Goal: Task Accomplishment & Management: Use online tool/utility

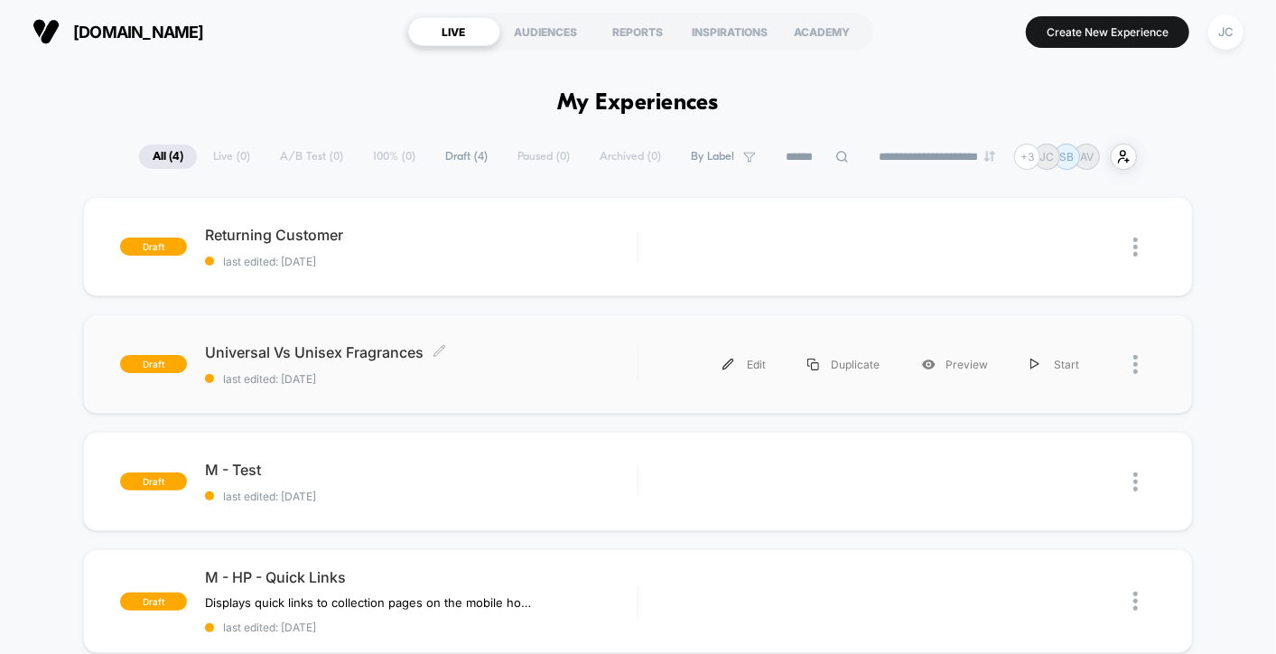
click at [600, 368] on div "Universal Vs Unisex Fragrances Click to edit experience details Click to edit e…" at bounding box center [421, 364] width 432 height 42
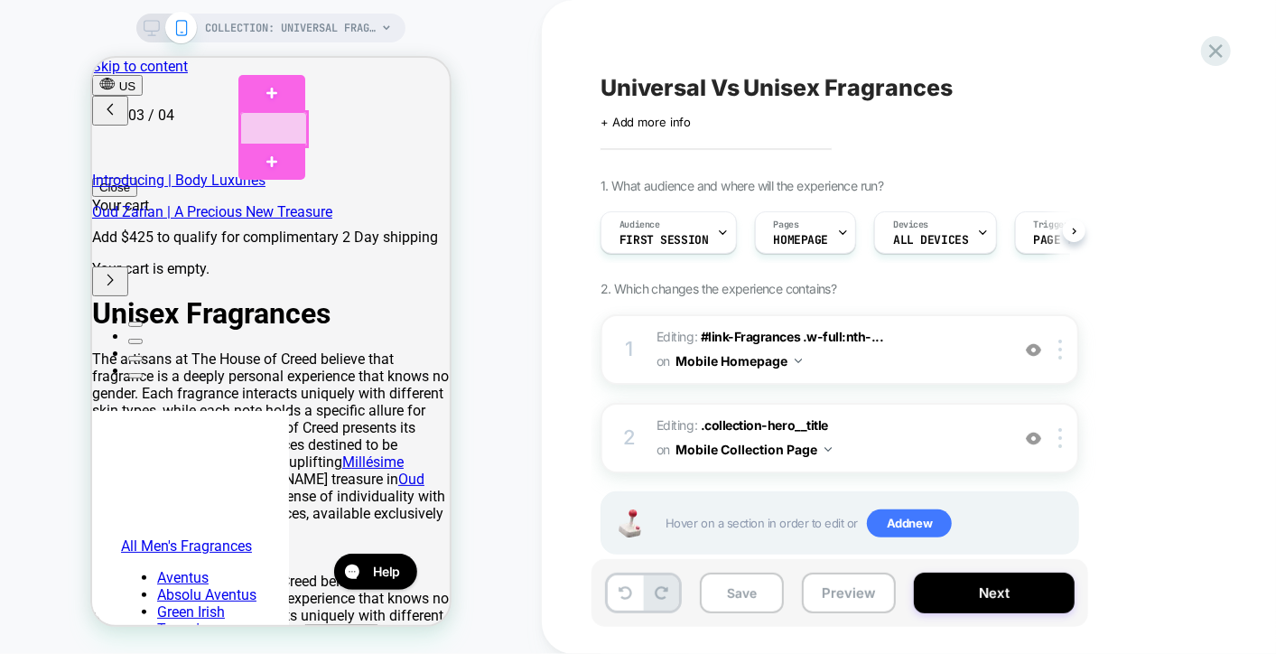
scroll to position [0, 572]
click at [279, 128] on div at bounding box center [272, 128] width 67 height 34
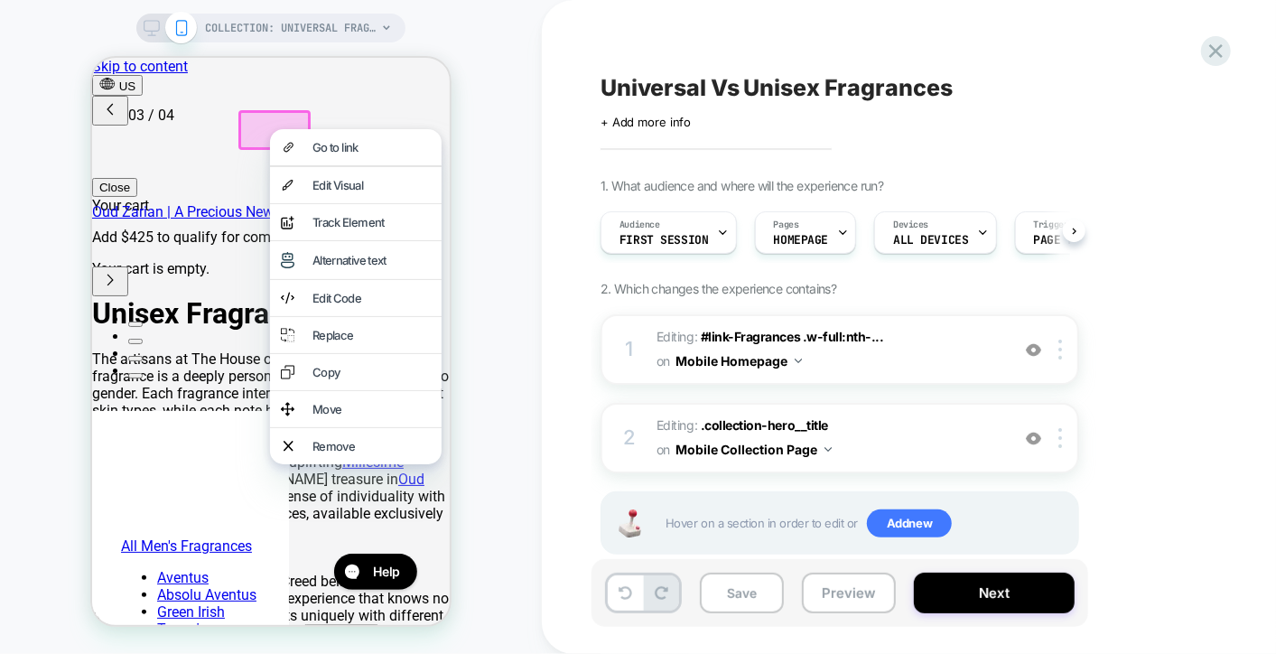
click at [190, 295] on div "Unisex Fragrances The artisans at The House of Creed believe that fragrance is …" at bounding box center [270, 520] width 358 height 451
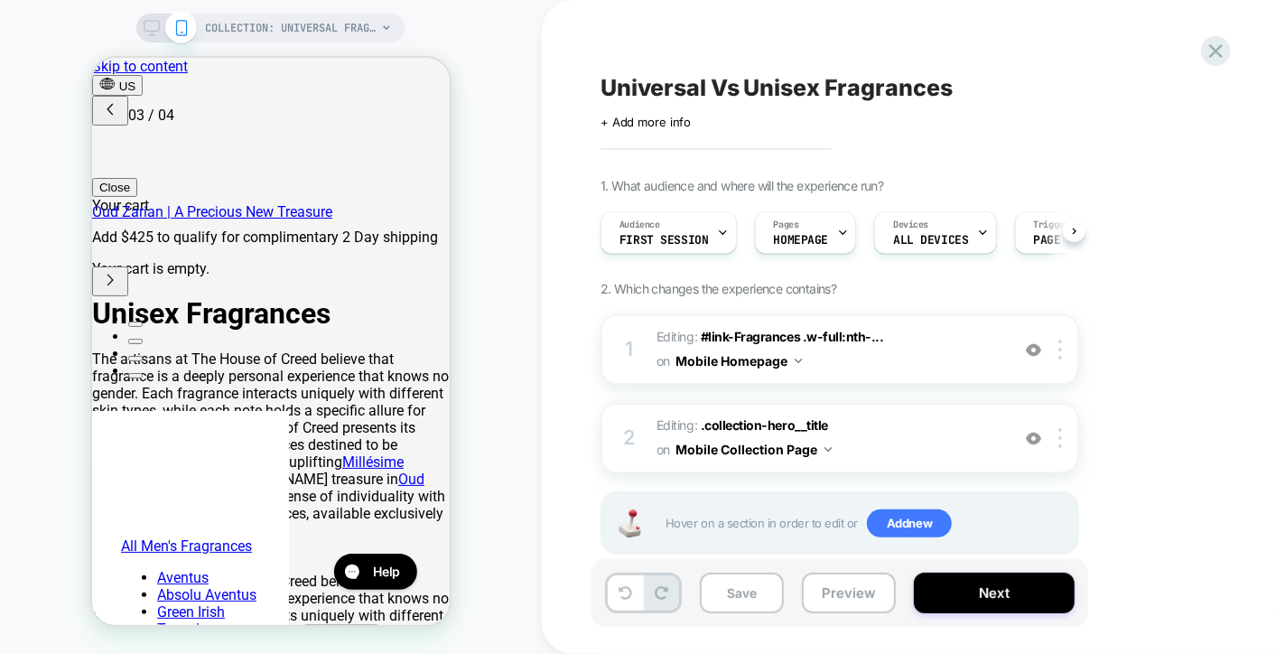
click at [247, 41] on span "COLLECTION: Universal Fragrances (Category)" at bounding box center [291, 28] width 172 height 29
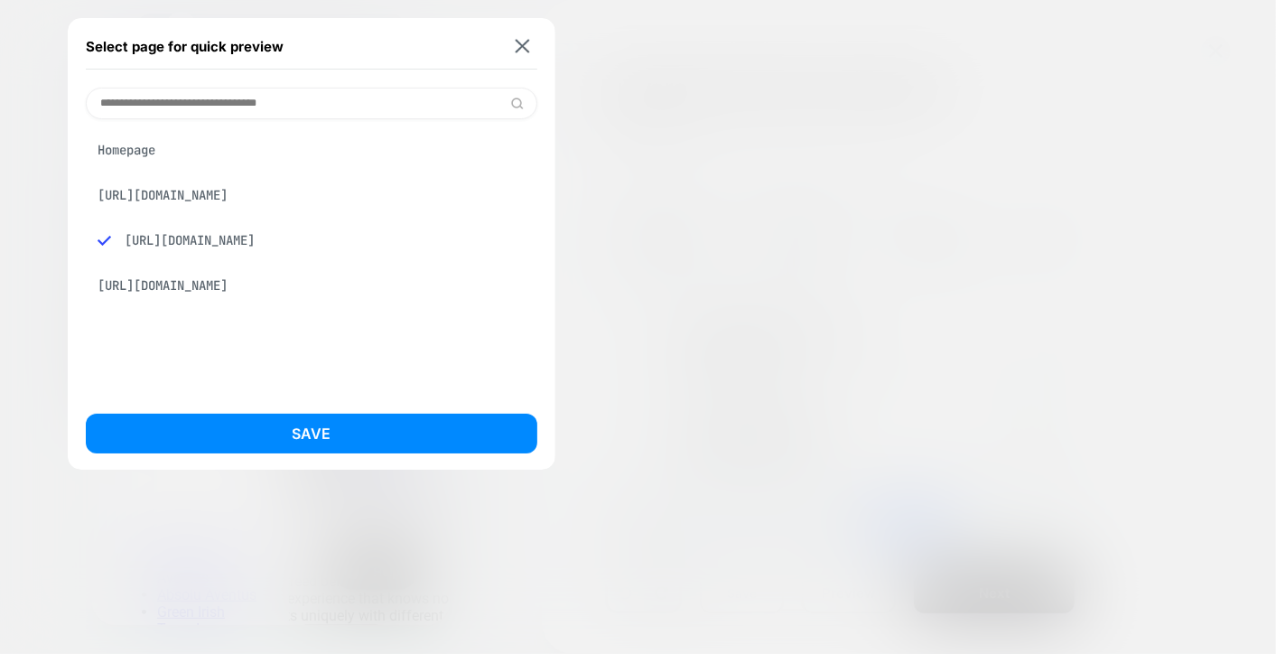
drag, startPoint x: 247, startPoint y: 41, endPoint x: 193, endPoint y: 103, distance: 82.6
click at [193, 103] on input at bounding box center [311, 104] width 451 height 32
drag, startPoint x: 518, startPoint y: 49, endPoint x: 469, endPoint y: 68, distance: 53.2
click at [519, 49] on img at bounding box center [523, 47] width 14 height 14
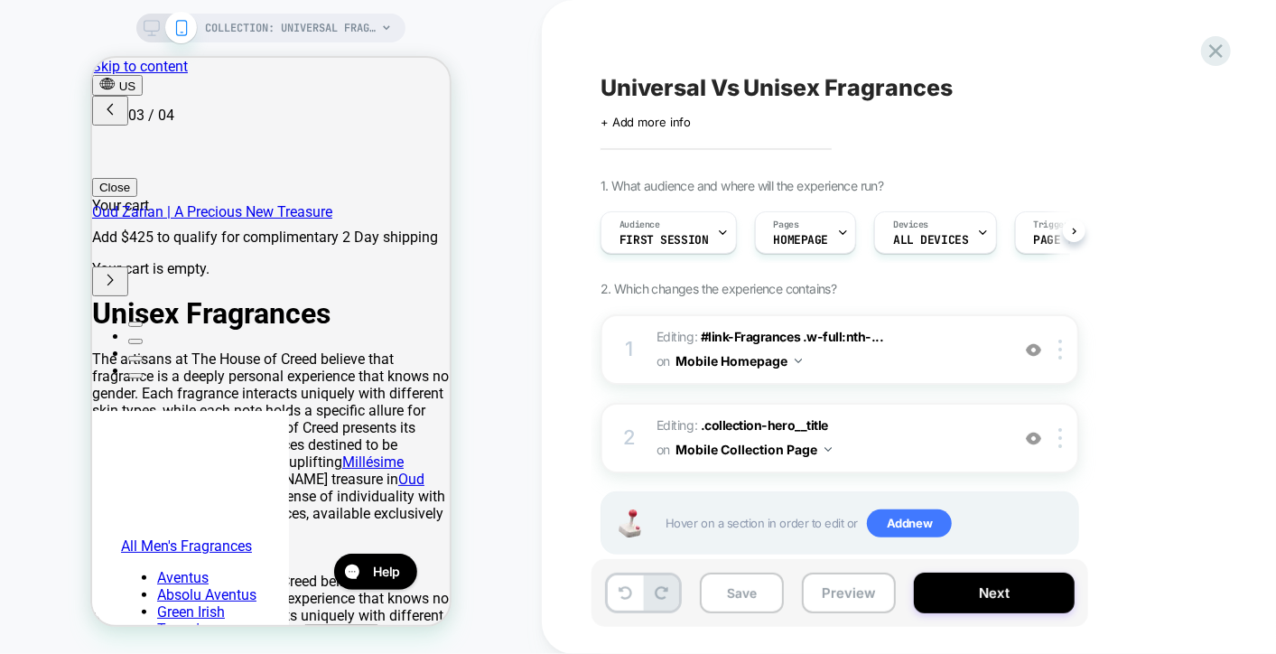
click at [153, 30] on icon at bounding box center [152, 28] width 16 height 16
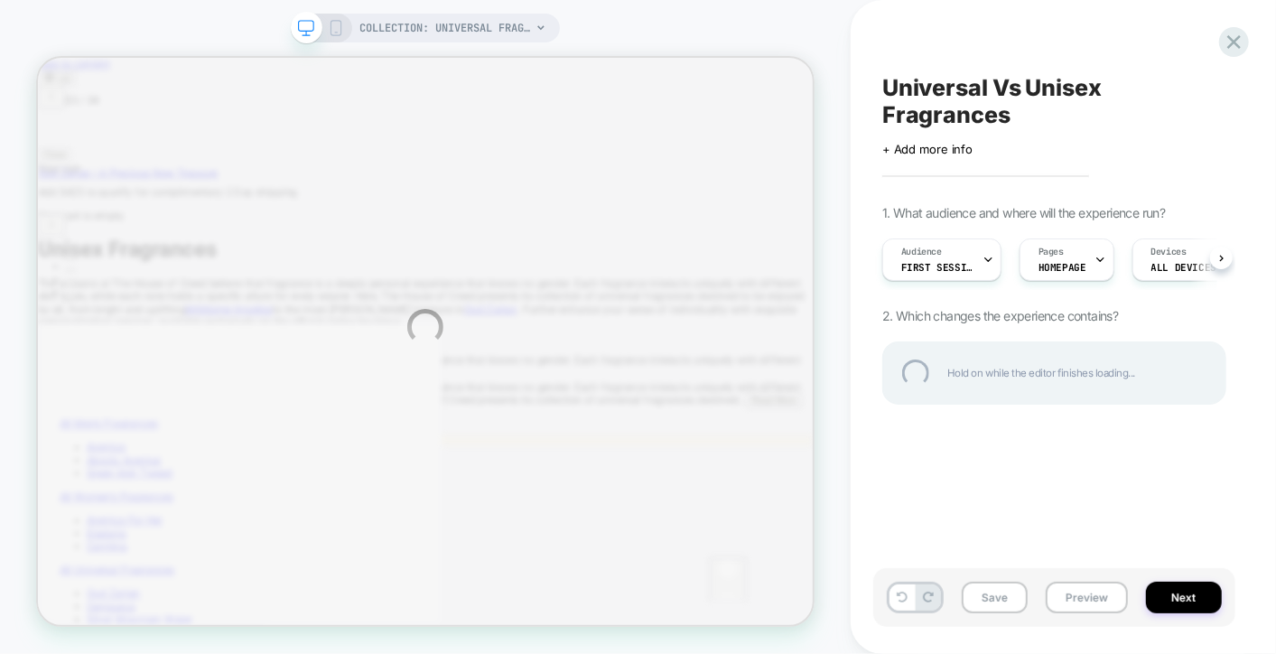
click at [383, 33] on div "COLLECTION: Universal Fragrances (Category) COLLECTION: Universal Fragrances (C…" at bounding box center [638, 327] width 1276 height 654
click at [545, 35] on div "COLLECTION: Universal Fragrances (Category) COLLECTION: Universal Fragrances (C…" at bounding box center [638, 327] width 1276 height 654
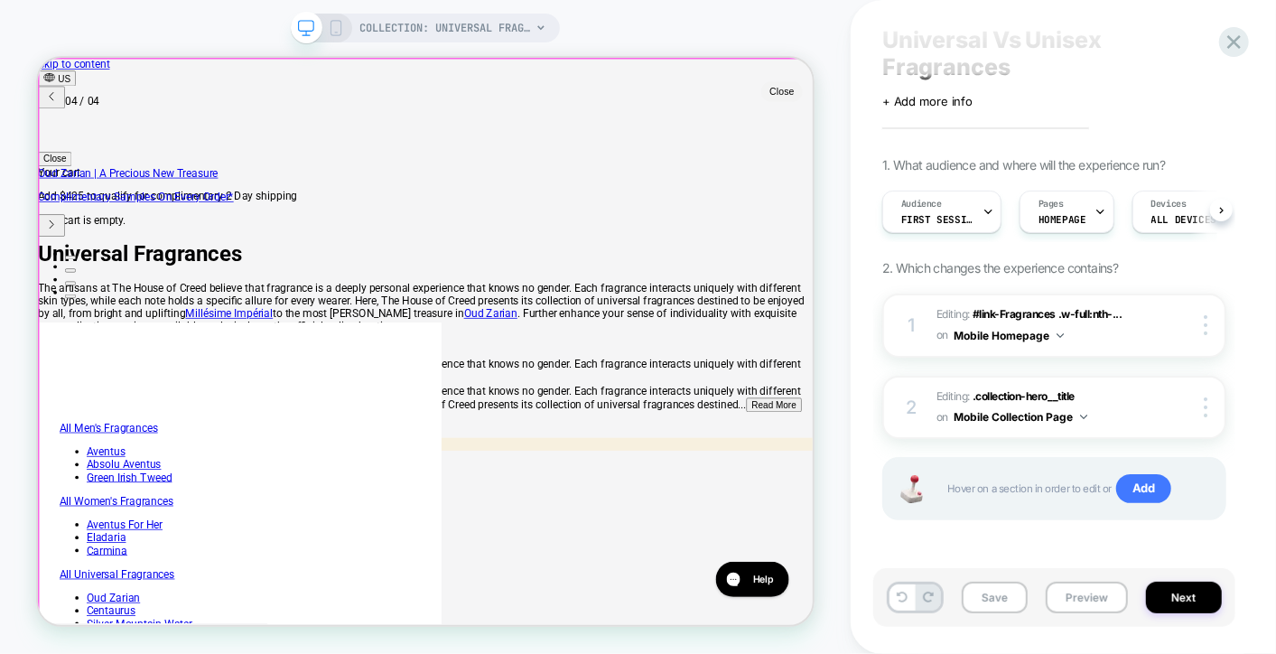
scroll to position [0, 1449]
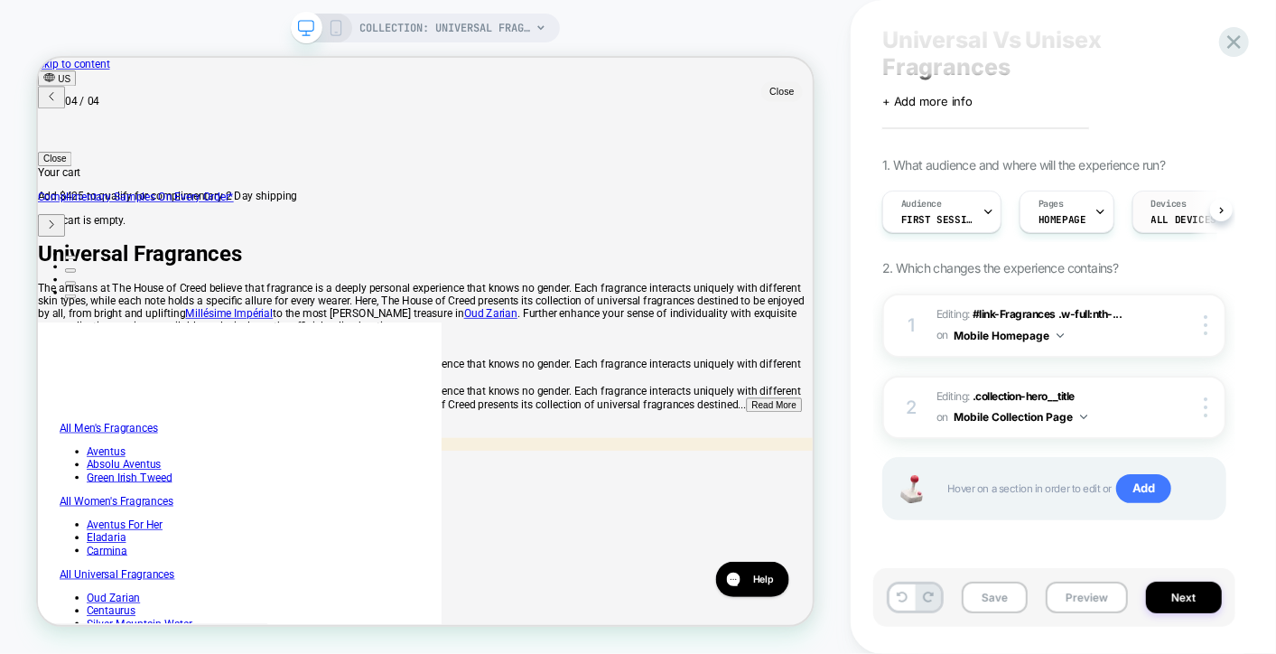
click at [1166, 224] on span "ALL DEVICES" at bounding box center [1183, 219] width 65 height 13
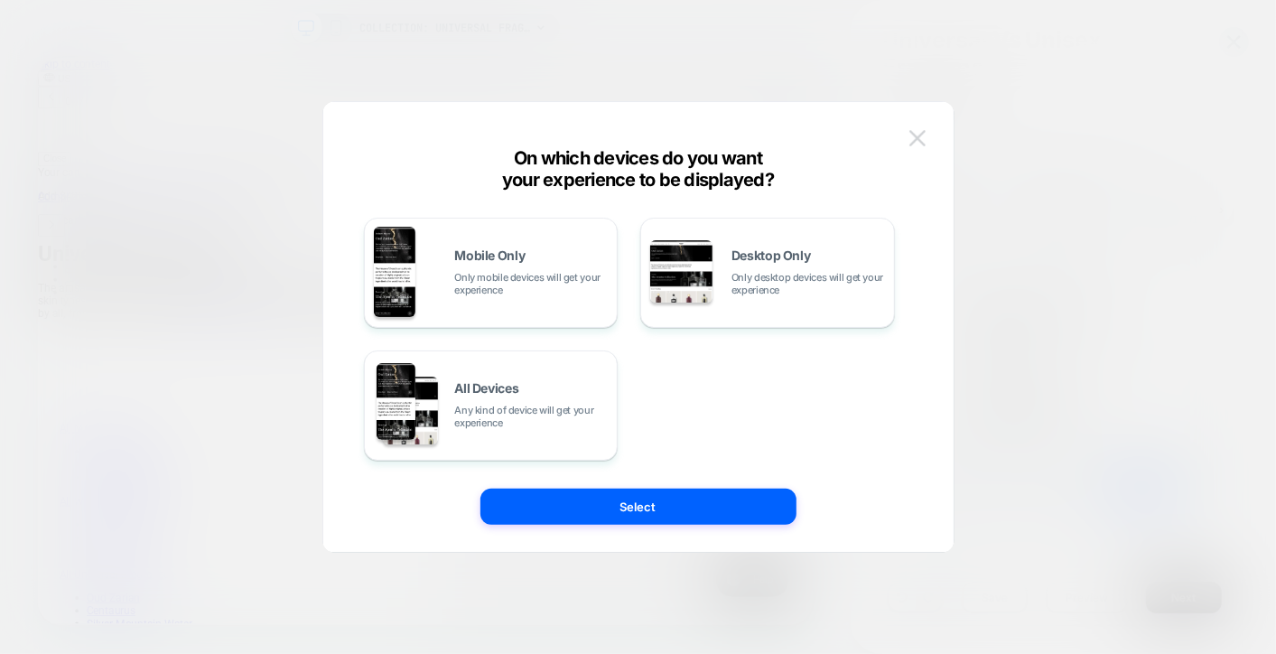
click at [917, 142] on img at bounding box center [917, 137] width 16 height 15
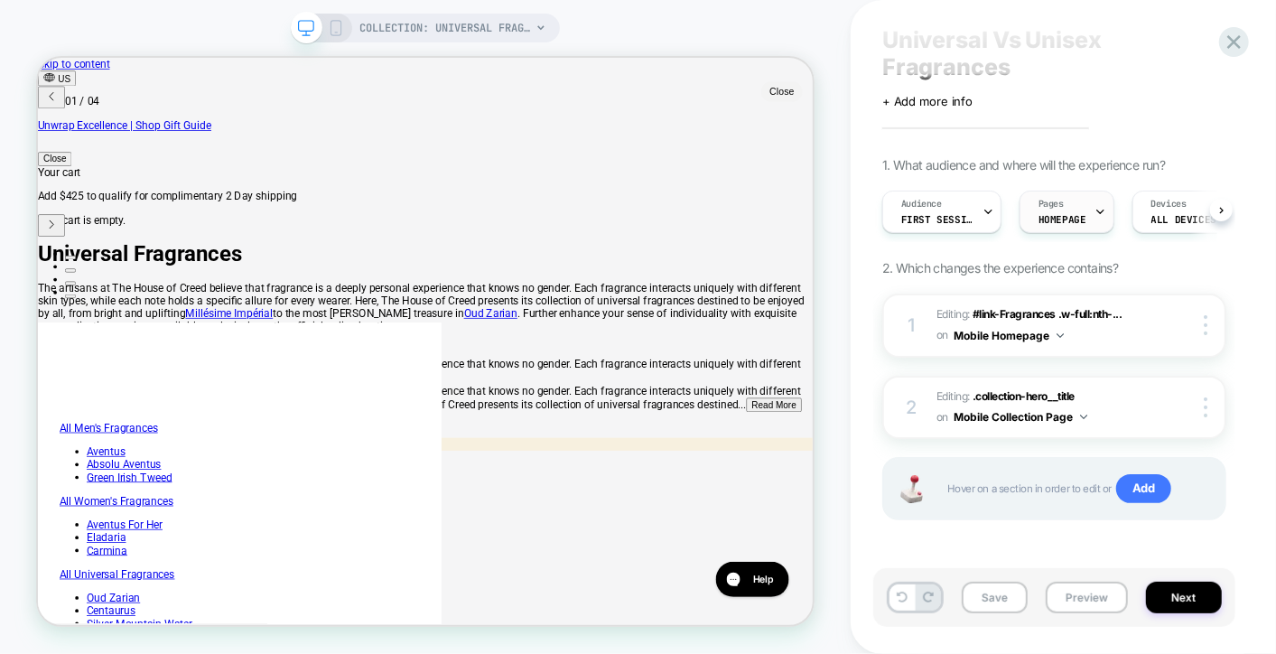
scroll to position [0, 0]
click at [1228, 206] on button at bounding box center [1221, 210] width 23 height 23
click at [1225, 208] on button at bounding box center [1221, 210] width 23 height 23
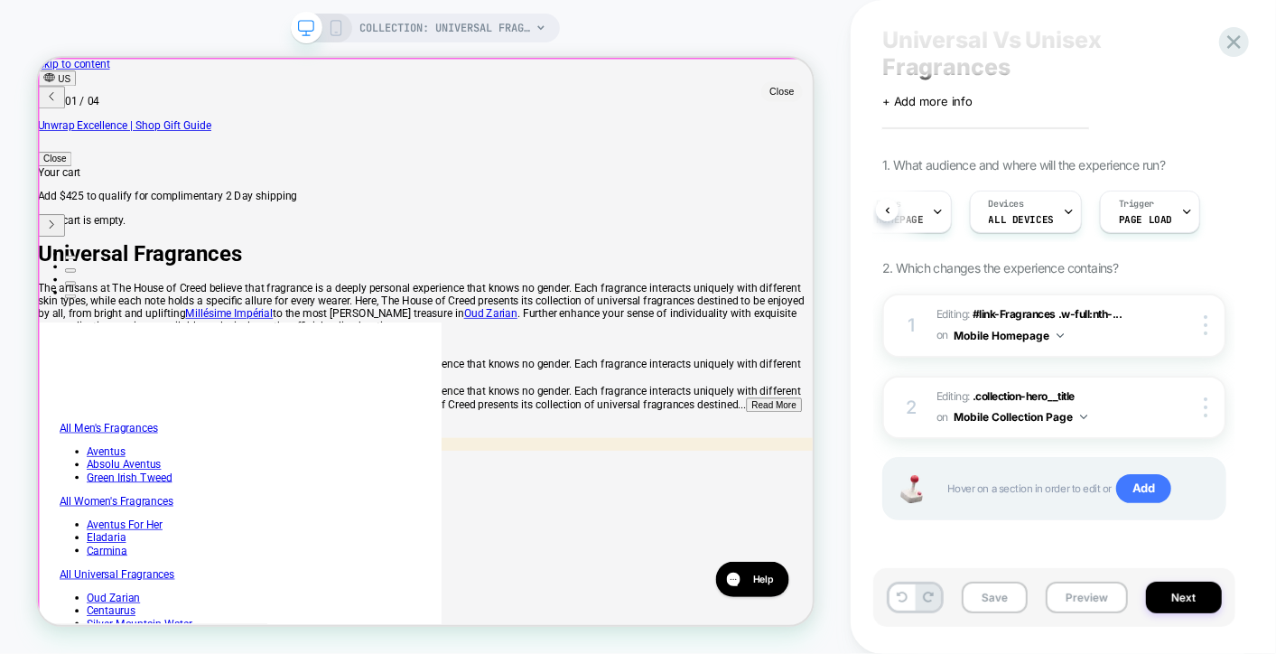
click at [1041, 88] on button "Close" at bounding box center [1028, 101] width 55 height 27
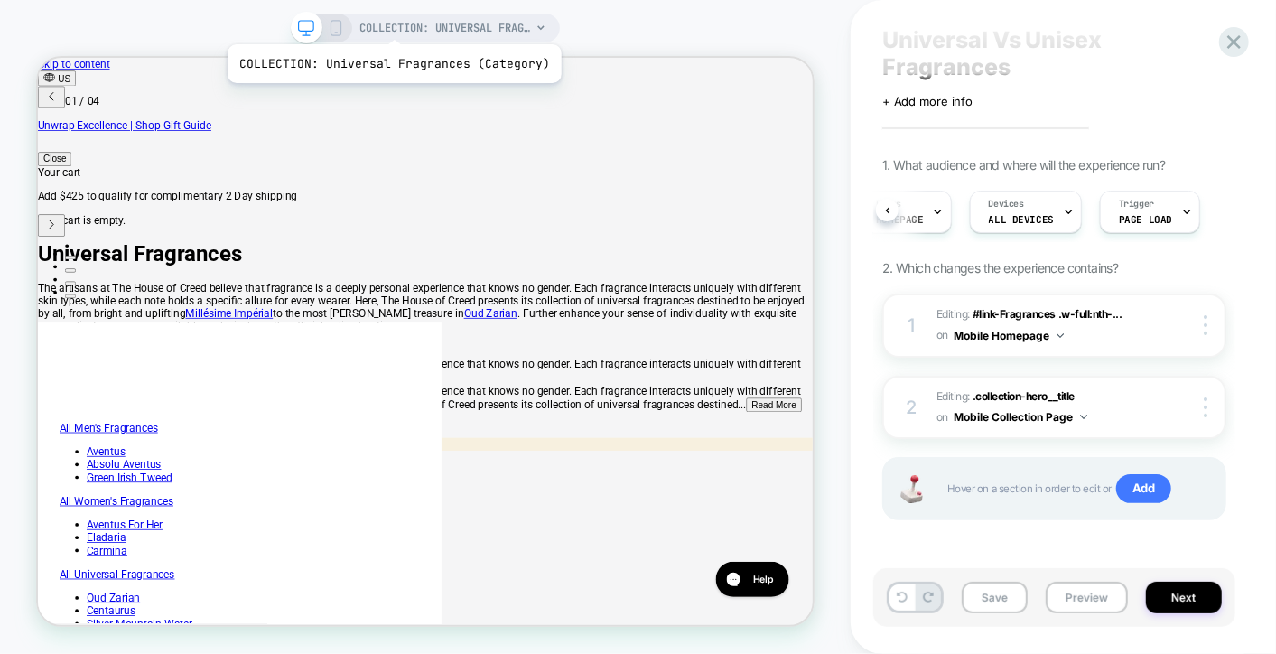
click at [390, 22] on span "COLLECTION: Universal Fragrances (Category)" at bounding box center [445, 28] width 172 height 29
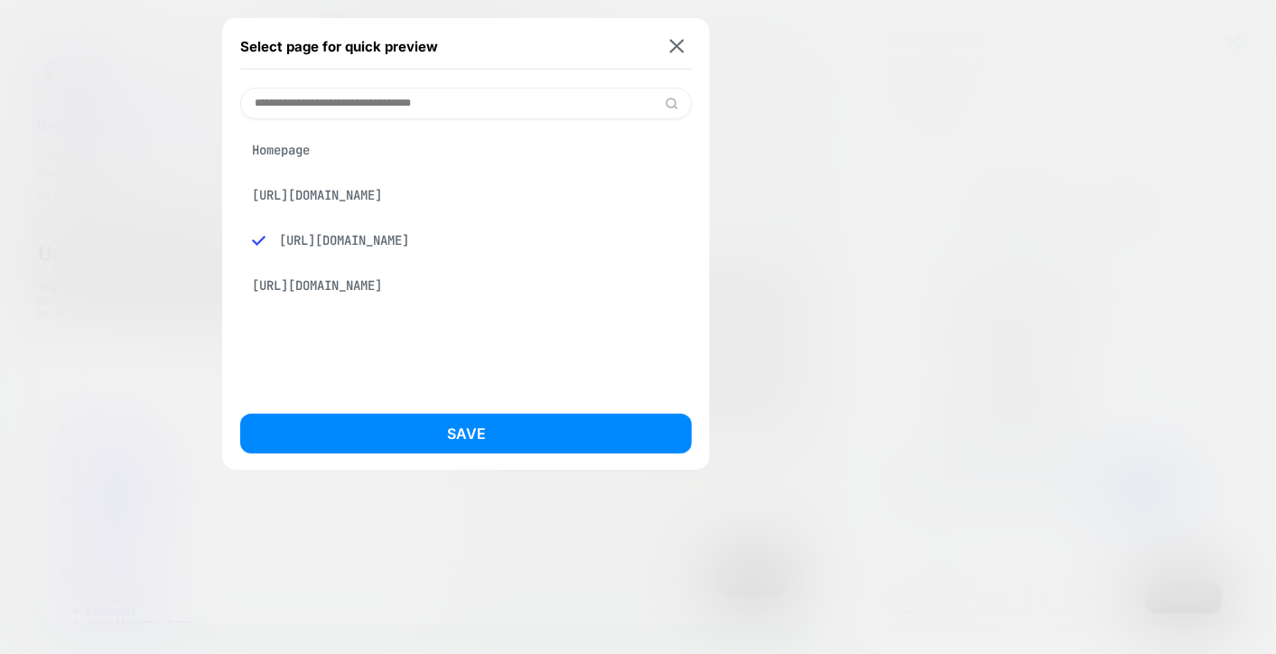
drag, startPoint x: 395, startPoint y: 200, endPoint x: 402, endPoint y: 227, distance: 27.2
click at [402, 227] on div "Homepage [URL][DOMAIN_NAME] [URL][DOMAIN_NAME] [URL][DOMAIN_NAME]" at bounding box center [465, 218] width 451 height 170
drag, startPoint x: 402, startPoint y: 227, endPoint x: 400, endPoint y: 293, distance: 66.8
click at [400, 293] on div "[URL][DOMAIN_NAME]" at bounding box center [465, 285] width 451 height 34
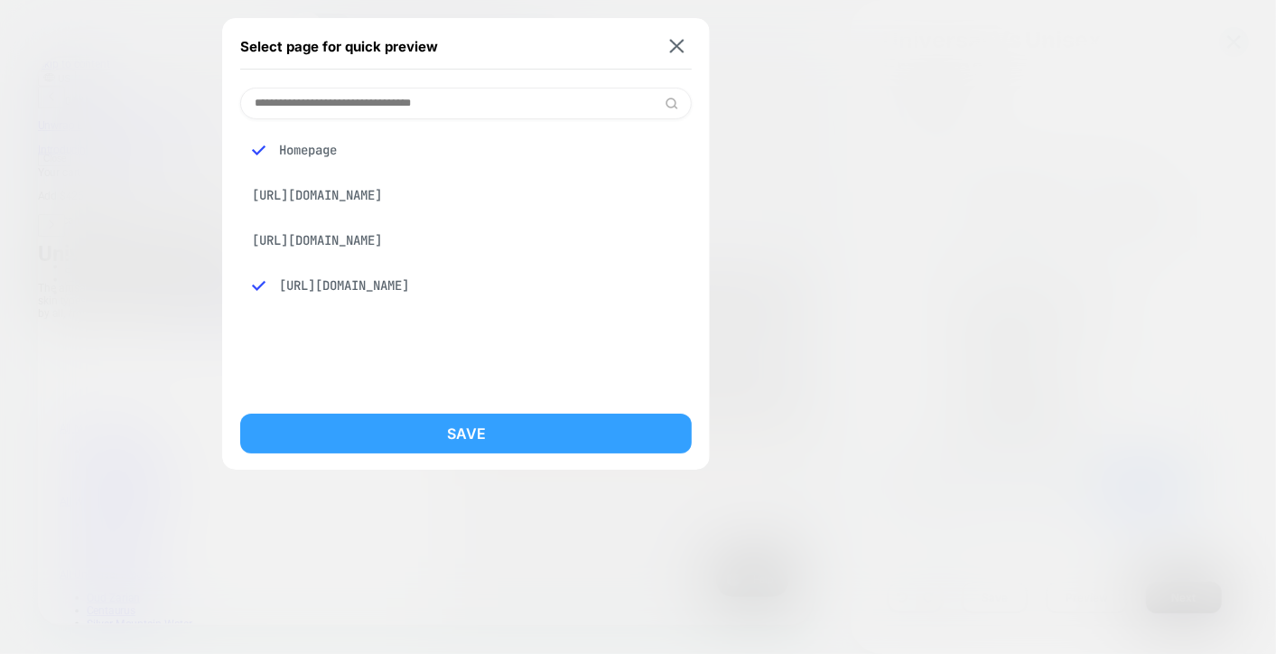
click at [461, 422] on button "Save" at bounding box center [465, 434] width 451 height 40
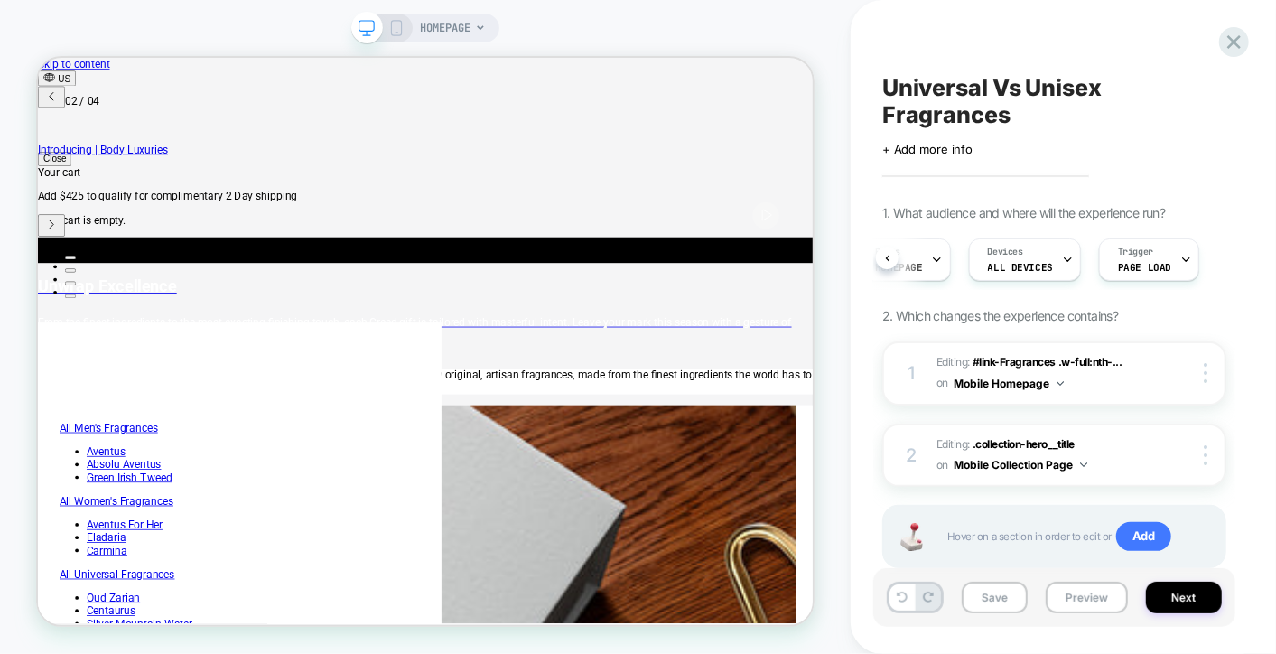
scroll to position [0, 483]
click at [397, 31] on icon at bounding box center [396, 28] width 16 height 16
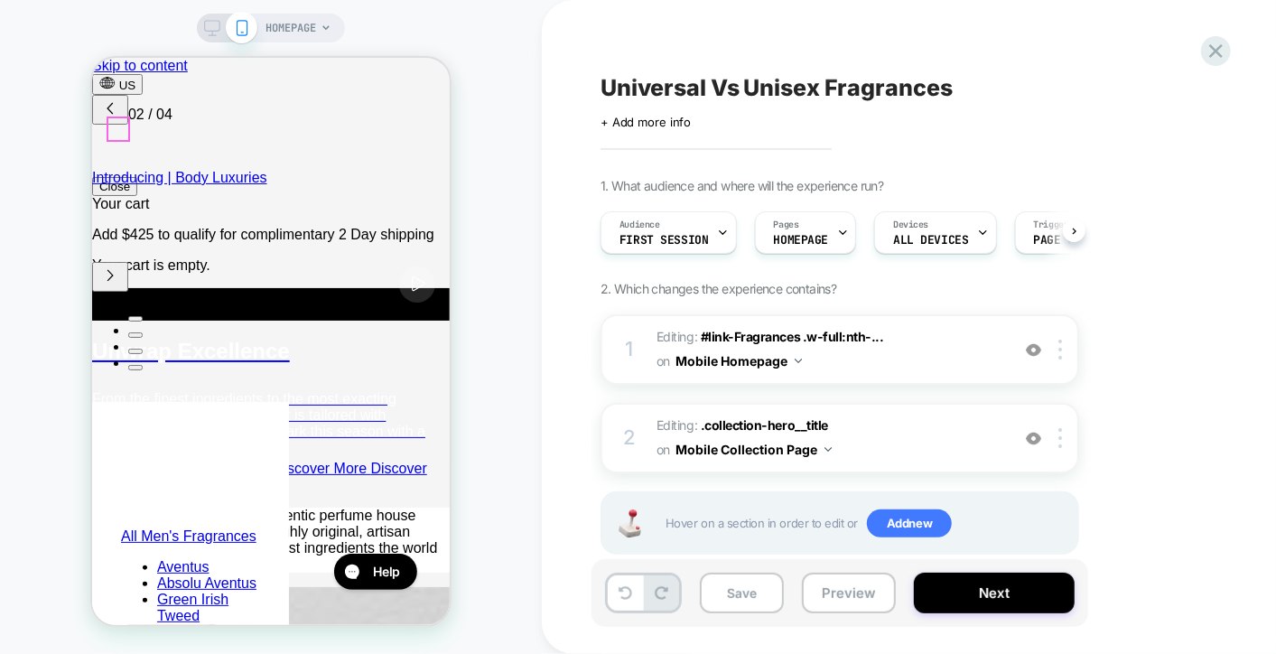
click at [1066, 438] on div at bounding box center [1063, 438] width 30 height 20
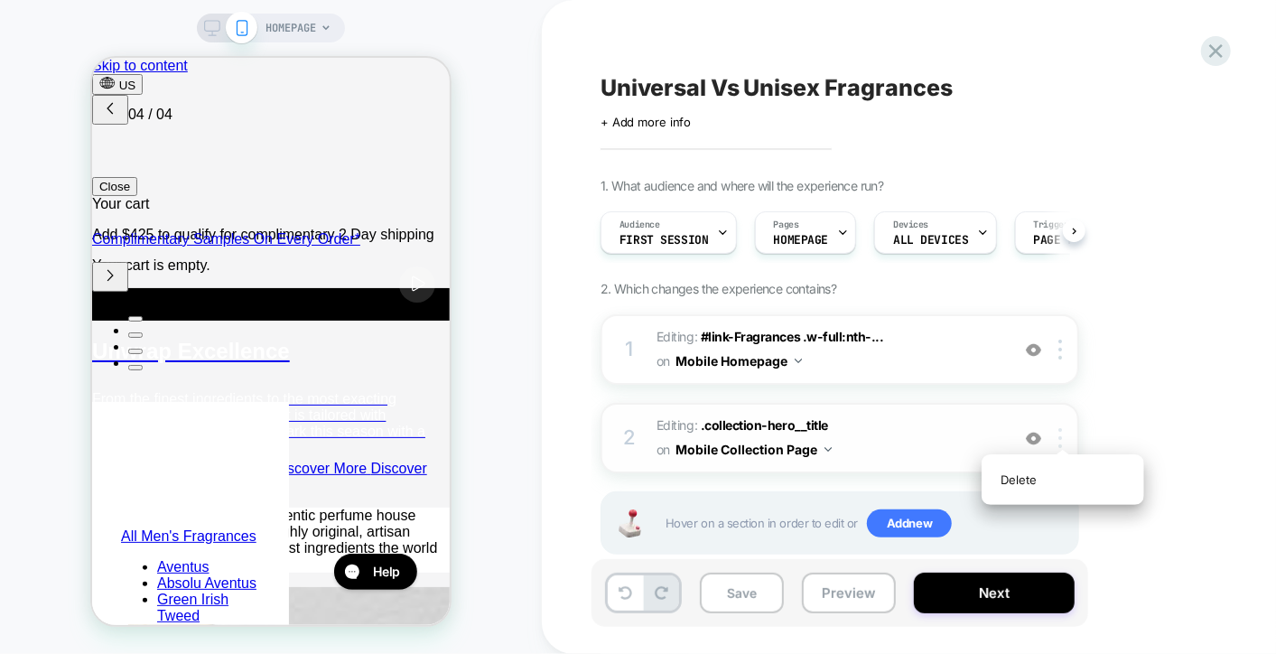
click at [1063, 433] on div at bounding box center [1063, 438] width 30 height 20
click at [903, 424] on span "Editing : .collection-hero__title .collection-hero__title on Mobile Collection …" at bounding box center [828, 438] width 344 height 49
click at [806, 452] on button "Mobile Collection Page" at bounding box center [753, 449] width 156 height 26
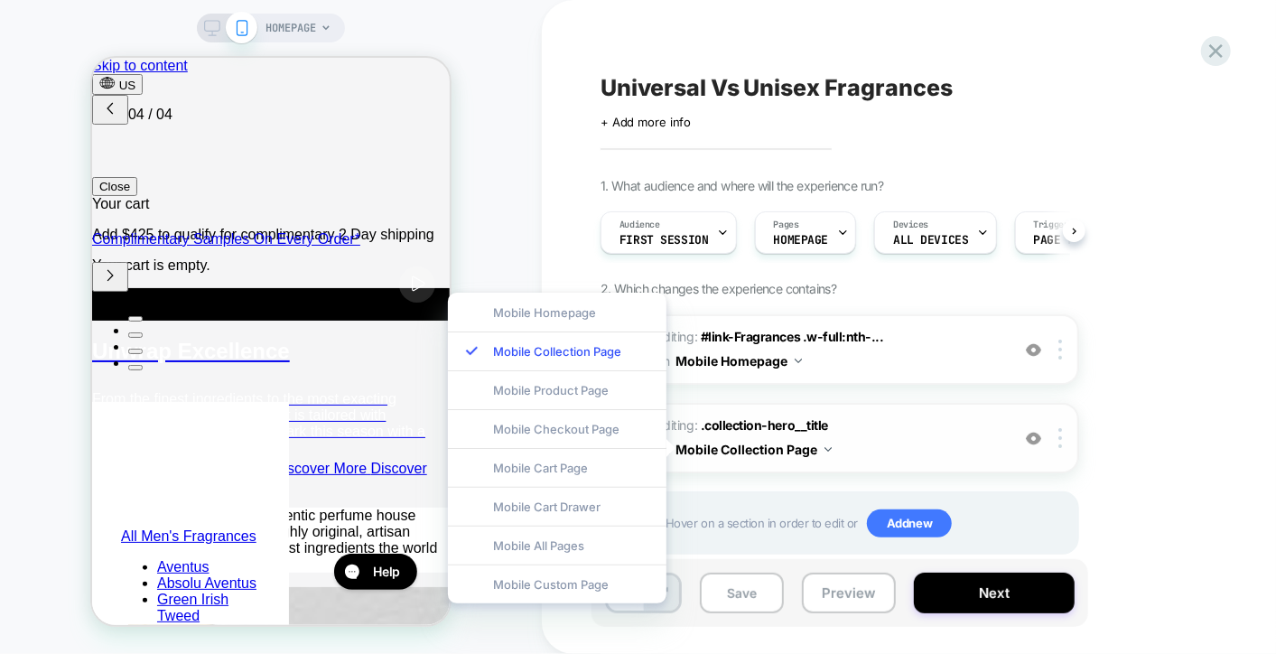
click at [817, 446] on button "Mobile Collection Page" at bounding box center [753, 449] width 156 height 26
click at [795, 358] on img at bounding box center [798, 360] width 7 height 5
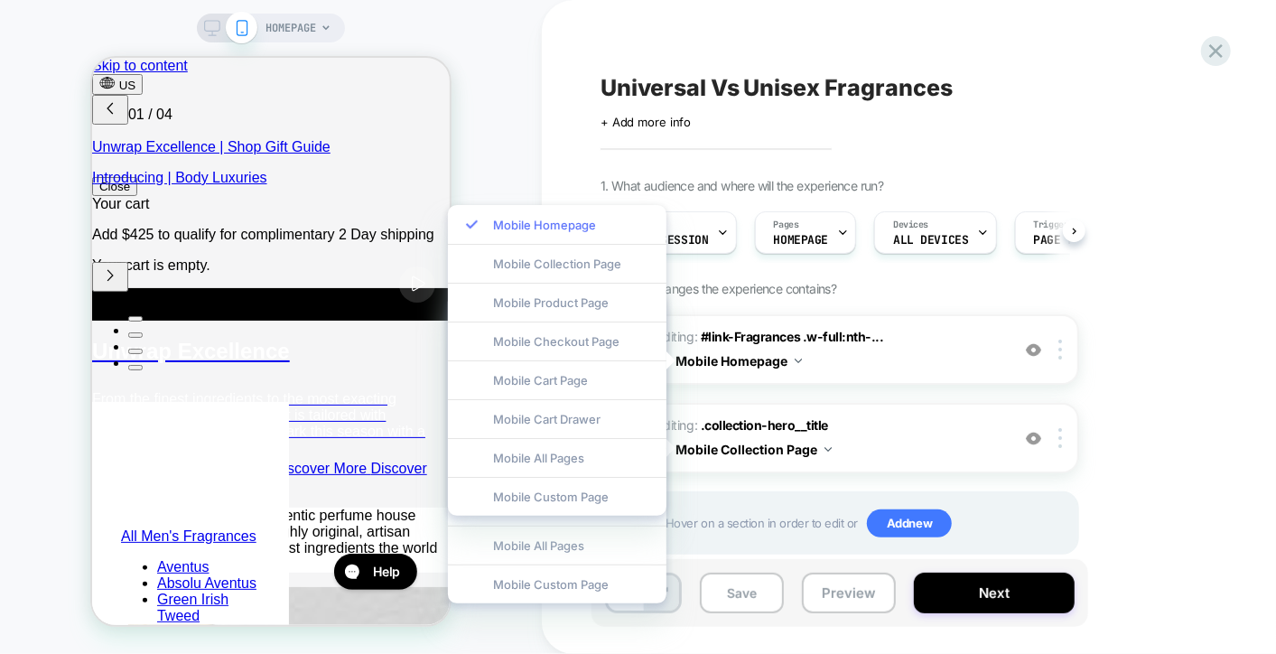
click at [547, 224] on div "Mobile Homepage" at bounding box center [557, 224] width 219 height 39
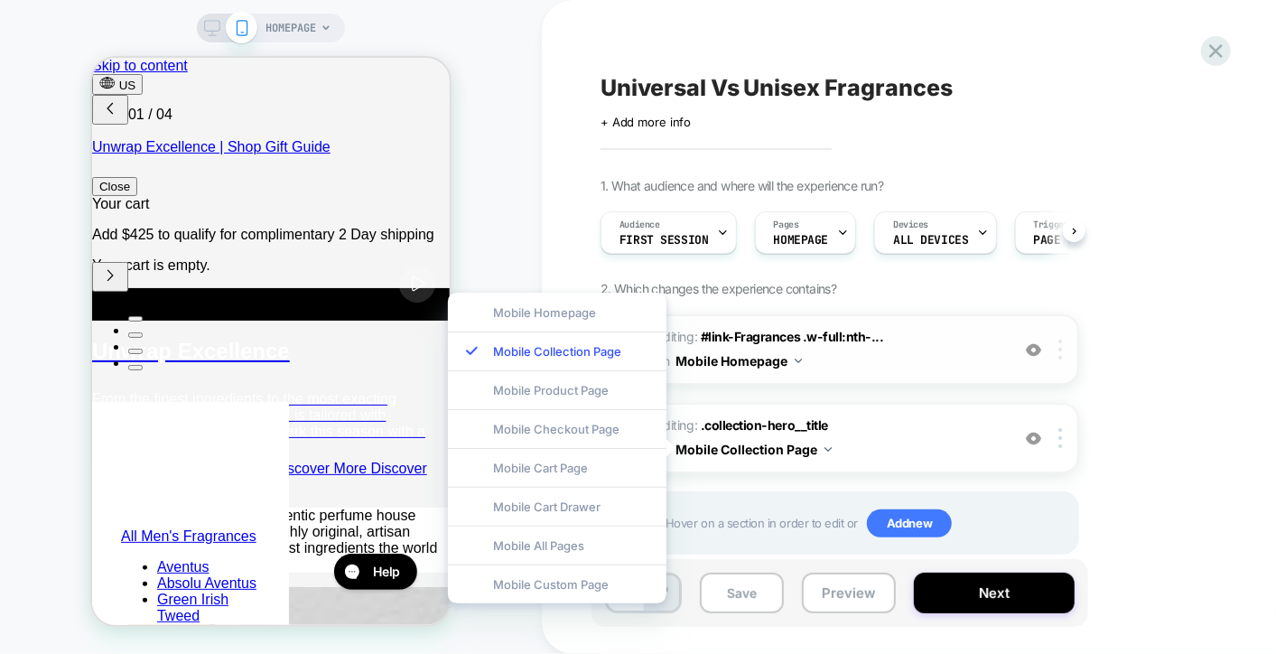
click at [1050, 353] on div at bounding box center [1063, 349] width 30 height 20
click at [1059, 345] on img at bounding box center [1060, 349] width 4 height 20
click at [1101, 299] on div "1. What audience and where will the experience run? Audience First Session Page…" at bounding box center [929, 389] width 659 height 422
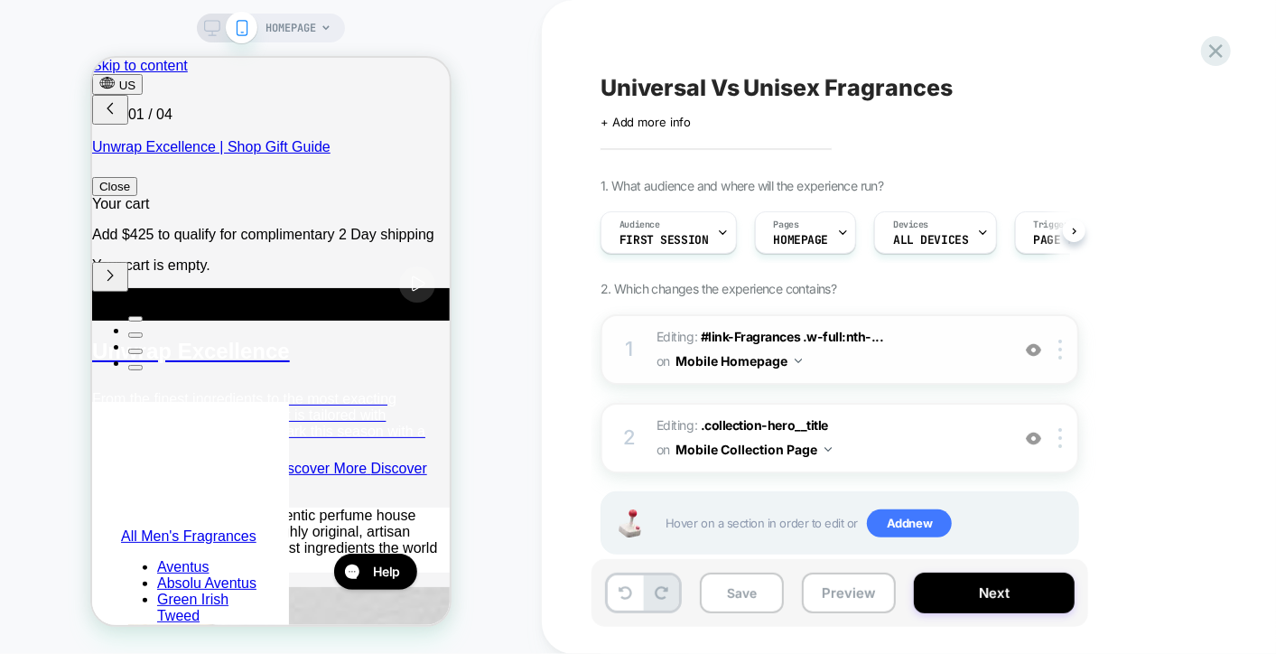
click at [868, 359] on span "Editing : #link-Fragrances .w-full:nth-... #link-Fragrances .w-full:nth-child(4…" at bounding box center [828, 349] width 344 height 49
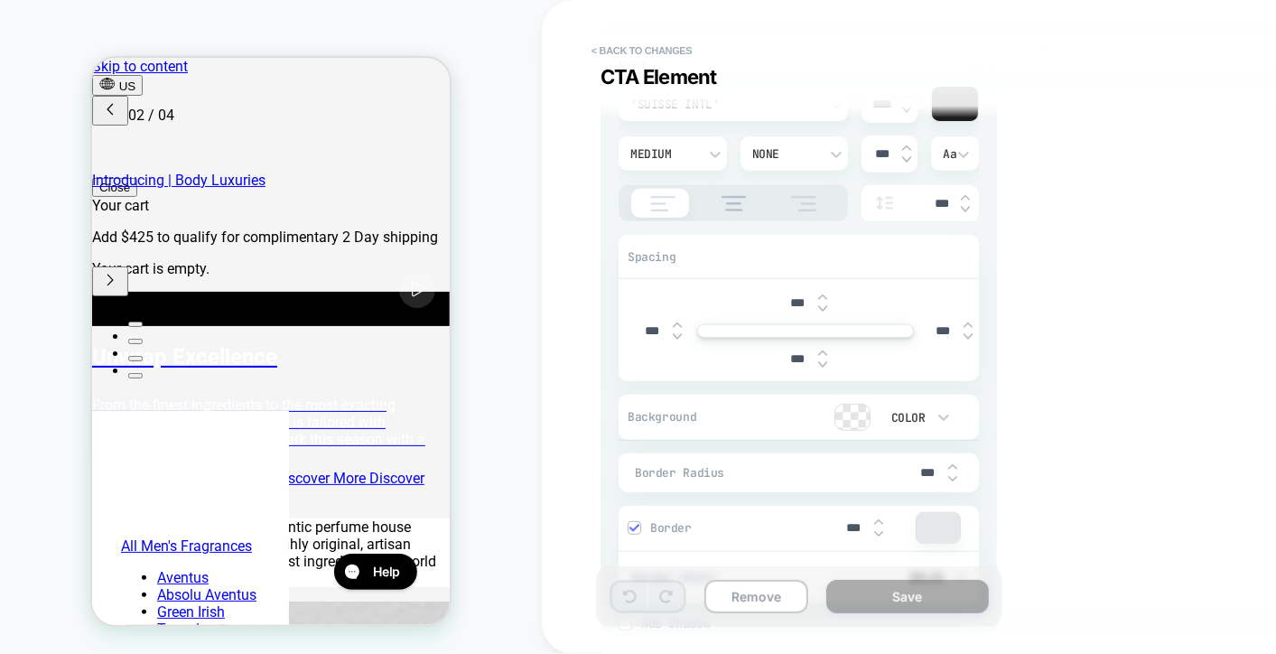
scroll to position [494, 0]
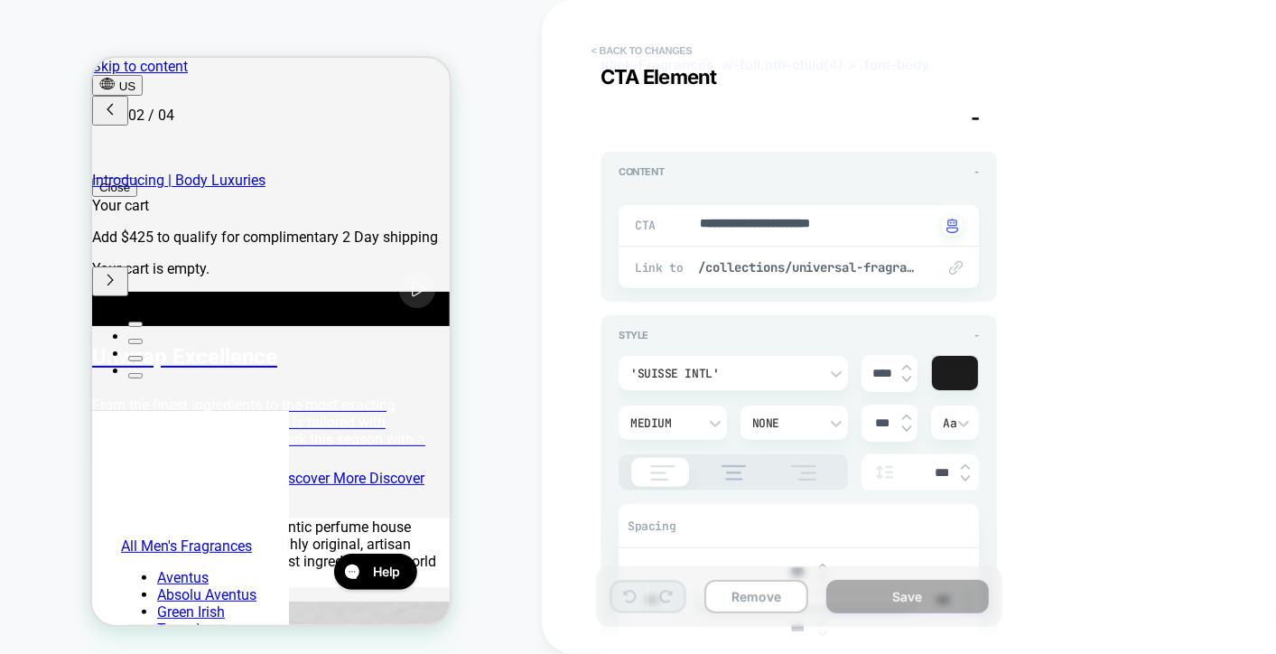
click at [649, 46] on button "< Back to changes" at bounding box center [641, 50] width 119 height 29
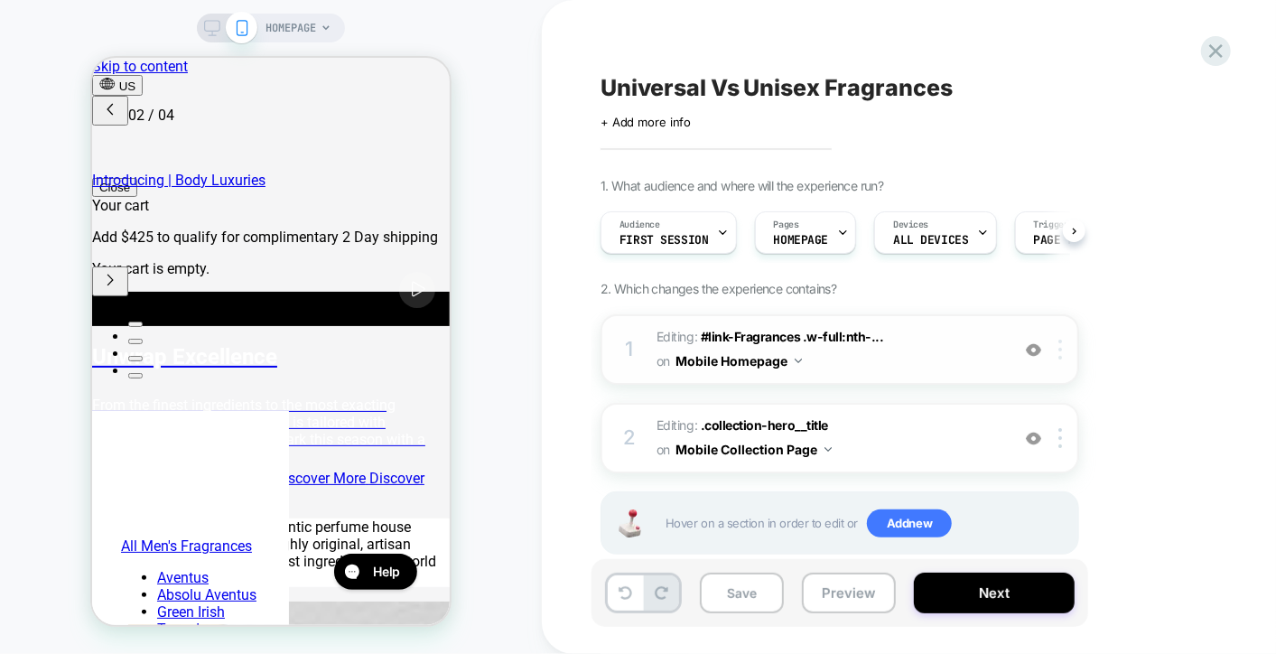
click at [1060, 343] on img at bounding box center [1060, 349] width 4 height 20
drag, startPoint x: 1004, startPoint y: 340, endPoint x: 970, endPoint y: 353, distance: 36.6
click at [970, 353] on span "Editing : #link-Fragrances .w-full:nth-... #link-Fragrances .w-full:nth-child(4…" at bounding box center [828, 349] width 344 height 49
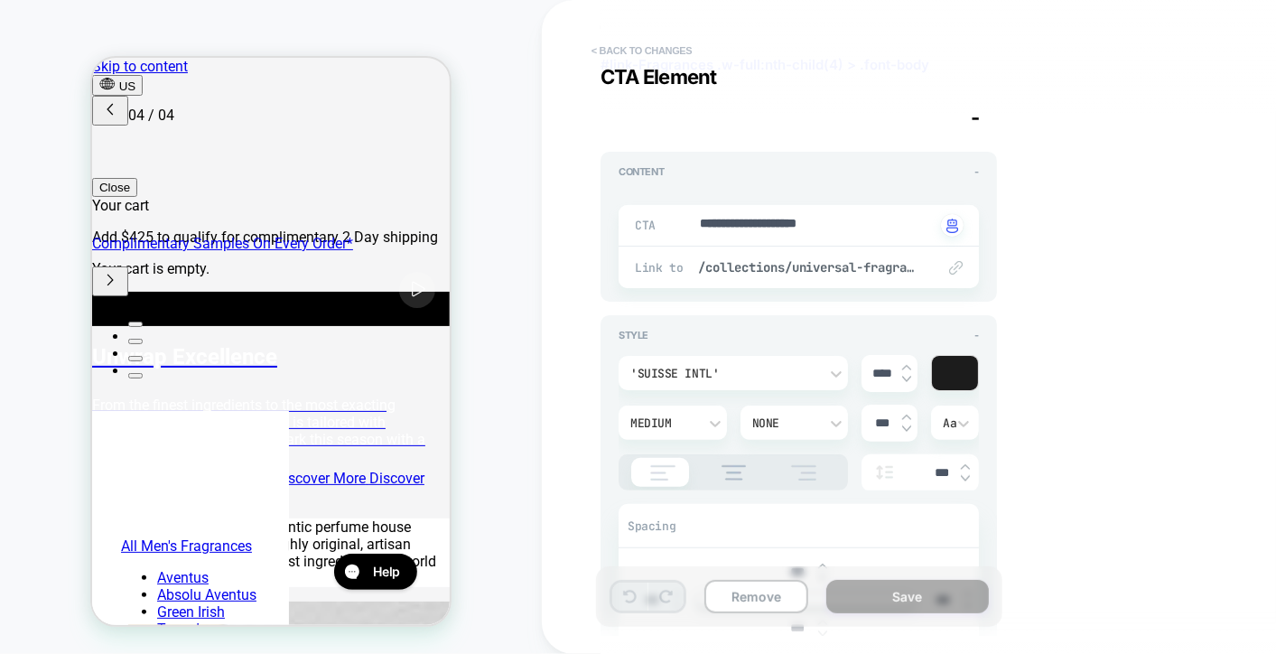
click at [624, 47] on button "< Back to changes" at bounding box center [641, 50] width 119 height 29
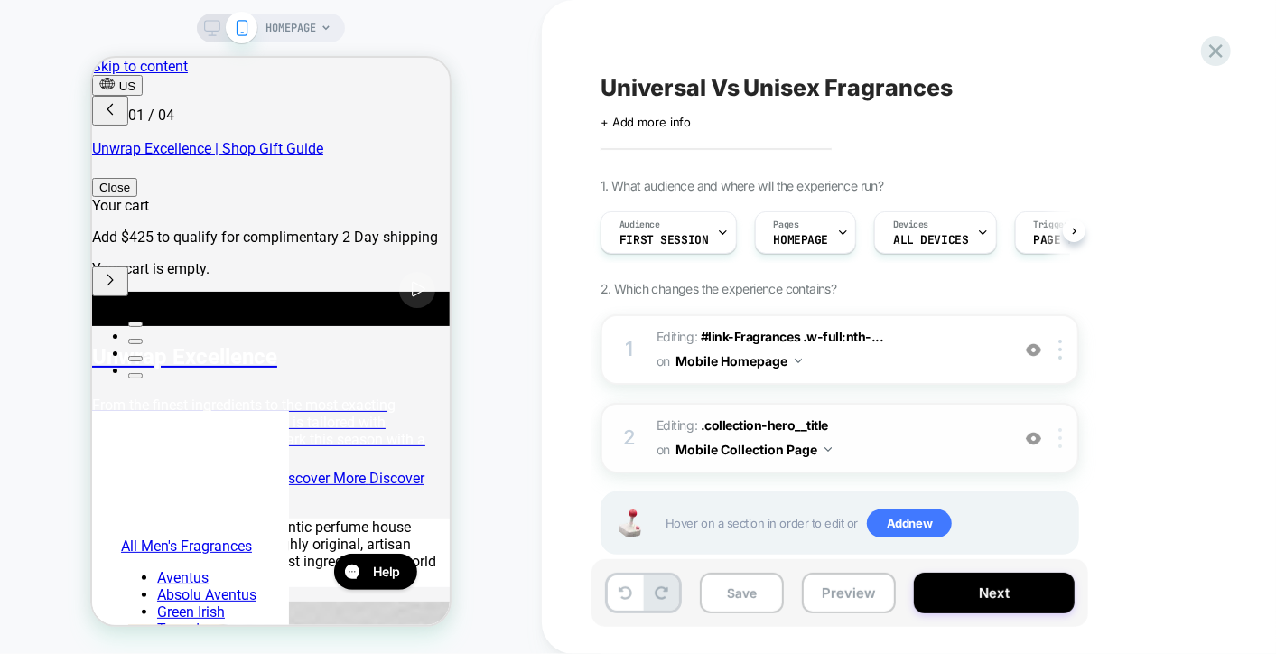
click at [1058, 437] on img at bounding box center [1060, 438] width 4 height 20
click at [1124, 349] on div "1. What audience and where will the experience run? Audience First Session Page…" at bounding box center [929, 389] width 659 height 422
click at [1059, 342] on img at bounding box center [1060, 349] width 4 height 20
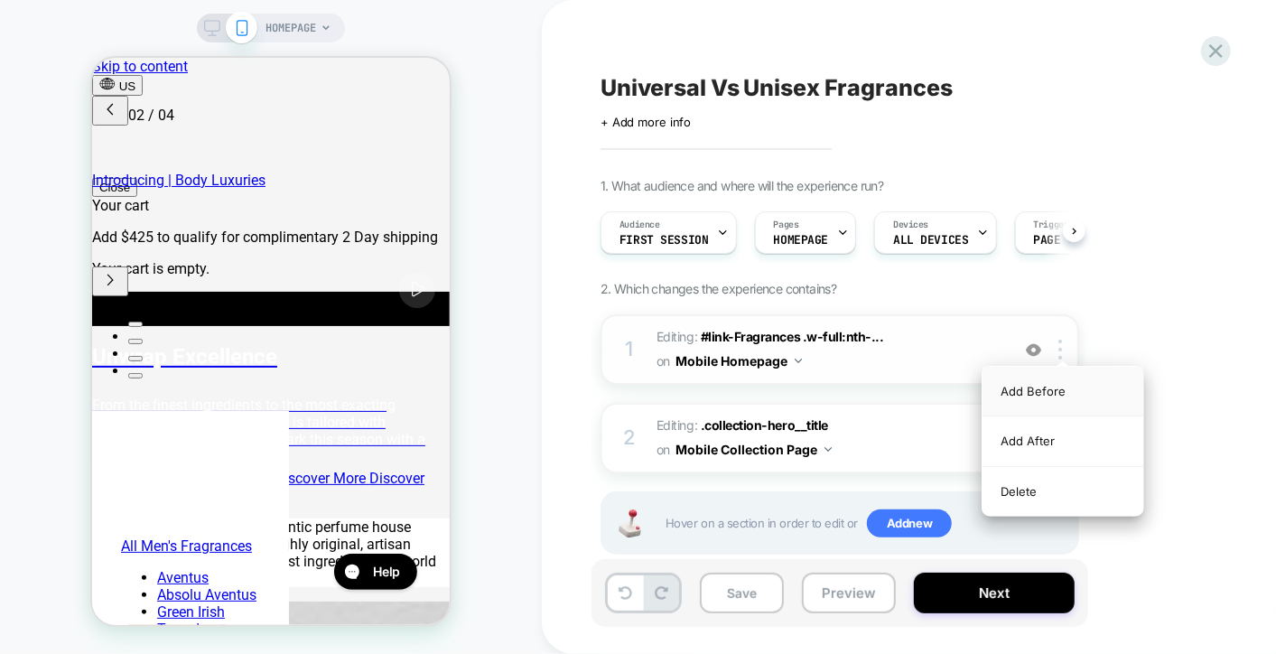
click at [1053, 393] on div "Add Before" at bounding box center [1062, 392] width 161 height 50
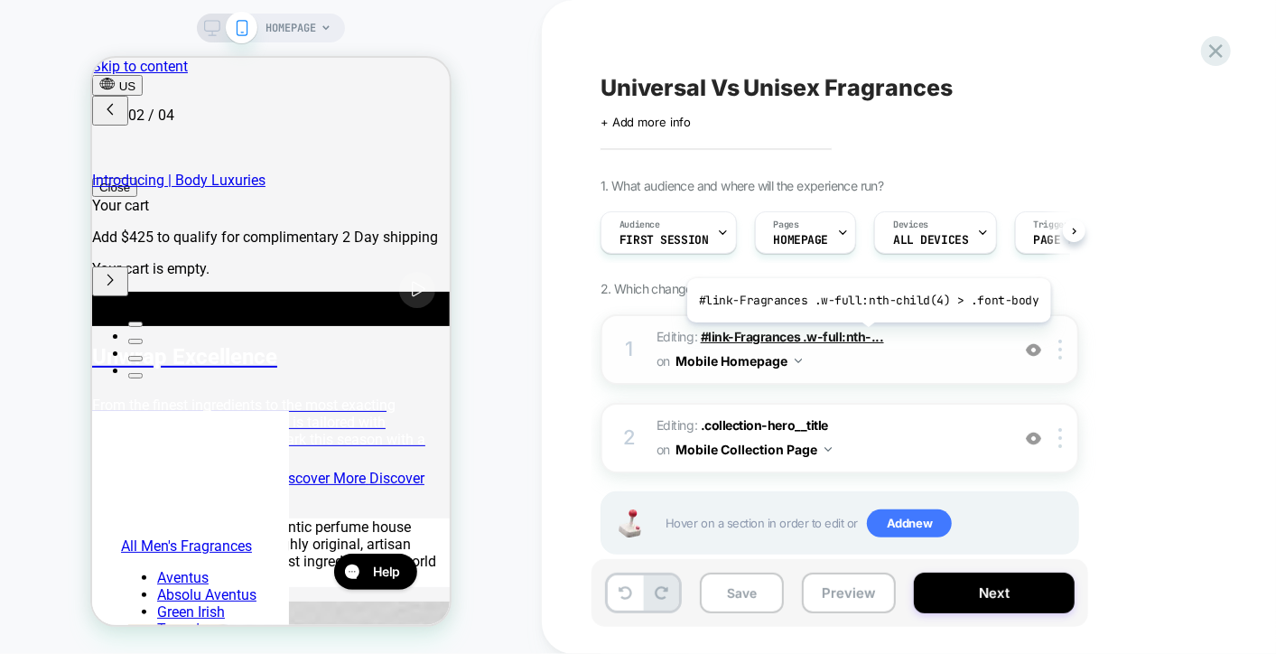
click at [864, 335] on span "#link-Fragrances .w-full:nth-..." at bounding box center [792, 336] width 183 height 15
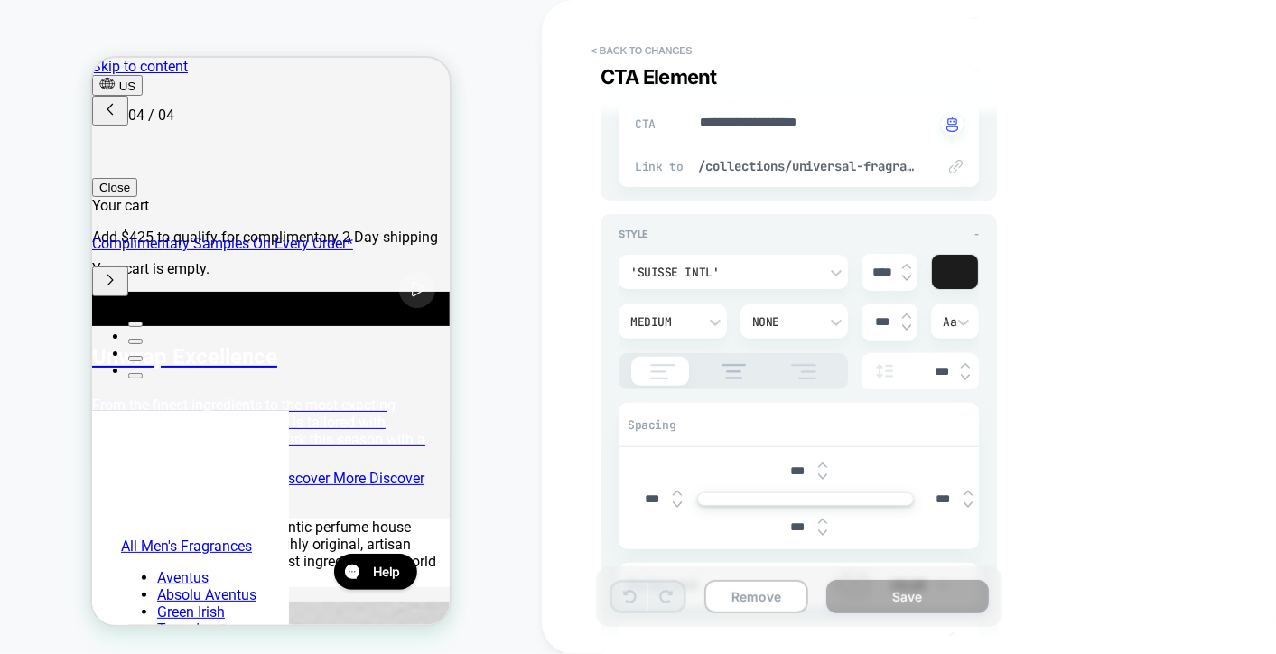
drag, startPoint x: 649, startPoint y: 44, endPoint x: 590, endPoint y: 248, distance: 212.6
click at [590, 248] on div "**********" at bounding box center [939, 327] width 795 height 654
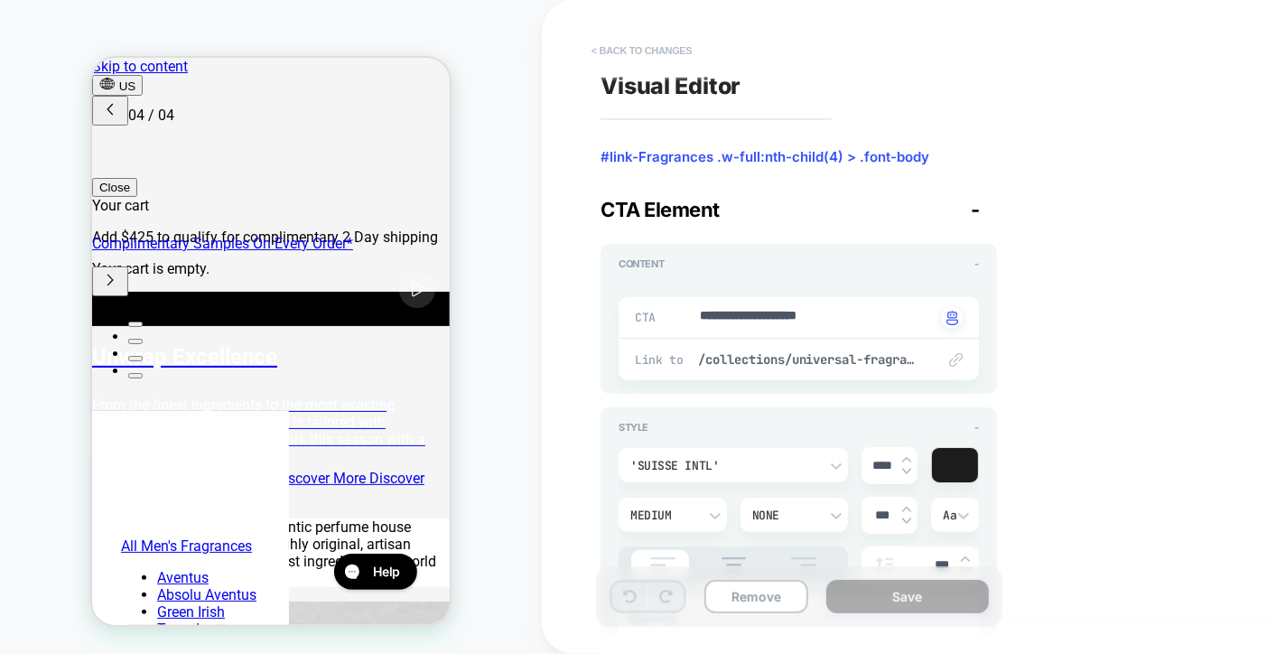
click at [642, 36] on button "< Back to changes" at bounding box center [641, 50] width 119 height 29
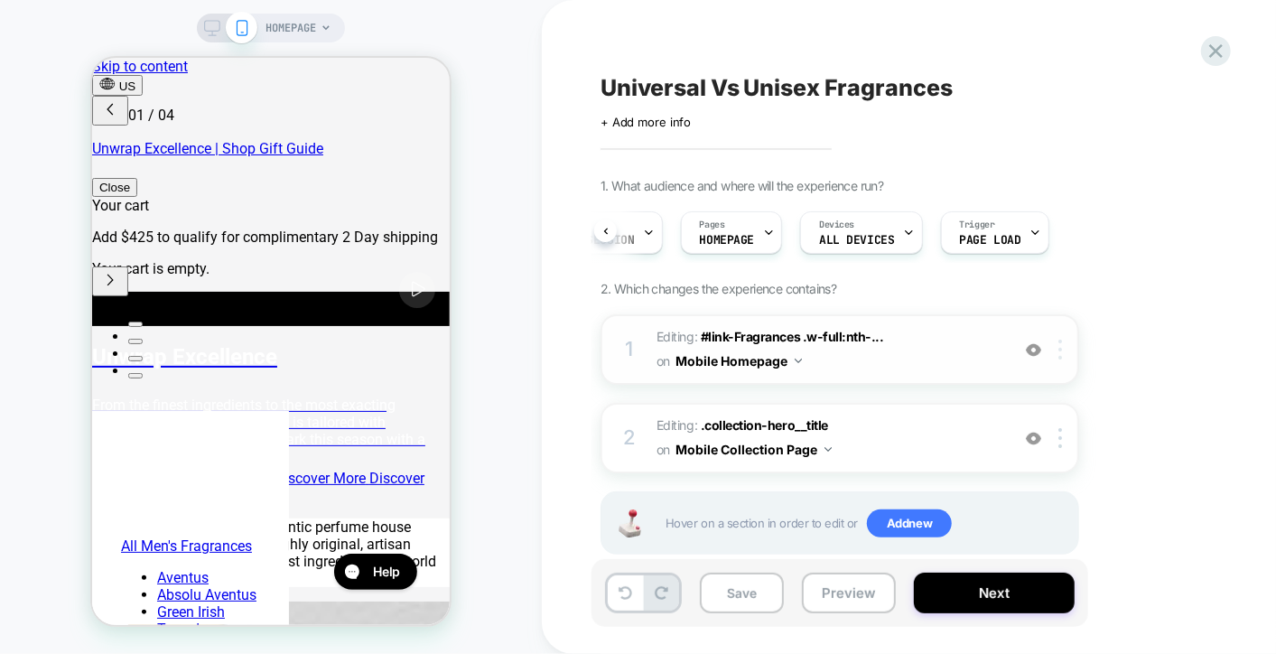
click at [1060, 349] on img at bounding box center [1060, 349] width 4 height 20
click at [1102, 295] on div "1. What audience and where will the experience run? Audience First Session Page…" at bounding box center [929, 389] width 659 height 422
click at [959, 353] on span "Editing : #link-Fragrances .w-full:nth-... #link-Fragrances .w-full:nth-child(4…" at bounding box center [828, 349] width 344 height 49
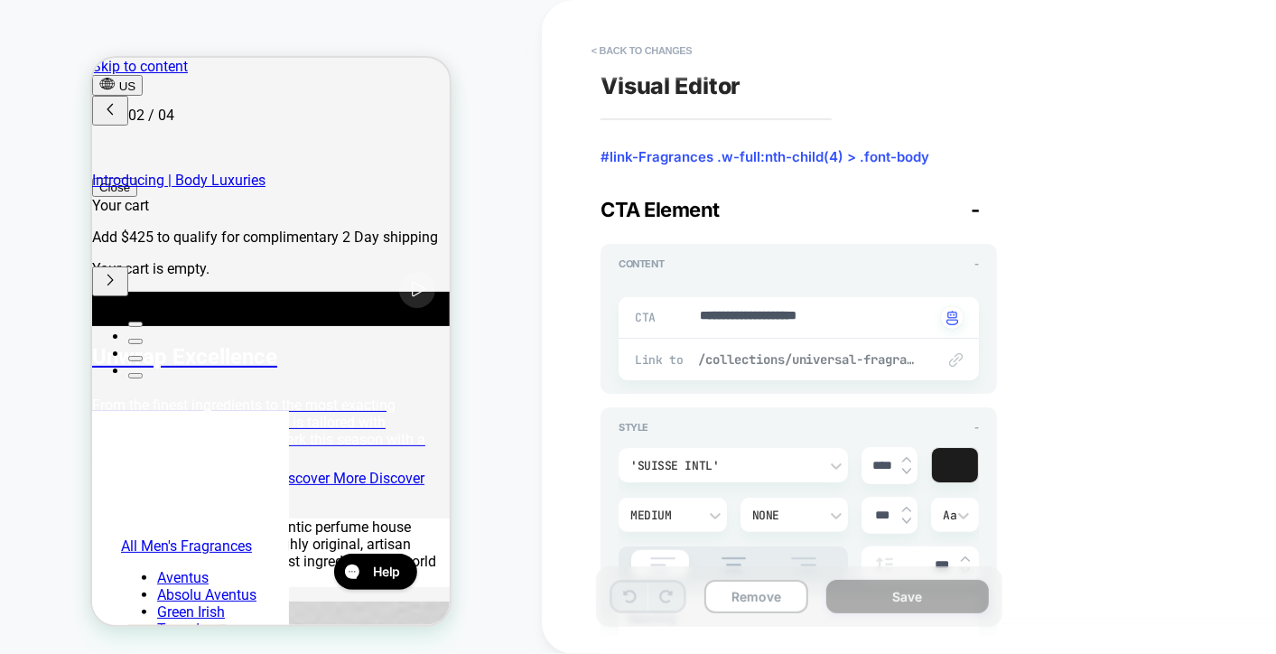
click at [872, 358] on span "/collections/universal-fragrances" at bounding box center [807, 359] width 219 height 16
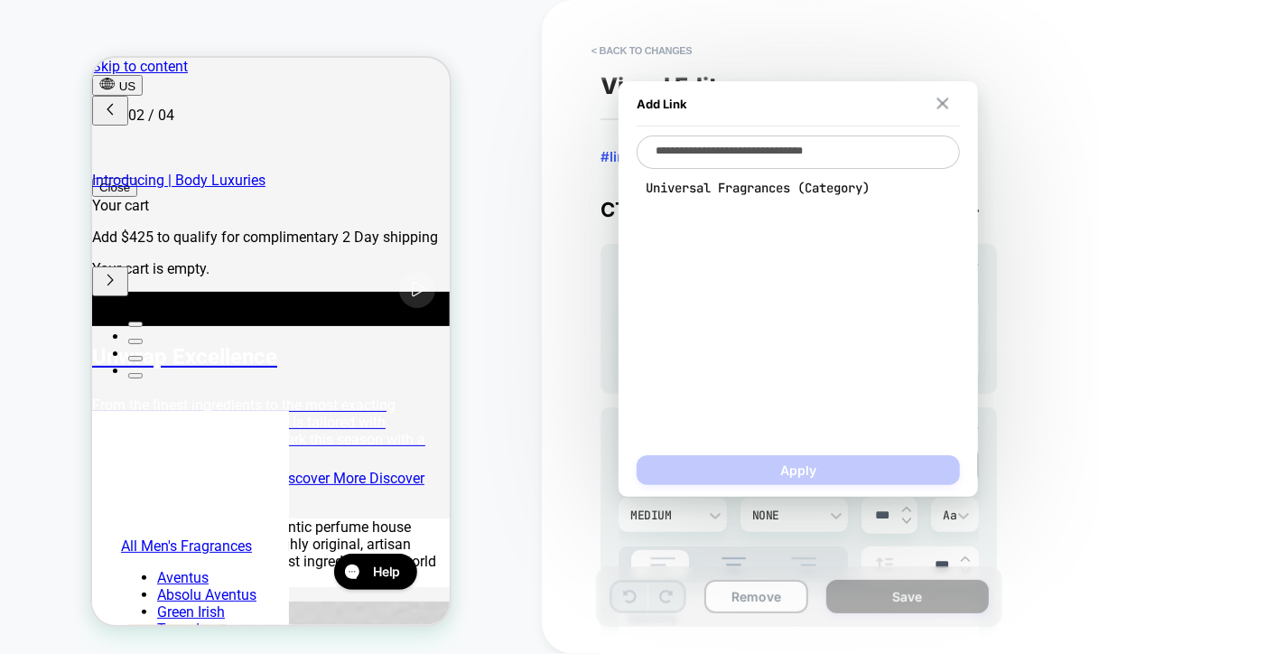
click at [944, 107] on img at bounding box center [943, 104] width 12 height 12
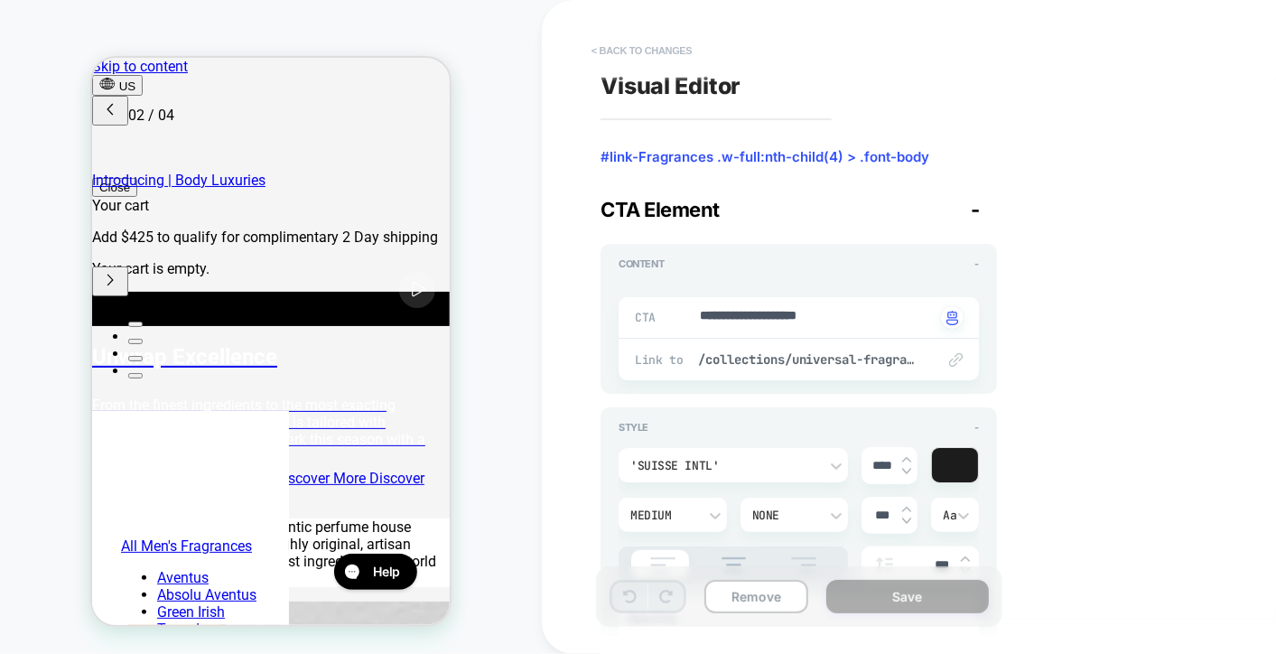
click at [582, 47] on button "< Back to changes" at bounding box center [641, 50] width 119 height 29
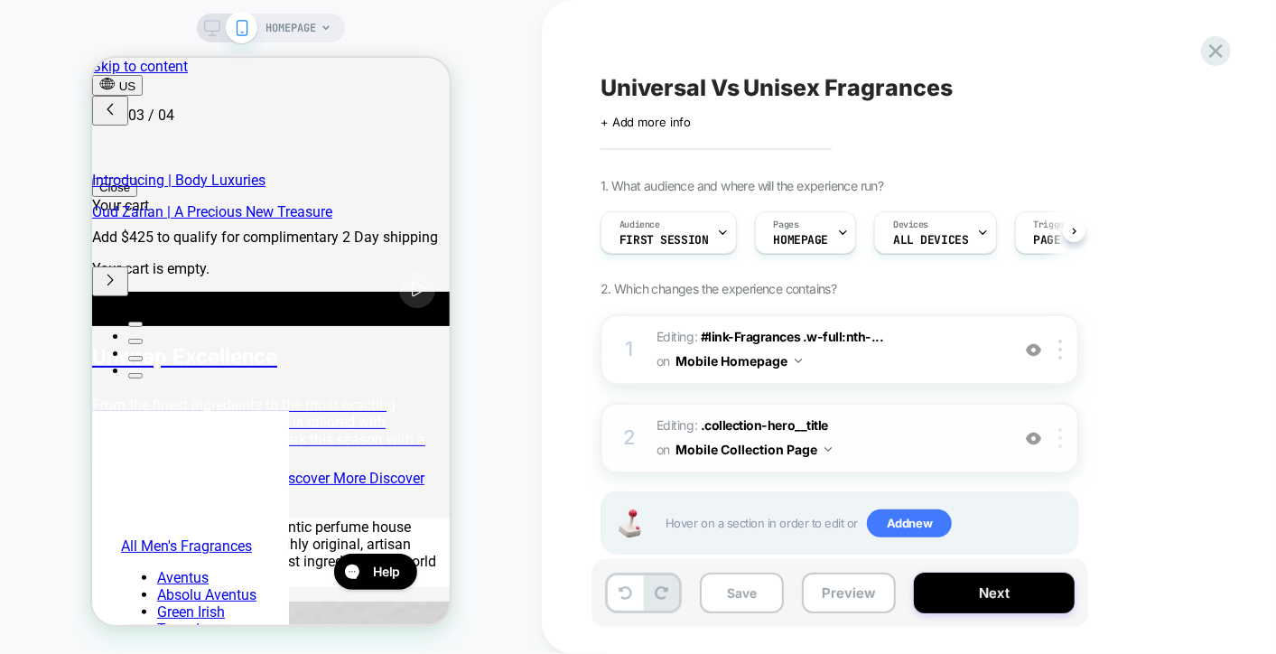
click at [1057, 439] on div at bounding box center [1063, 438] width 30 height 20
click at [1138, 382] on div "1. What audience and where will the experience run? Audience First Session Page…" at bounding box center [929, 389] width 659 height 422
click at [1062, 354] on img at bounding box center [1060, 349] width 4 height 20
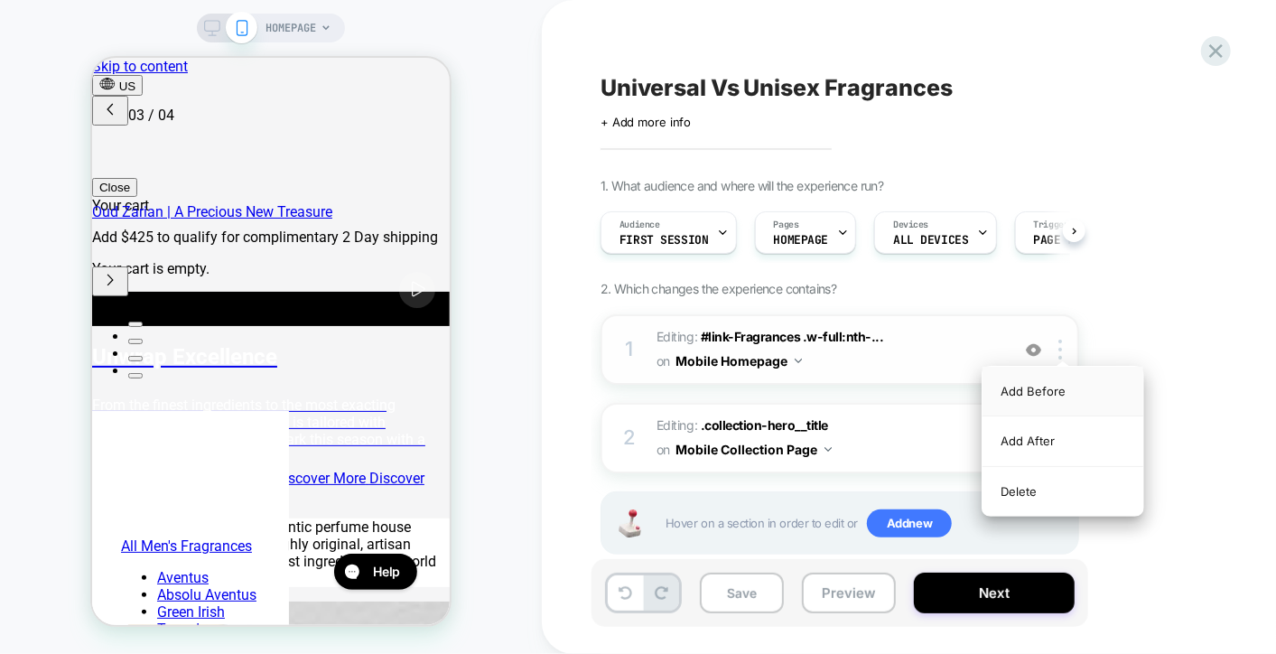
click at [1054, 385] on div "Add Before" at bounding box center [1062, 392] width 161 height 50
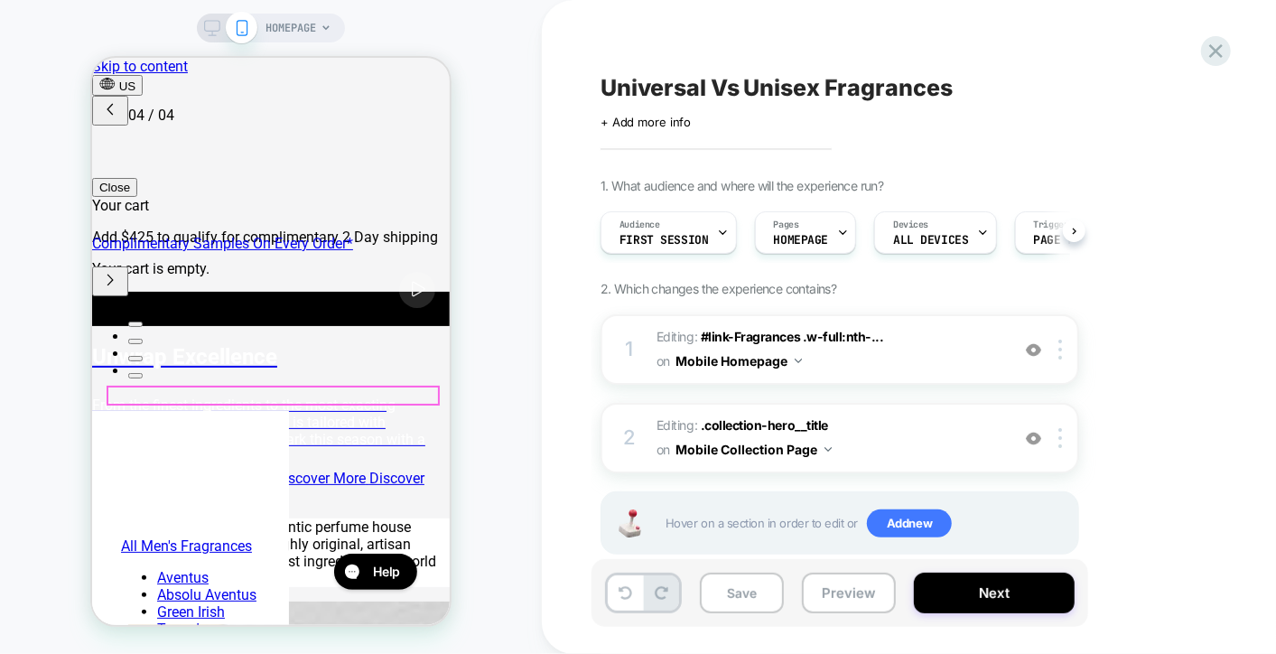
drag, startPoint x: 743, startPoint y: 382, endPoint x: 260, endPoint y: 391, distance: 483.1
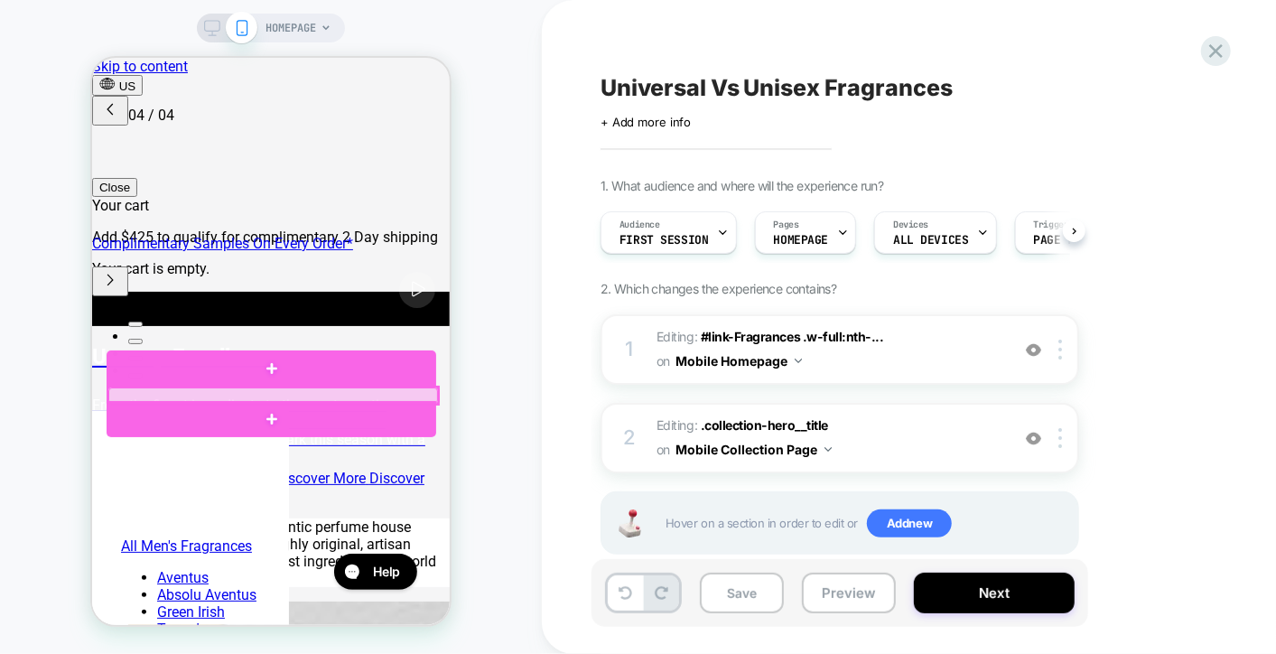
click at [237, 392] on div at bounding box center [272, 394] width 330 height 16
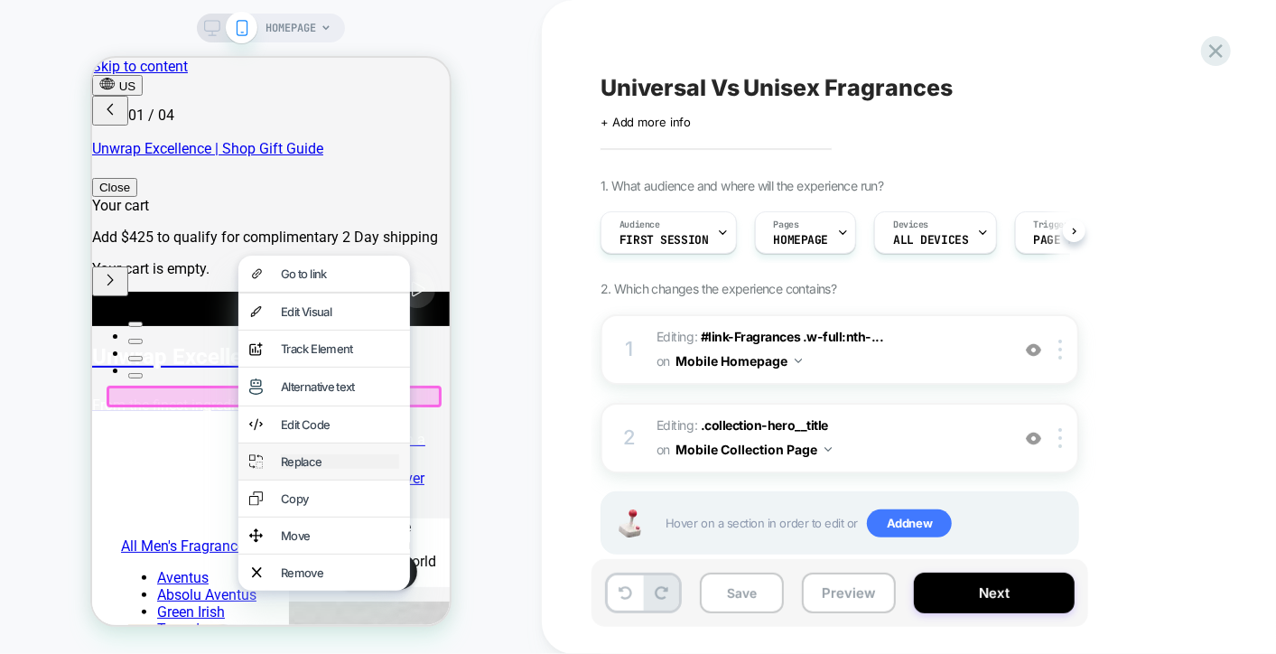
click at [337, 468] on div "Replace" at bounding box center [339, 460] width 118 height 14
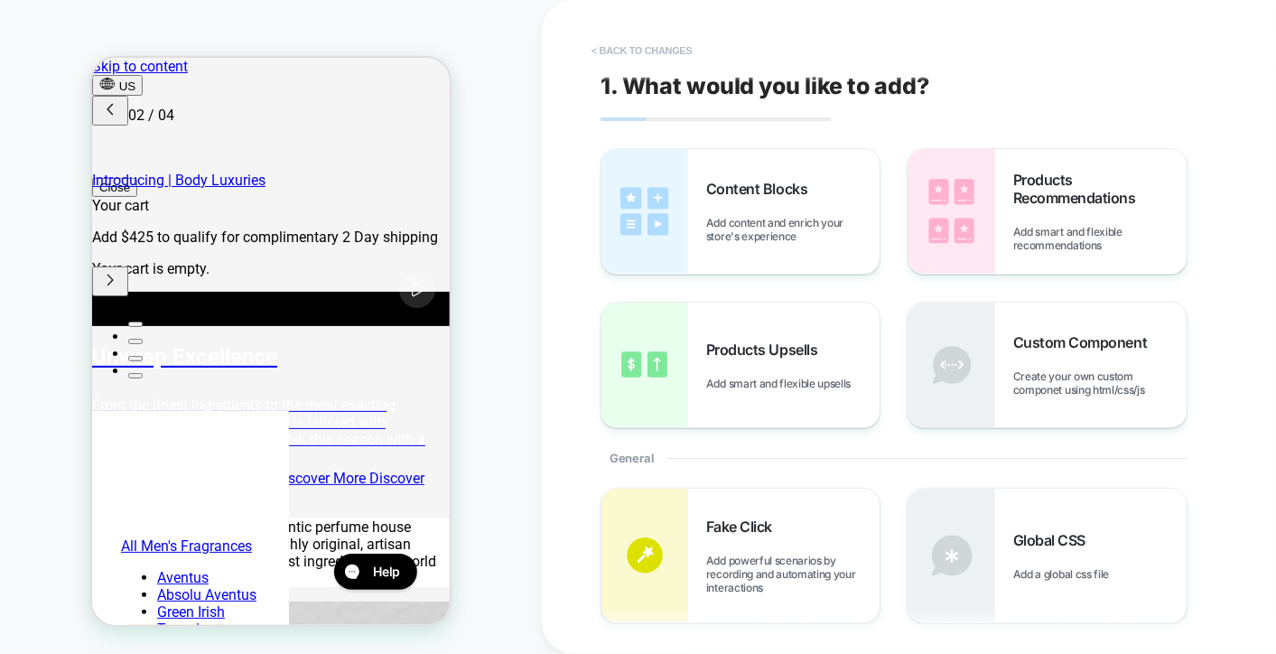
click at [629, 48] on button "< Back to changes" at bounding box center [641, 50] width 119 height 29
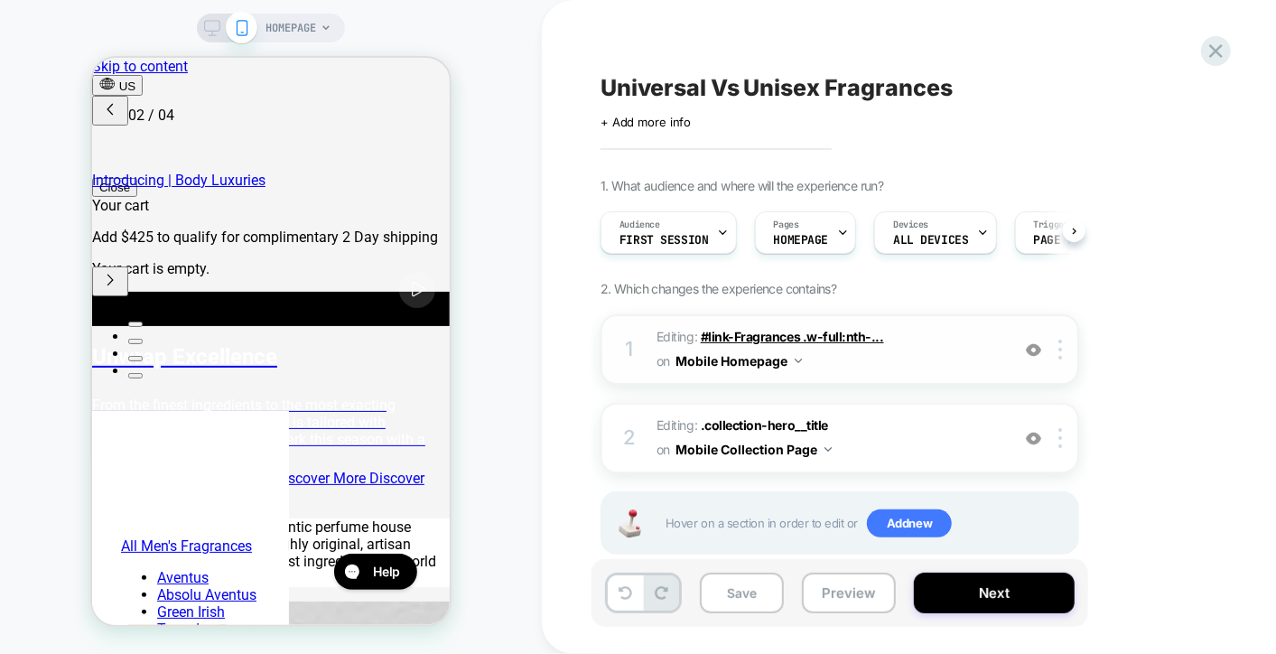
click at [844, 329] on span "#link-Fragrances .w-full:nth-..." at bounding box center [792, 336] width 183 height 15
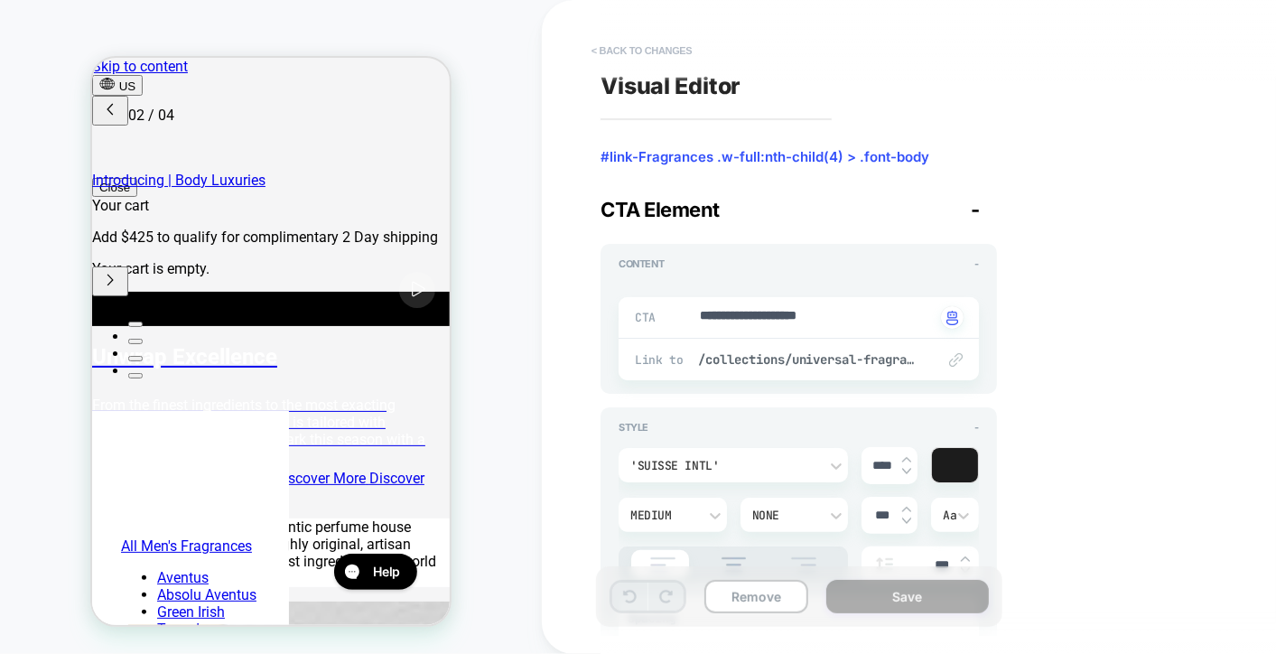
click at [638, 51] on button "< Back to changes" at bounding box center [641, 50] width 119 height 29
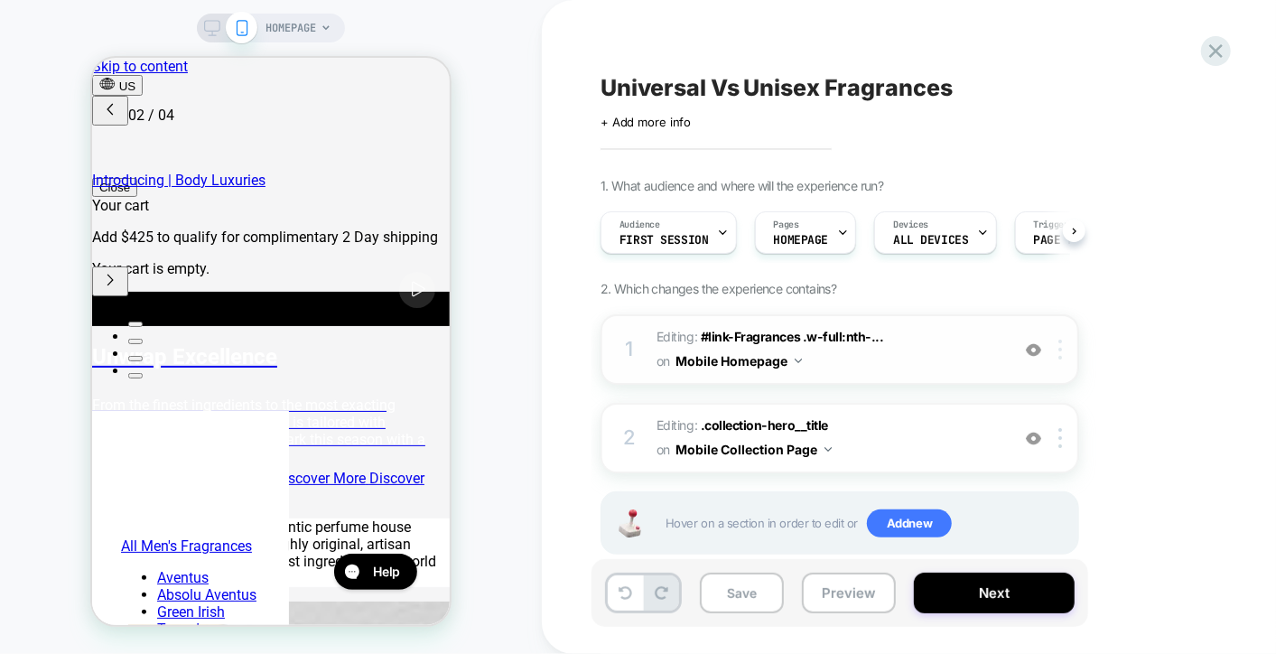
click at [1052, 343] on div at bounding box center [1063, 349] width 30 height 20
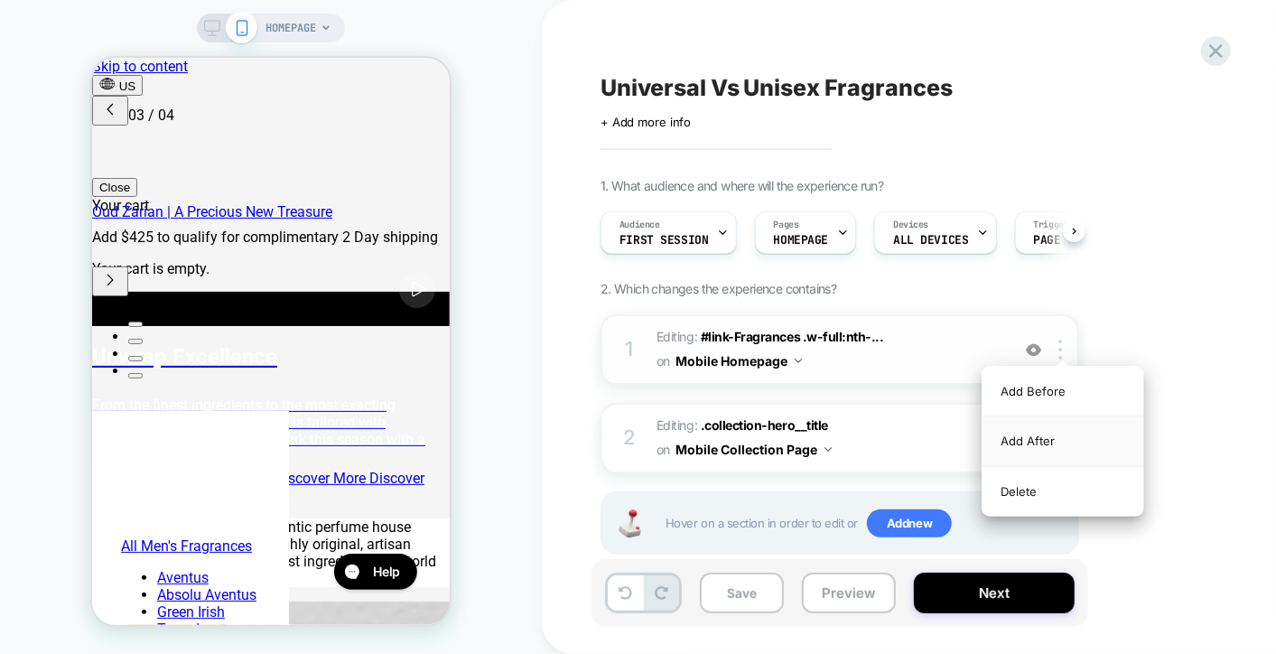
click at [1039, 444] on div "Add After" at bounding box center [1062, 441] width 161 height 50
drag, startPoint x: 901, startPoint y: 340, endPoint x: 464, endPoint y: 350, distance: 437.1
click at [464, 350] on div "HOMEPAGE Universal Vs Unisex Fragrances Click to edit experience details + Add …" at bounding box center [638, 327] width 1276 height 654
drag, startPoint x: 628, startPoint y: 352, endPoint x: 551, endPoint y: 395, distance: 88.1
click at [551, 395] on div "Universal Vs Unisex Fragrances Click to edit experience details + Add more info…" at bounding box center [939, 327] width 795 height 654
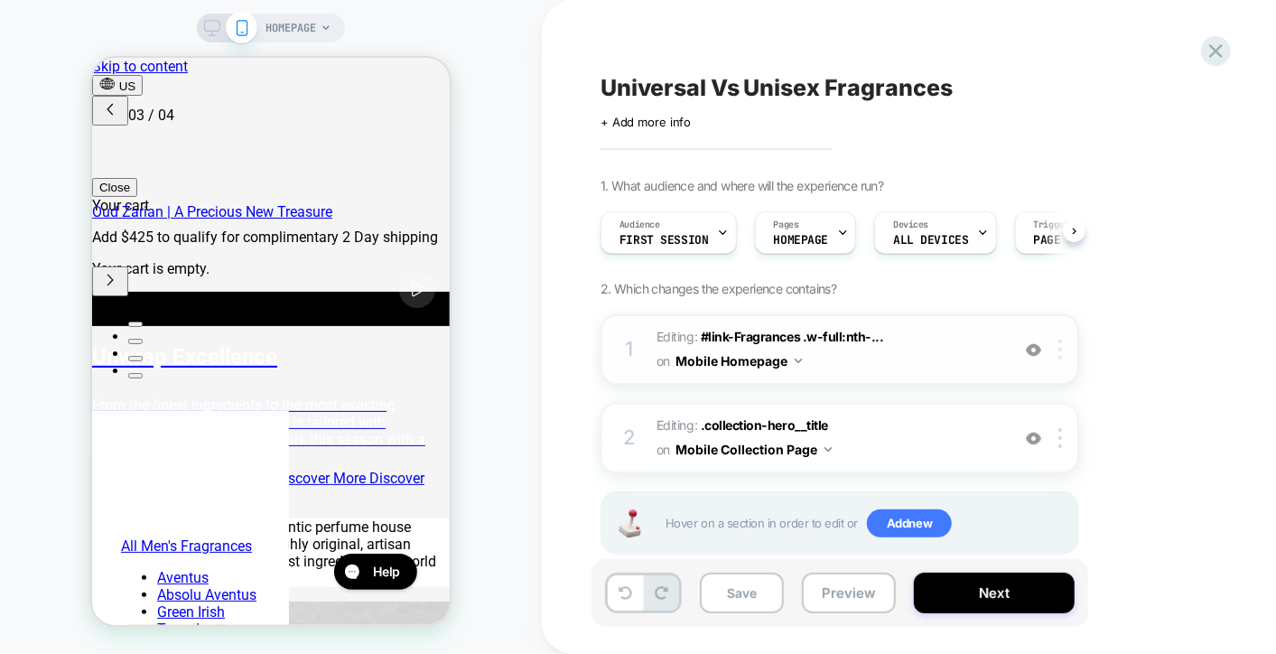
click at [1049, 349] on div at bounding box center [1063, 349] width 30 height 20
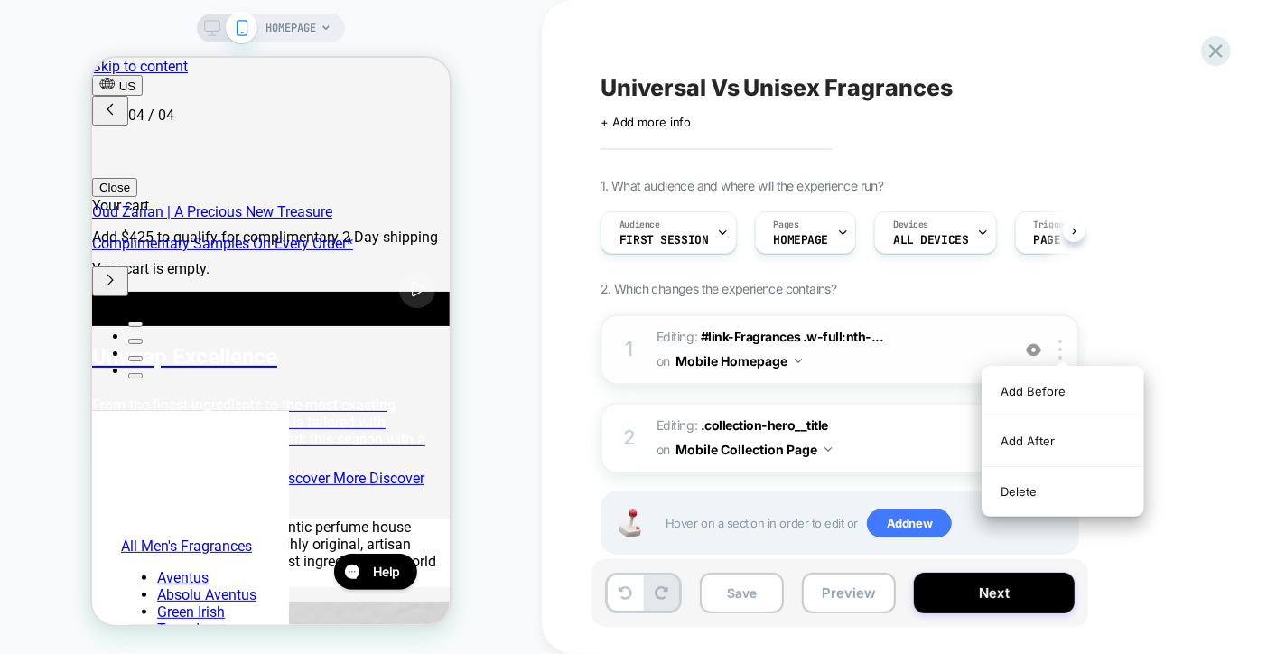
click at [1036, 350] on img at bounding box center [1033, 349] width 15 height 15
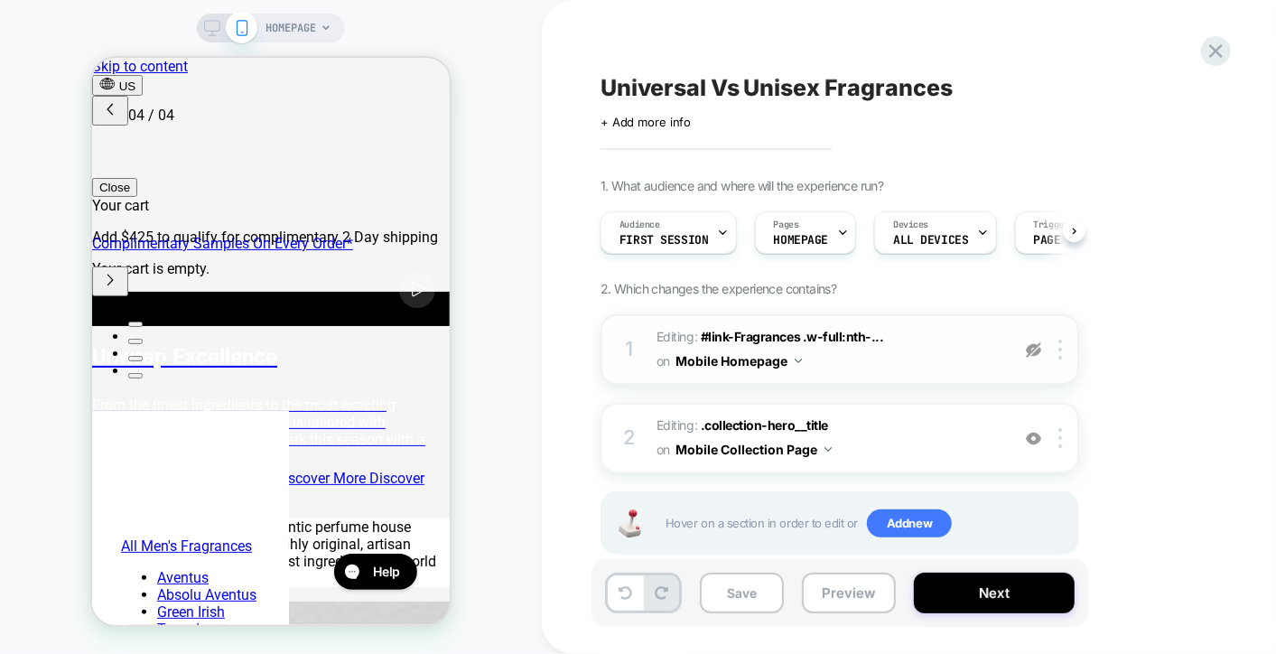
click at [1034, 350] on img at bounding box center [1033, 349] width 15 height 15
drag, startPoint x: 871, startPoint y: 338, endPoint x: 863, endPoint y: 366, distance: 29.1
click at [863, 366] on span "Editing : #link-Fragrances .w-full:nth-... #link-Fragrances .w-full:nth-child(4…" at bounding box center [828, 349] width 344 height 49
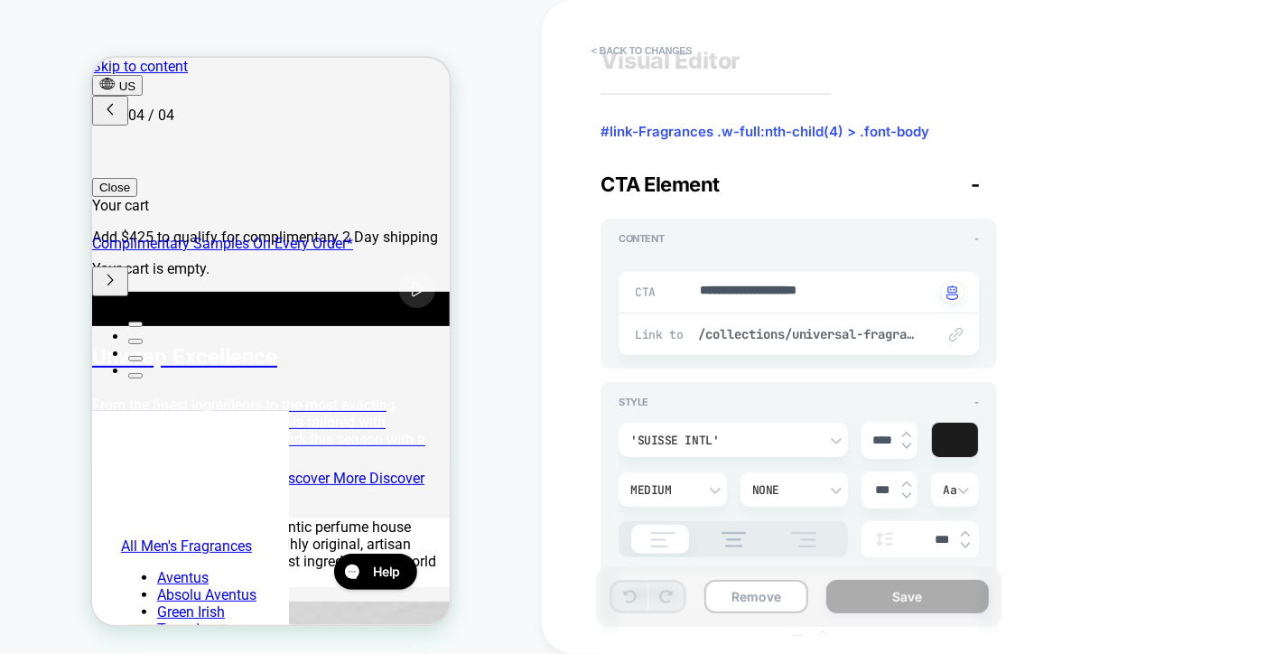
scroll to position [0, 0]
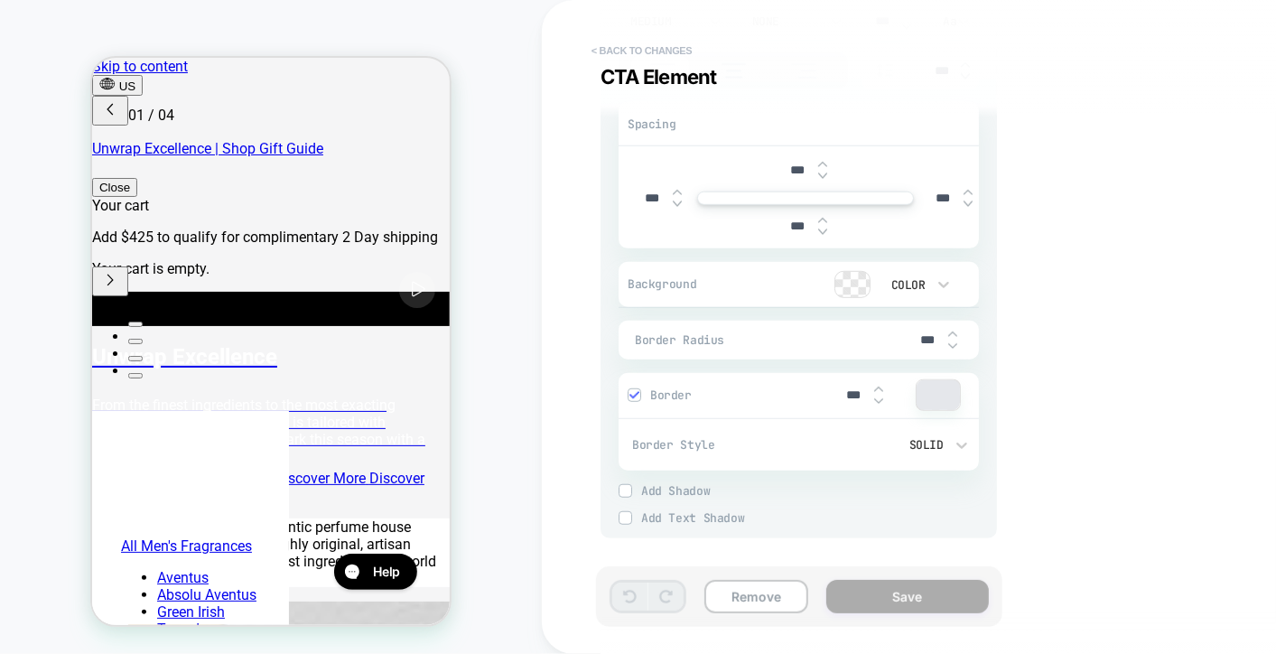
click at [618, 48] on button "< Back to changes" at bounding box center [641, 50] width 119 height 29
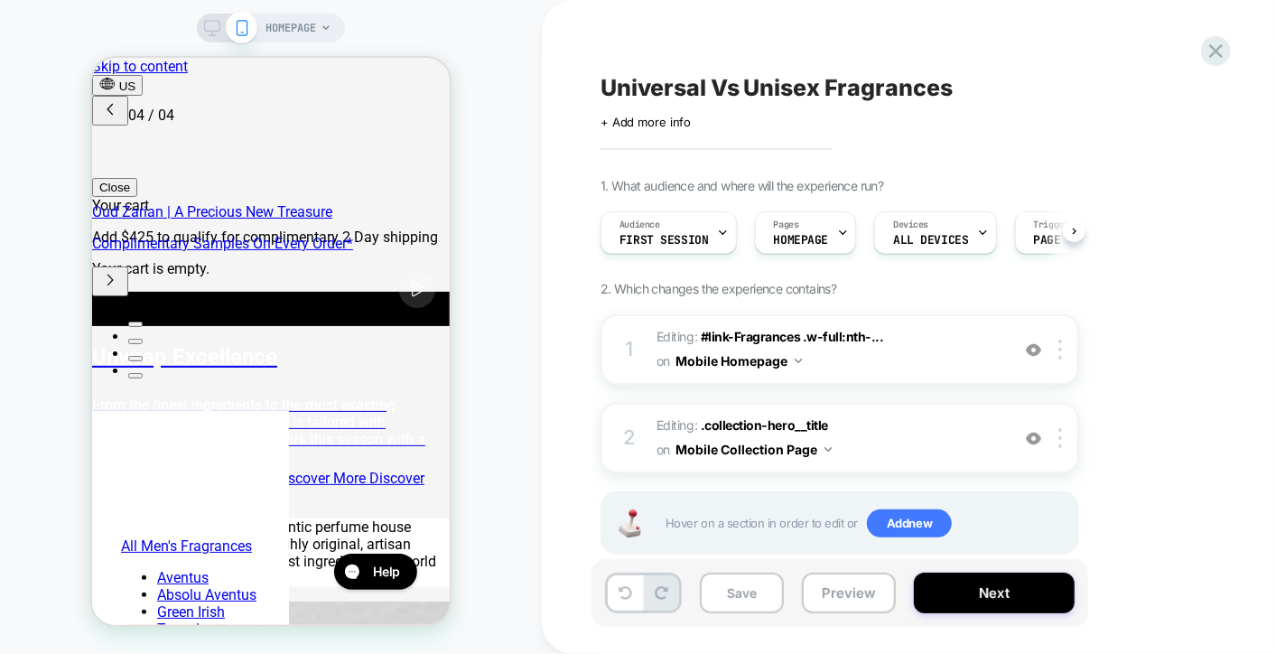
scroll to position [0, 859]
click at [1062, 340] on img at bounding box center [1060, 349] width 4 height 20
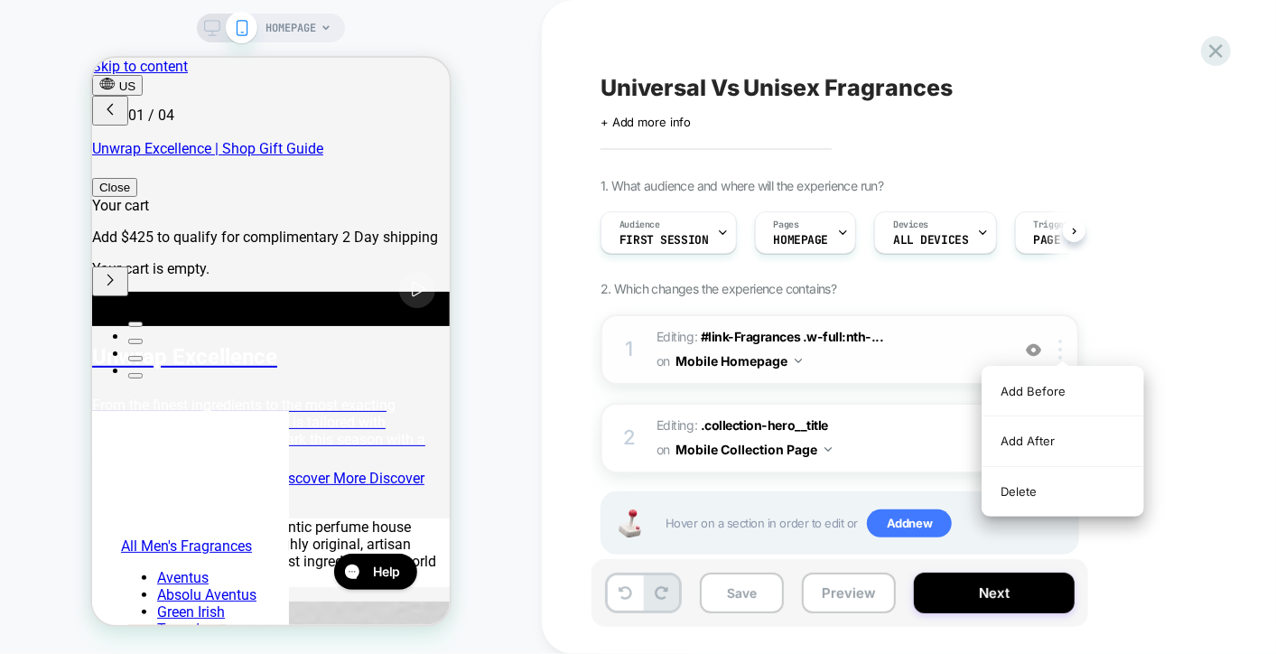
scroll to position [0, 0]
click at [1131, 265] on div "1. What audience and where will the experience run? Audience First Session Page…" at bounding box center [929, 389] width 659 height 422
click at [810, 242] on span "HOMEPAGE" at bounding box center [801, 240] width 55 height 13
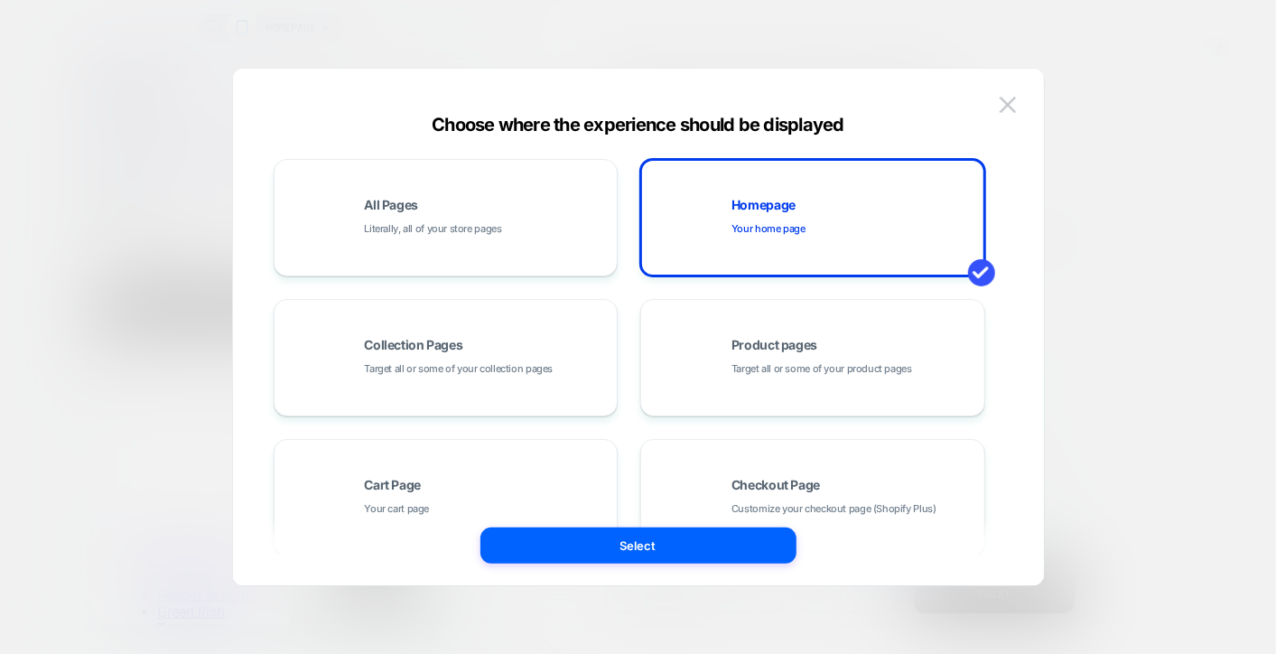
click at [1232, 243] on div at bounding box center [638, 327] width 1276 height 654
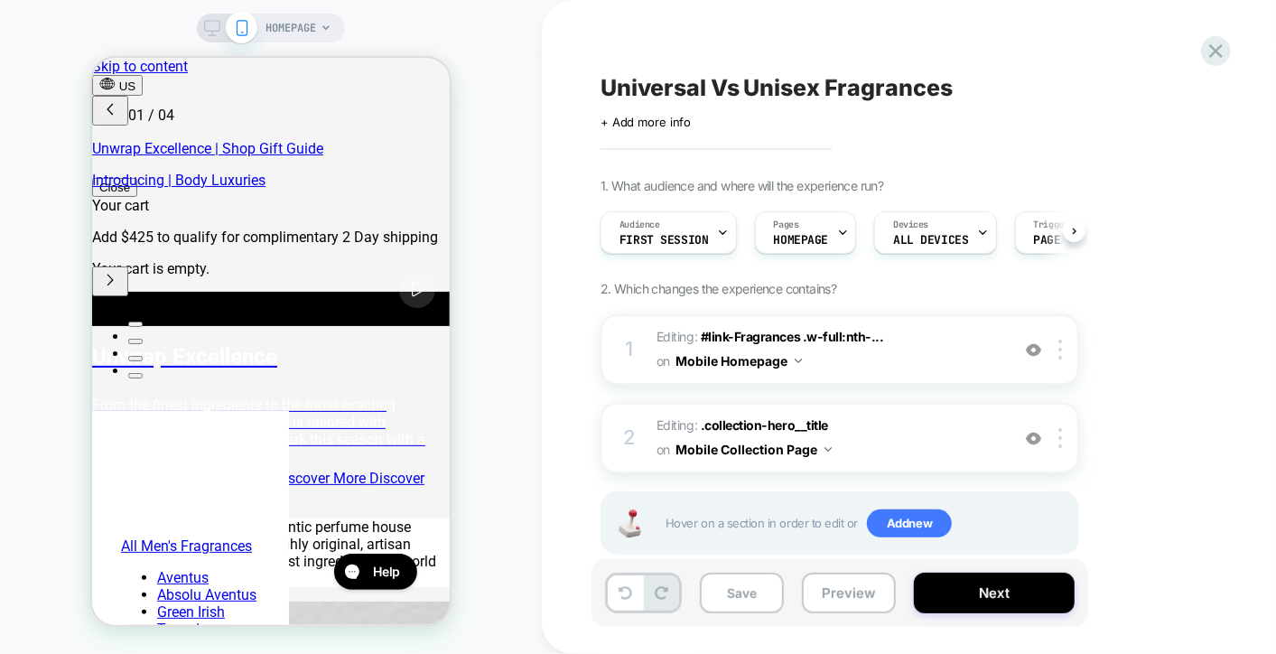
scroll to position [0, 286]
click at [1063, 344] on div at bounding box center [1063, 349] width 30 height 20
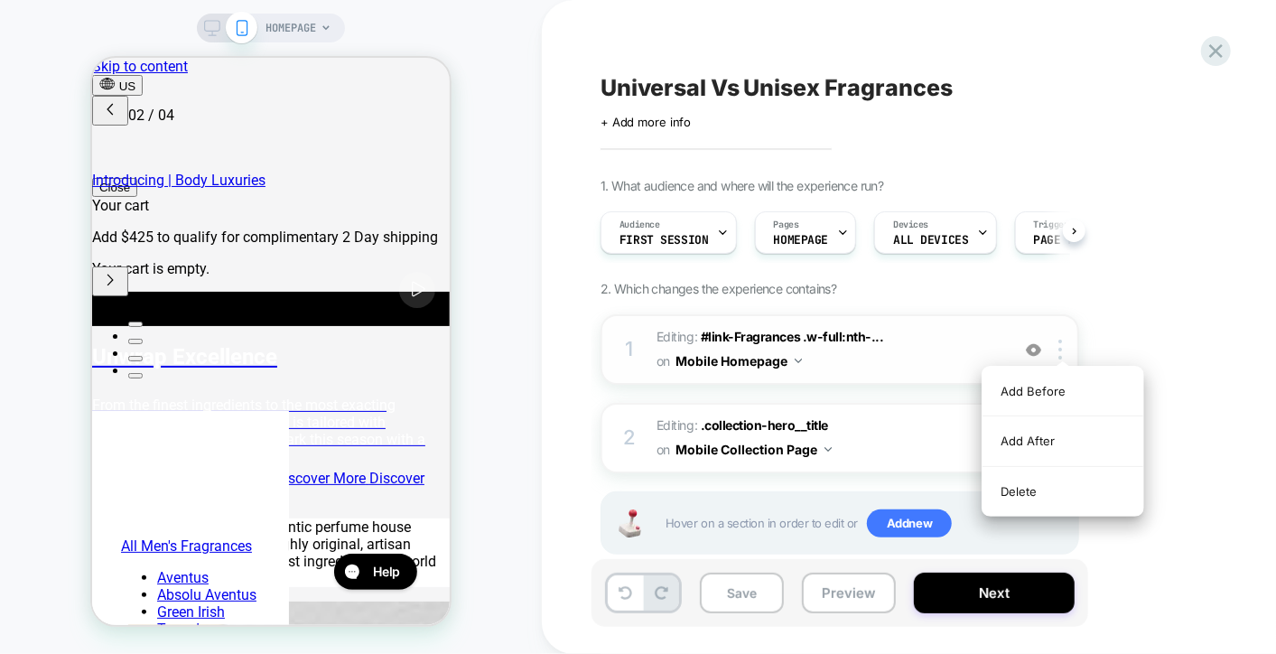
click at [912, 347] on span "Editing : #link-Fragrances .w-full:nth-... #link-Fragrances .w-full:nth-child(4…" at bounding box center [828, 349] width 344 height 49
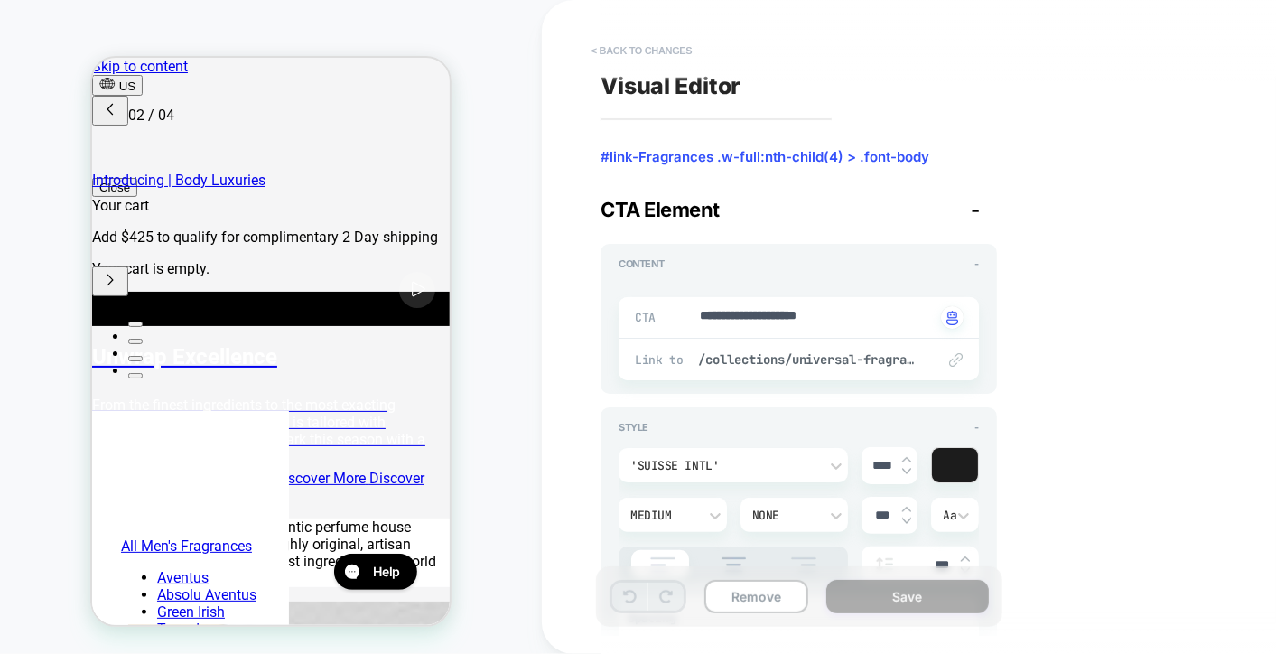
click at [663, 49] on button "< Back to changes" at bounding box center [641, 50] width 119 height 29
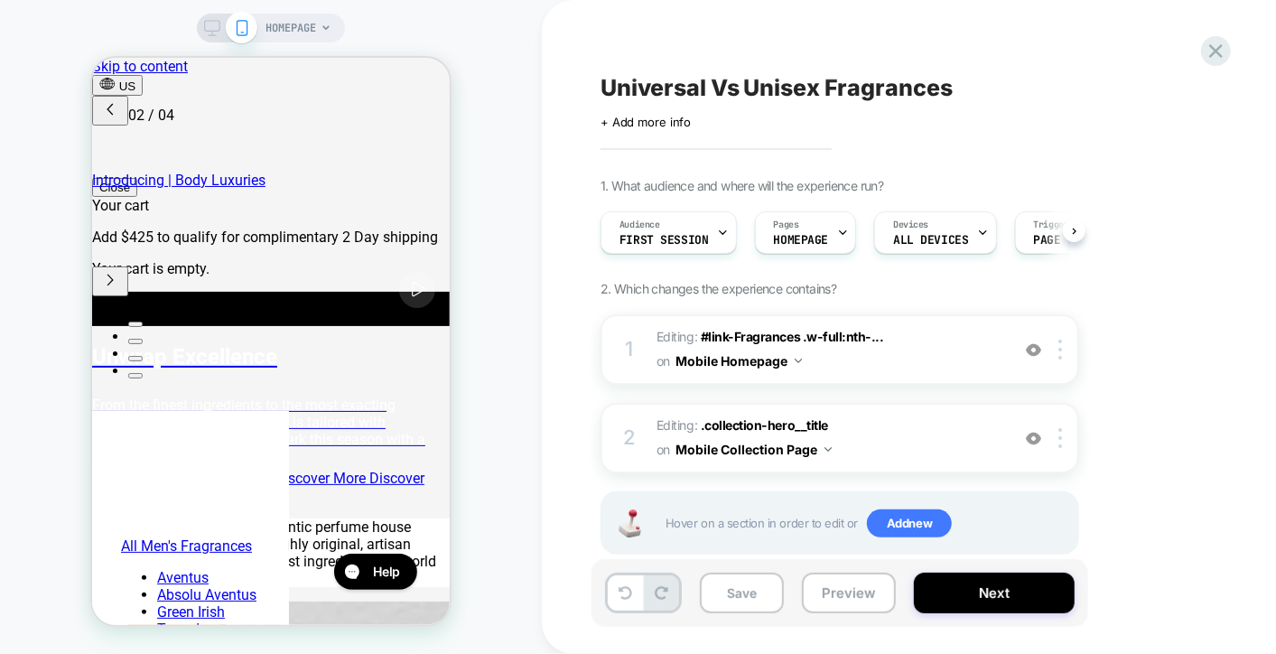
scroll to position [0, 0]
click at [337, 28] on div "HOMEPAGE" at bounding box center [271, 28] width 148 height 29
click at [310, 23] on span "HOMEPAGE" at bounding box center [290, 28] width 51 height 29
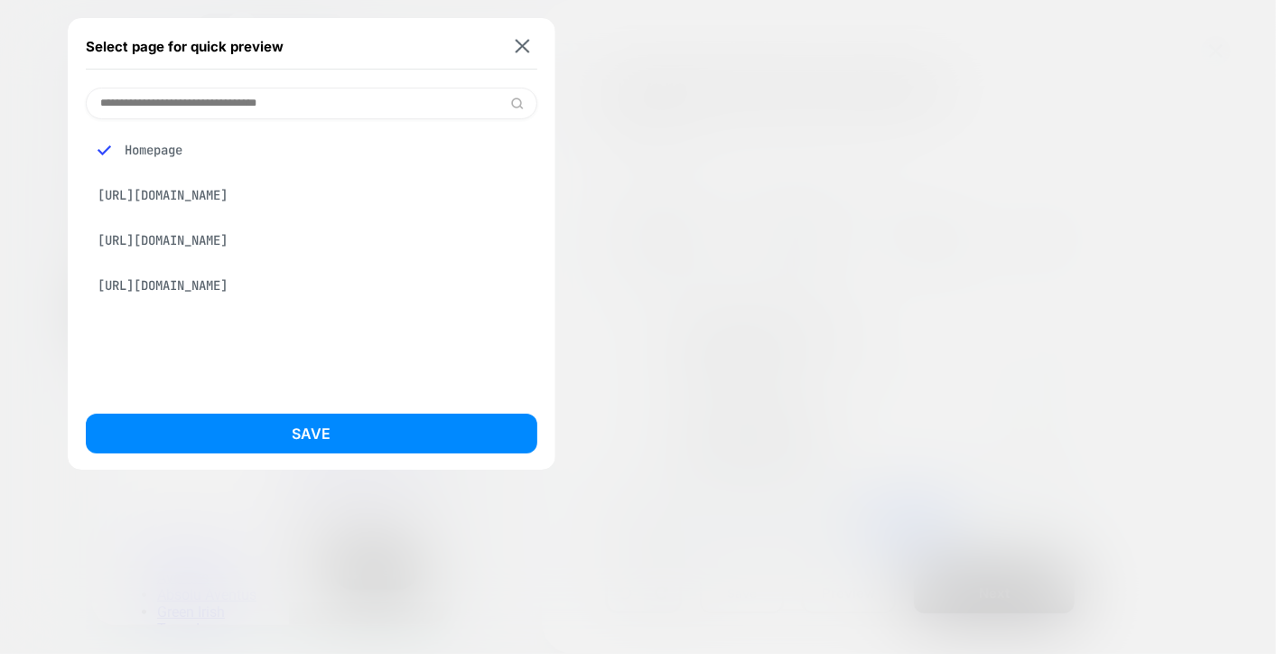
click at [211, 242] on div "[URL][DOMAIN_NAME]" at bounding box center [311, 240] width 451 height 34
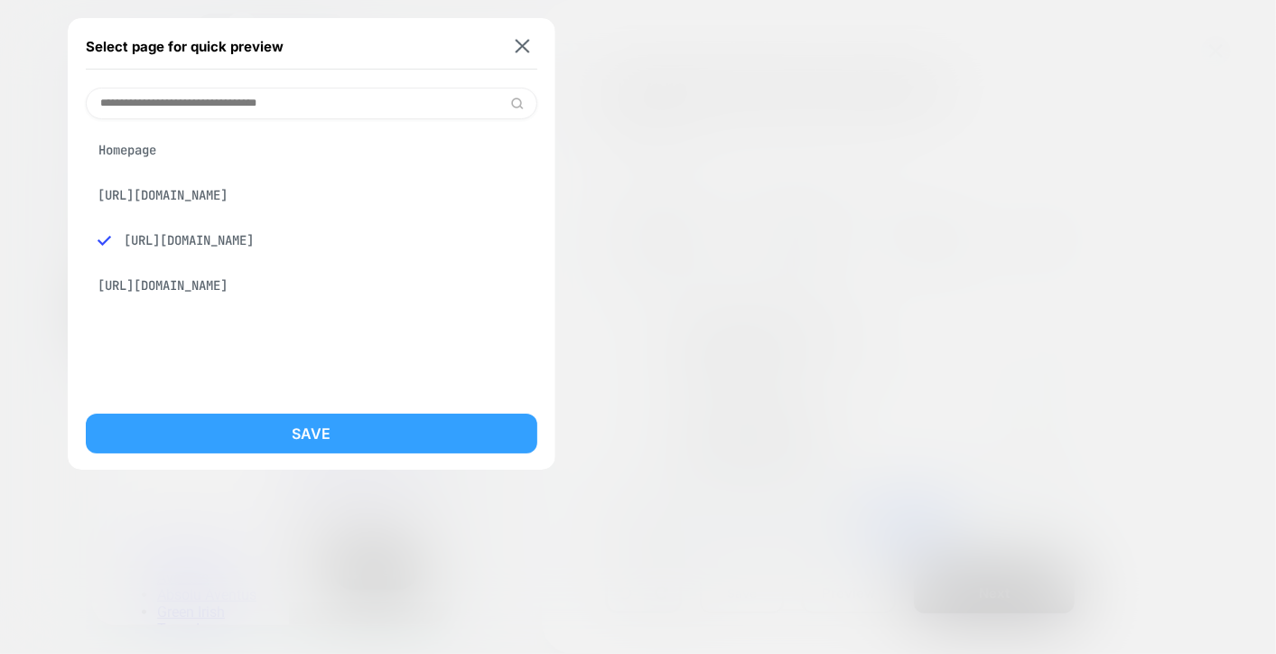
click at [244, 414] on button "Save" at bounding box center [311, 434] width 451 height 40
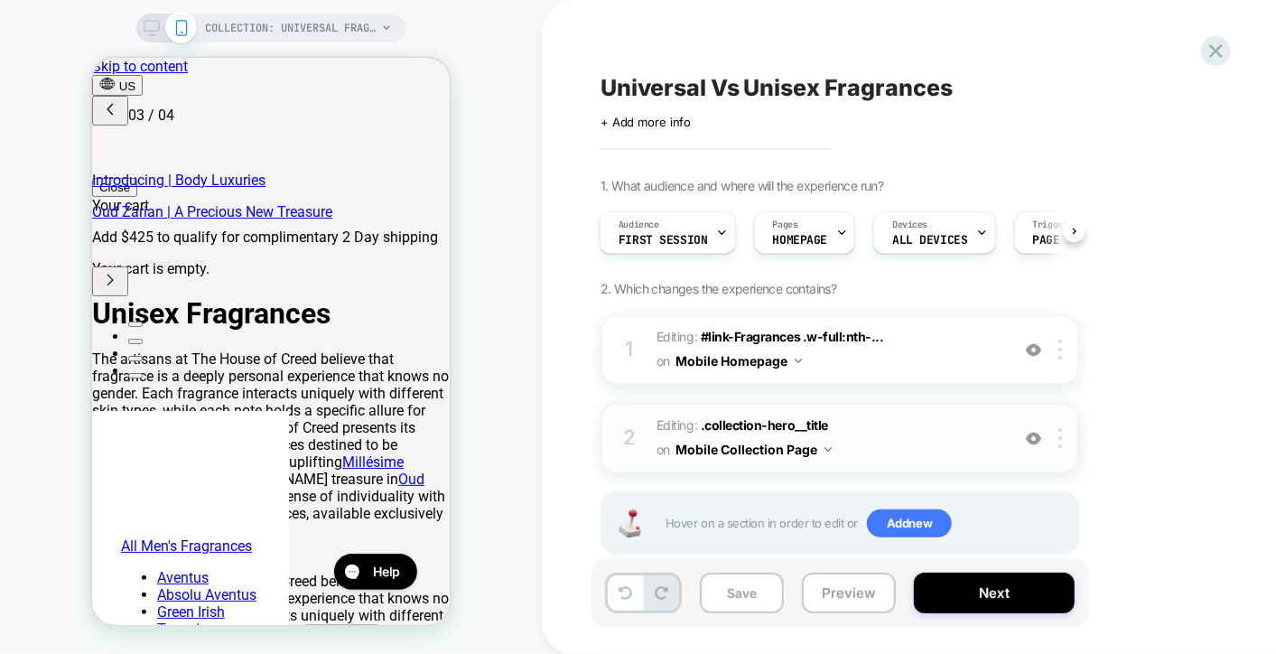
scroll to position [0, 572]
click at [936, 349] on span "Editing : #link-Fragrances .w-full:nth-... #link-Fragrances .w-full:nth-child(4…" at bounding box center [828, 349] width 344 height 49
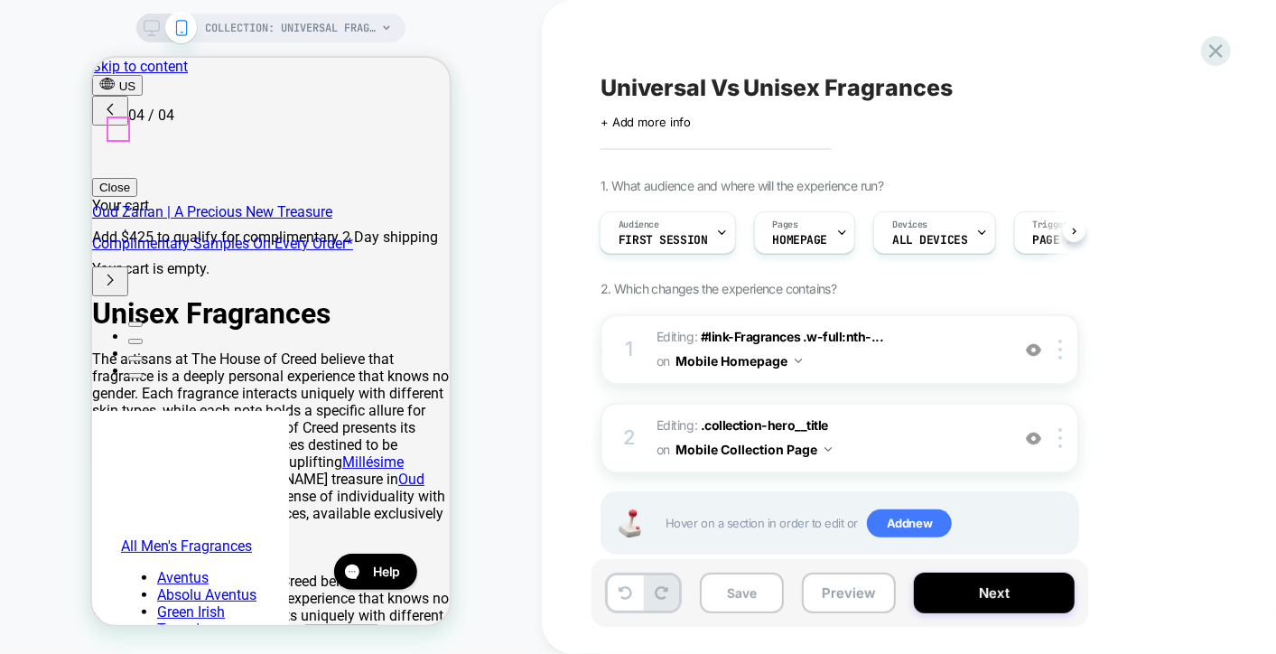
scroll to position [0, 859]
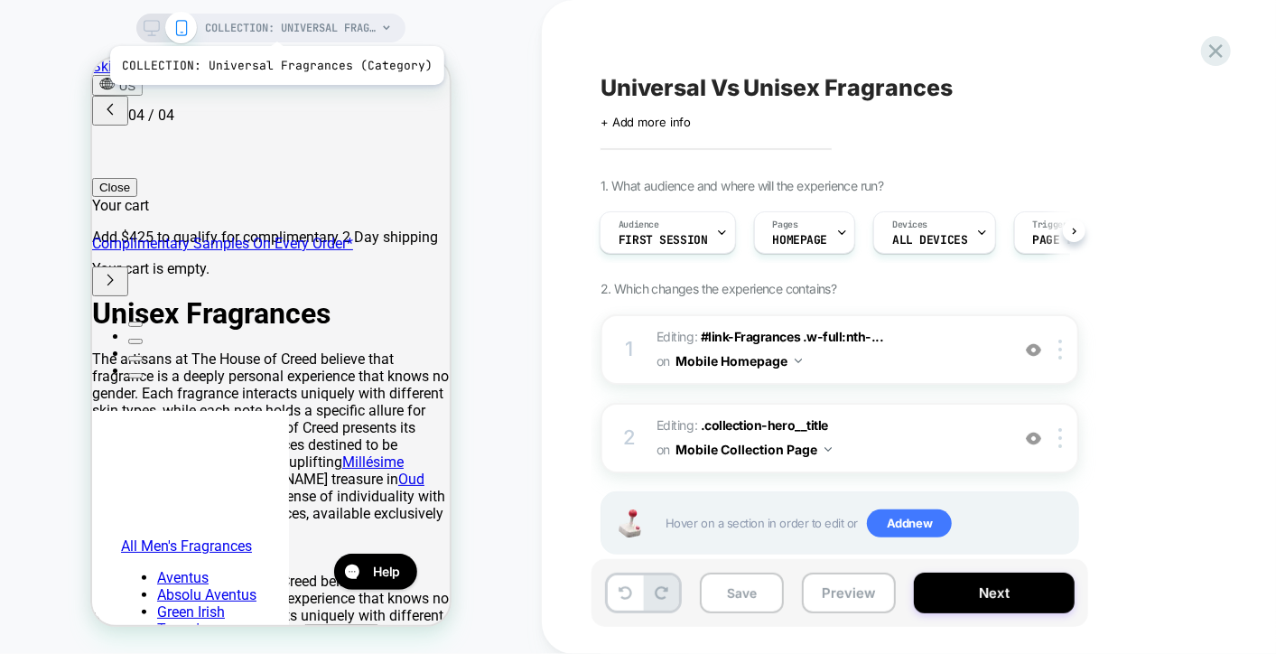
click at [274, 25] on span "COLLECTION: Universal Fragrances (Category)" at bounding box center [291, 28] width 172 height 29
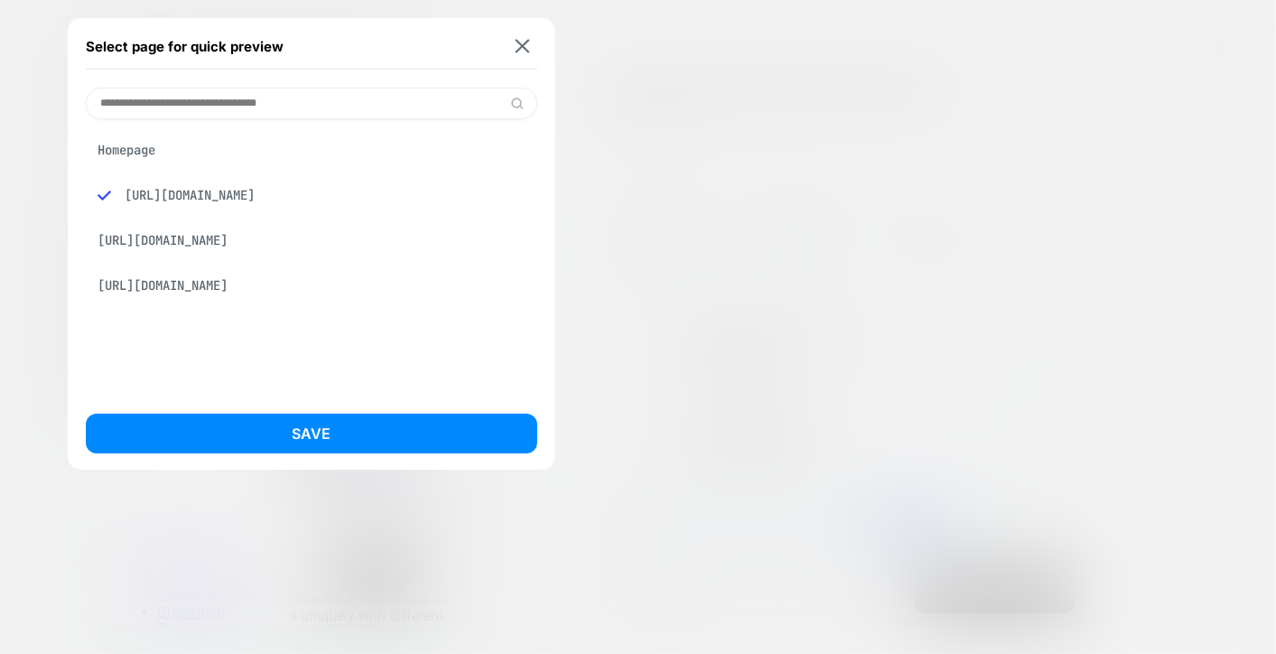
click at [228, 297] on div "[URL][DOMAIN_NAME]" at bounding box center [311, 285] width 451 height 34
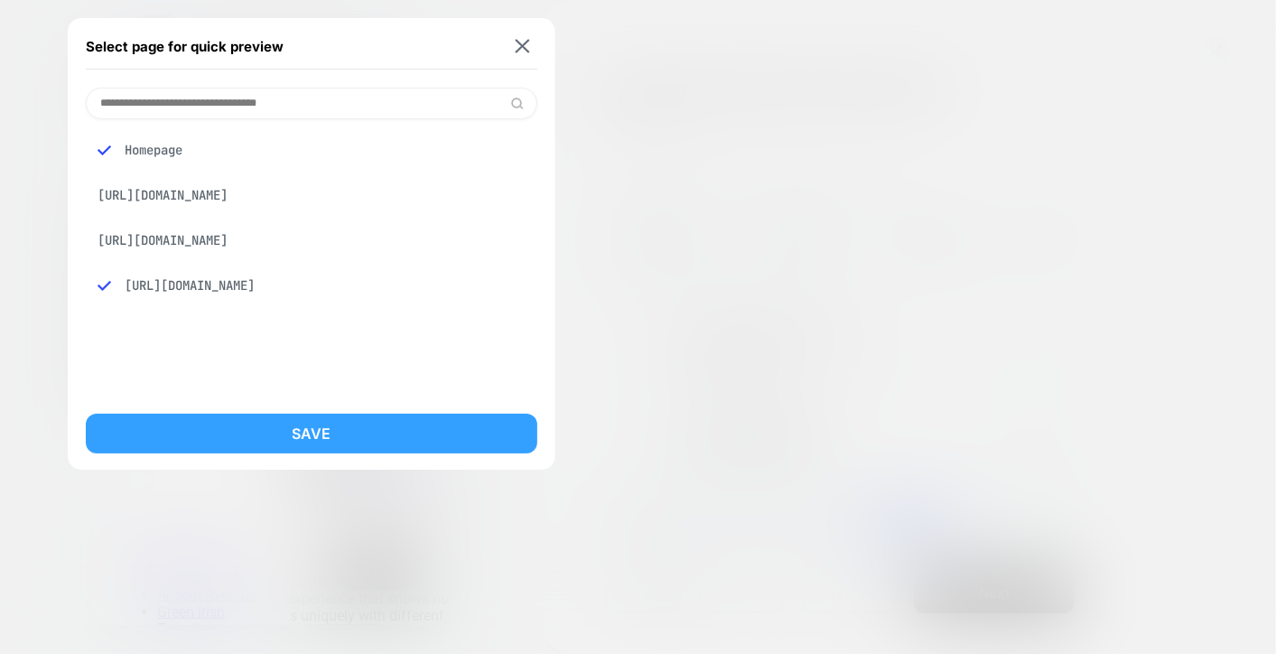
click at [293, 428] on button "Save" at bounding box center [311, 434] width 451 height 40
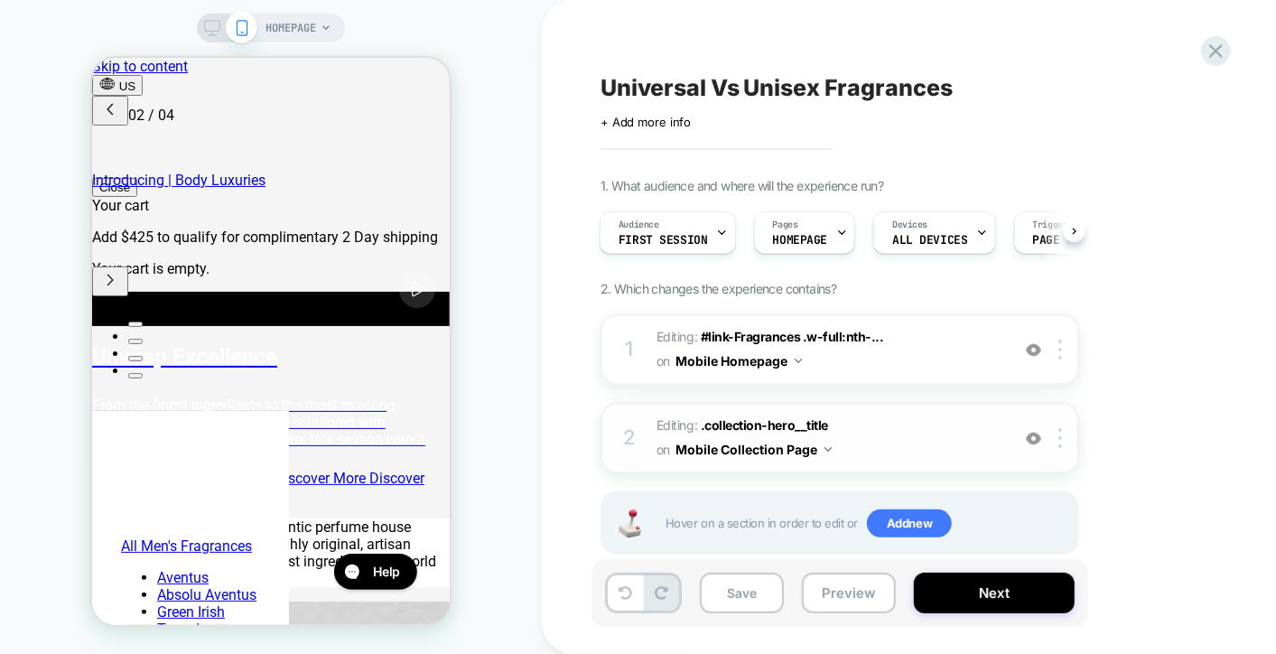
scroll to position [0, 2]
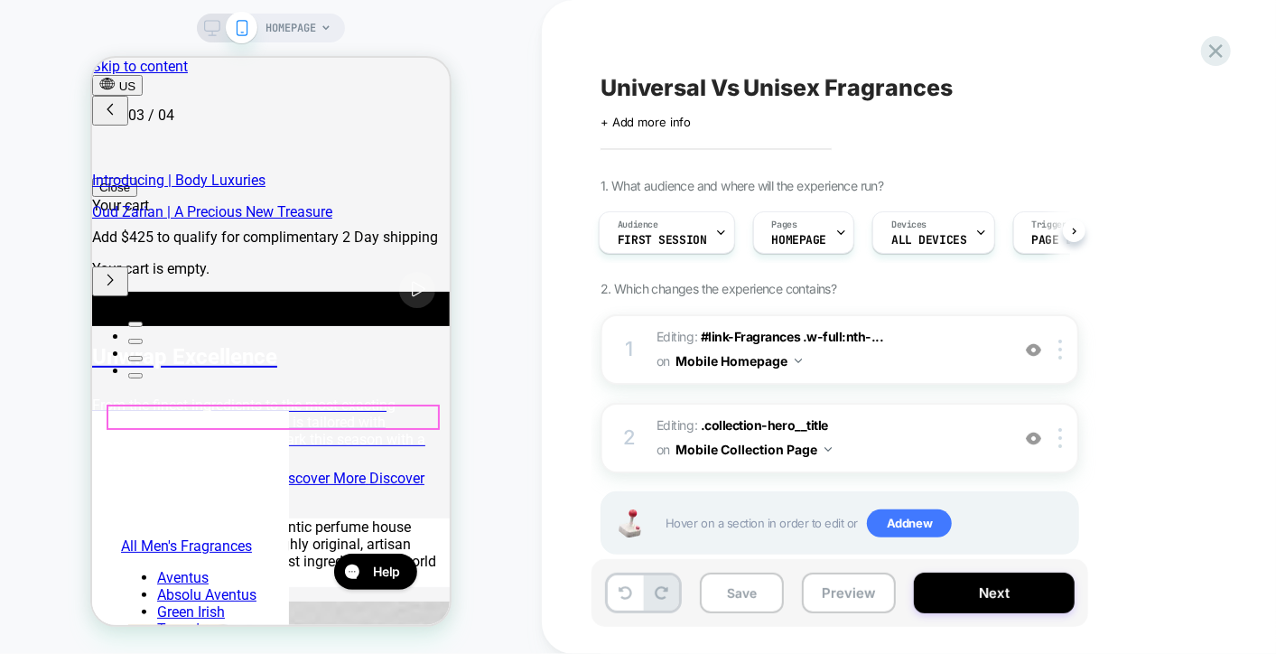
scroll to position [0, 572]
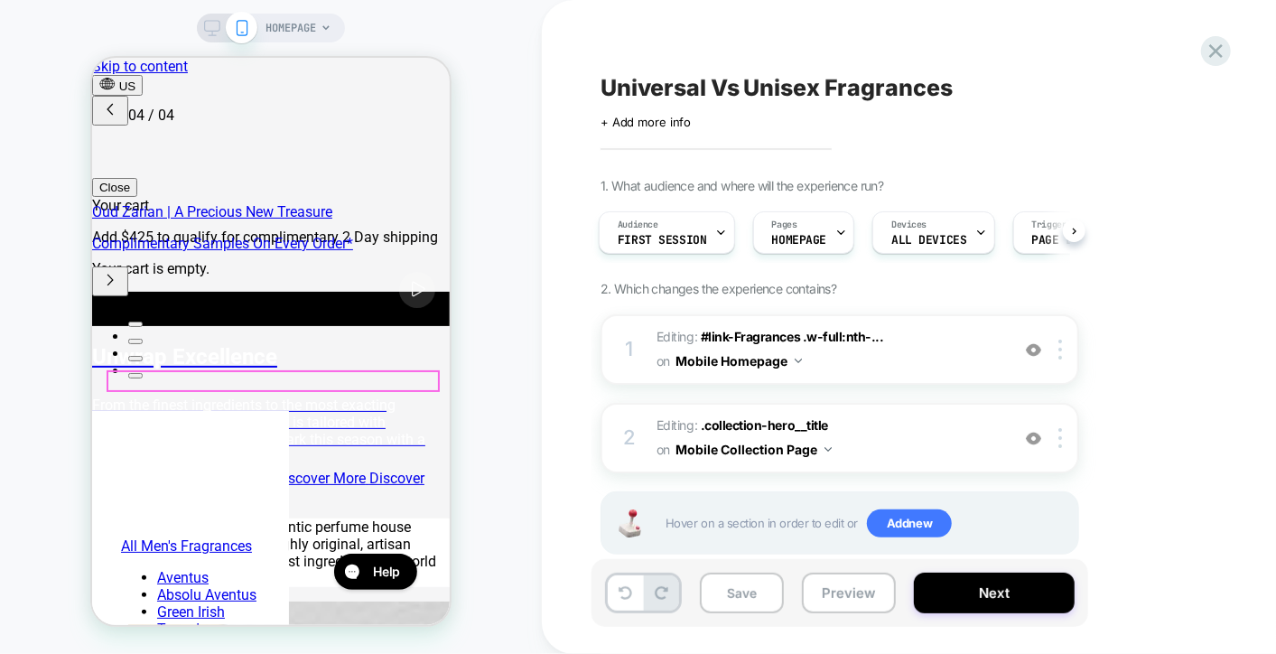
scroll to position [0, 796]
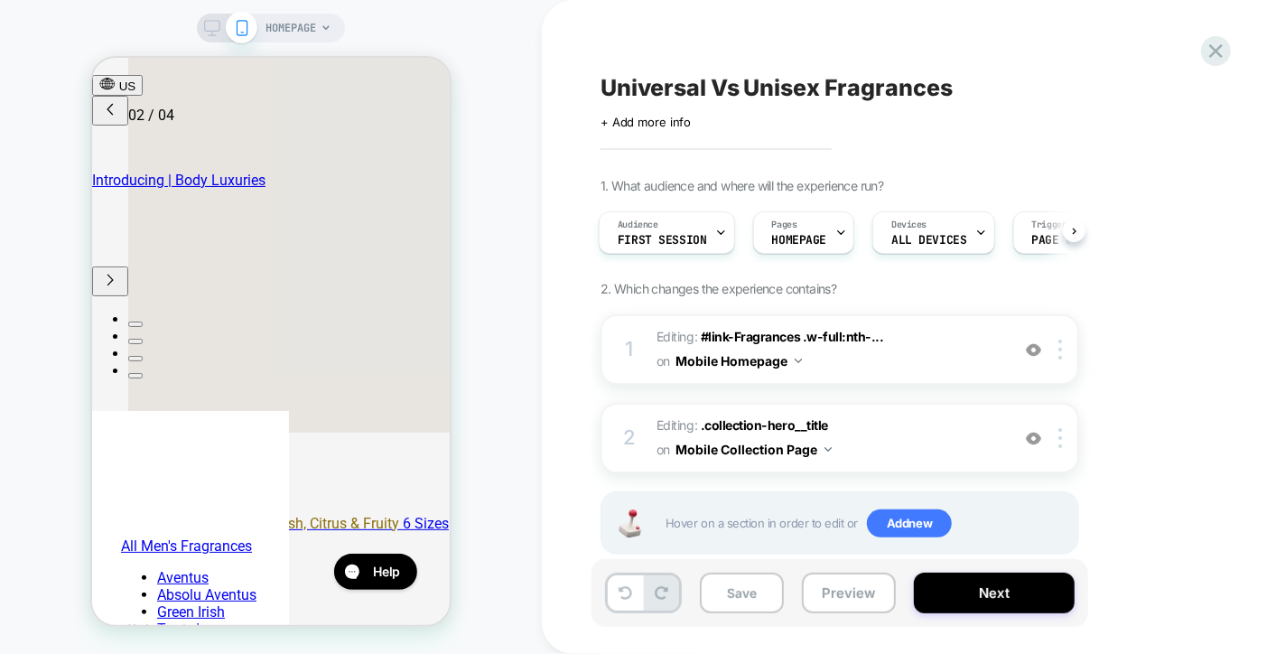
scroll to position [0, 375]
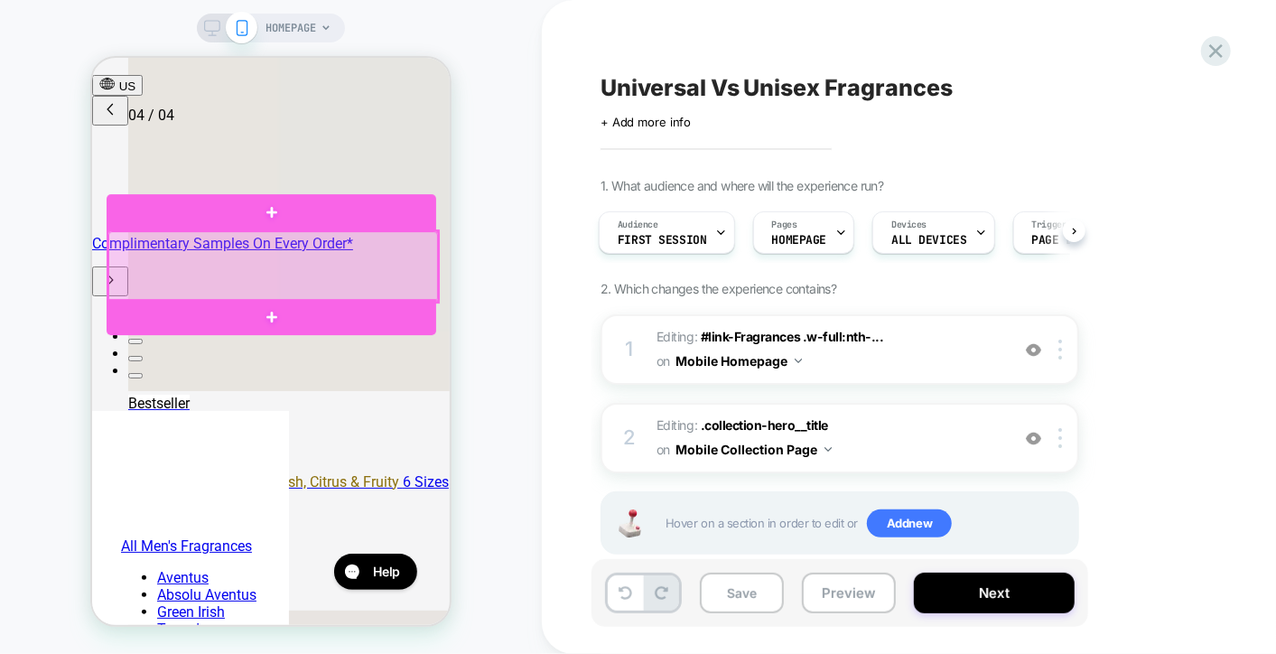
click at [287, 275] on div at bounding box center [272, 265] width 330 height 70
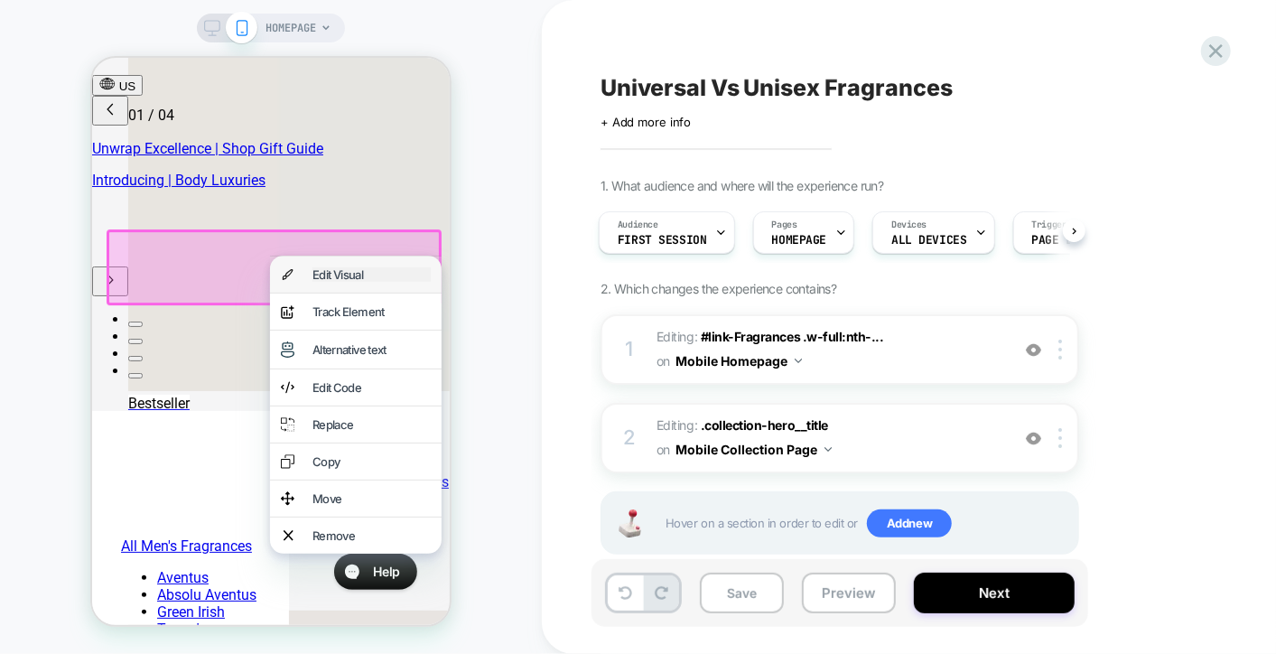
click at [366, 275] on div "Edit Visual" at bounding box center [371, 273] width 118 height 14
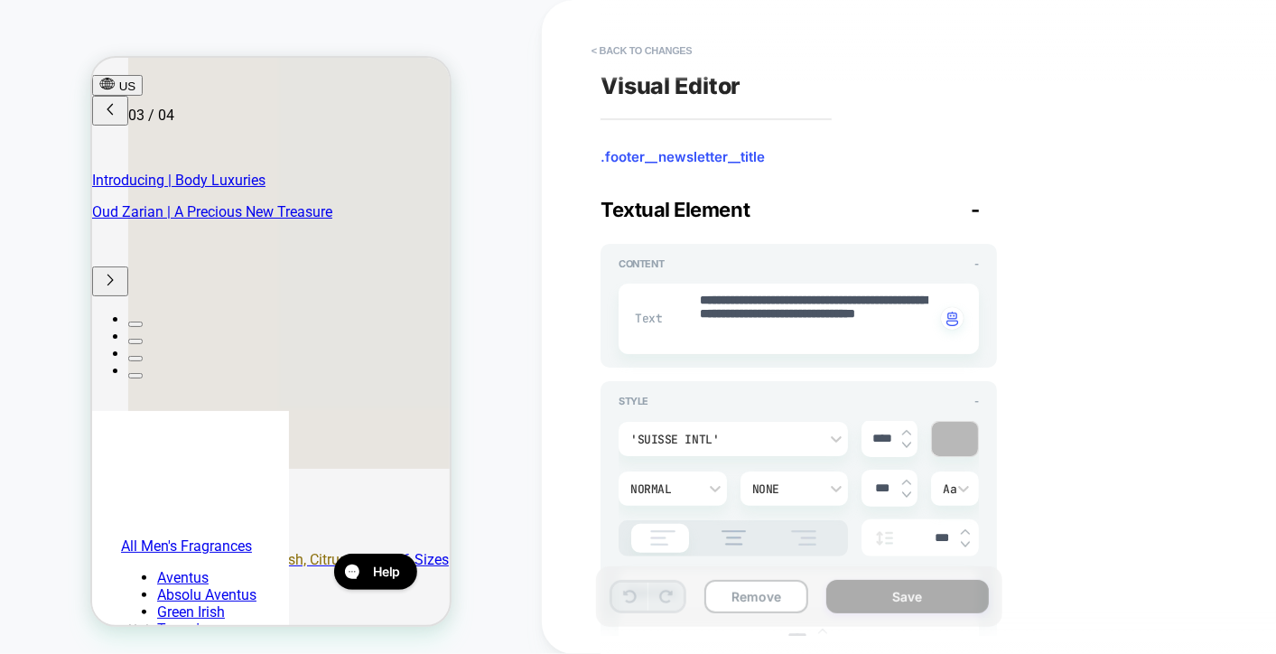
scroll to position [0, 572]
click at [739, 325] on textarea "**********" at bounding box center [816, 319] width 237 height 54
paste textarea "**********"
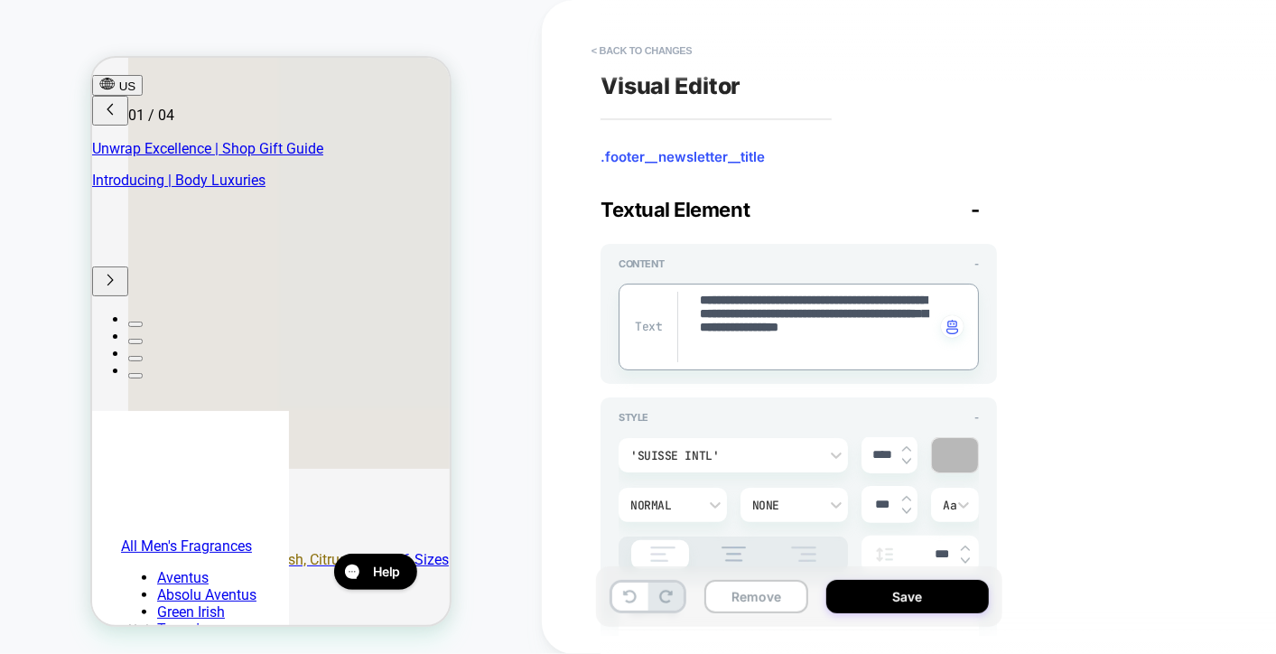
scroll to position [0, 0]
click at [701, 302] on textarea "**********" at bounding box center [816, 327] width 237 height 70
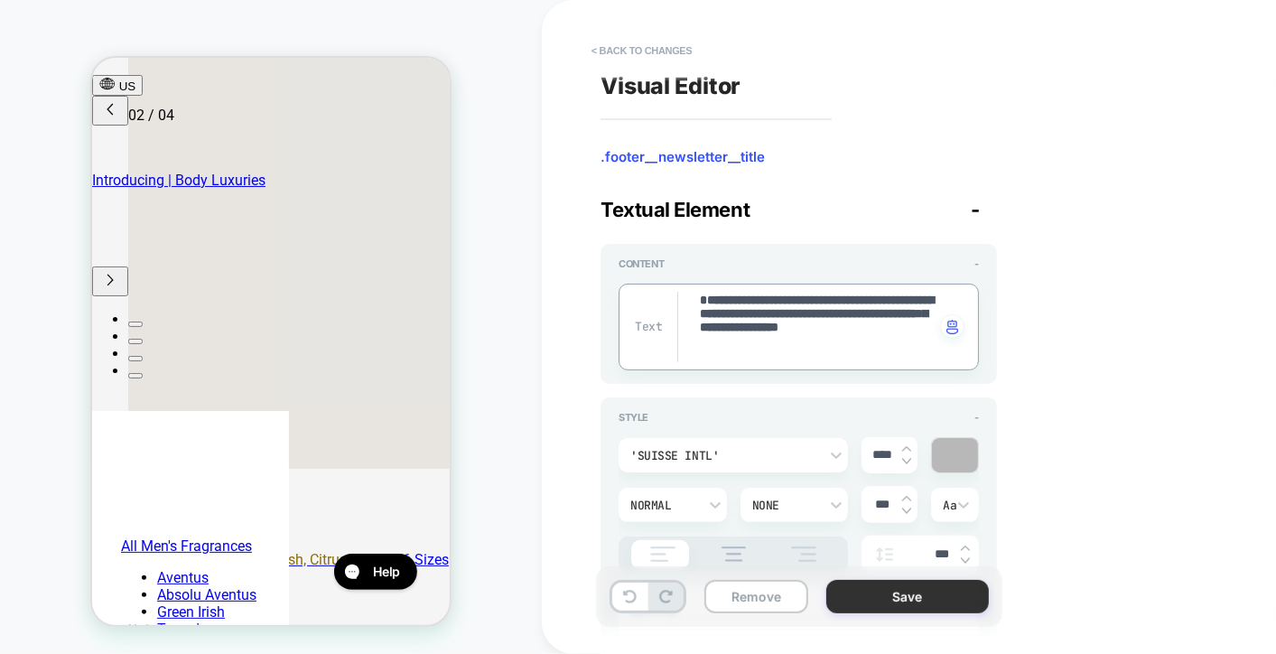
type textarea "**********"
click at [916, 609] on button "Save" at bounding box center [907, 596] width 163 height 33
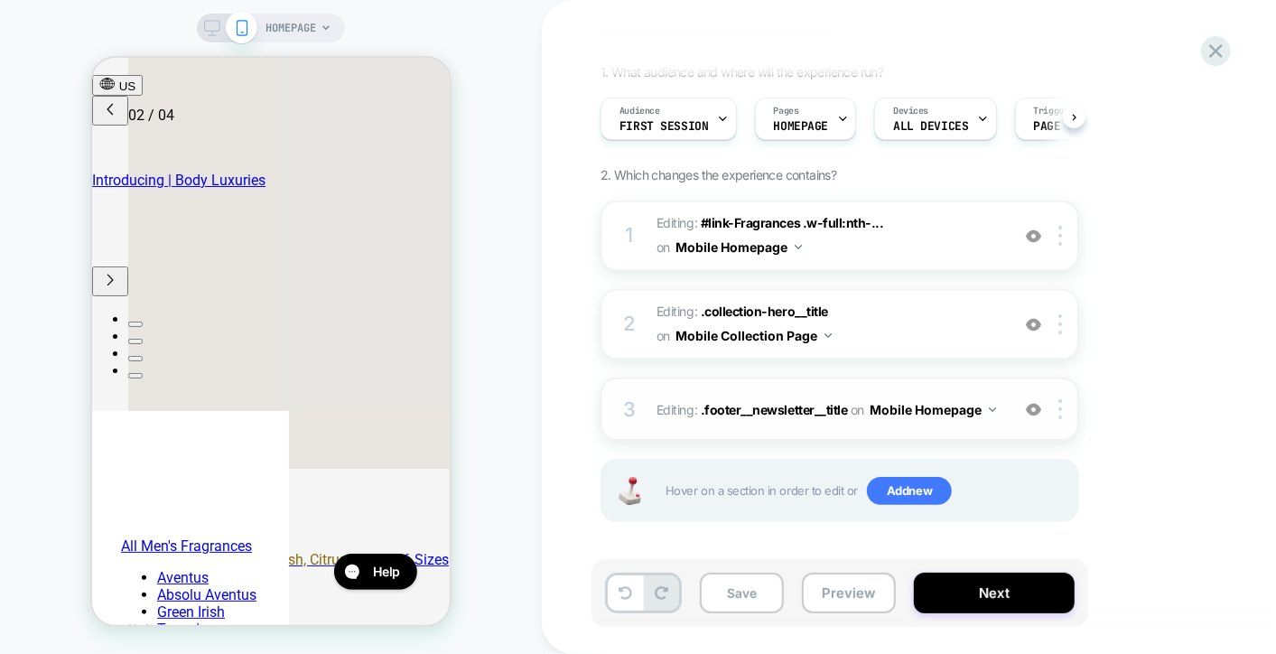
scroll to position [115, 0]
click at [736, 596] on button "Save" at bounding box center [742, 592] width 84 height 41
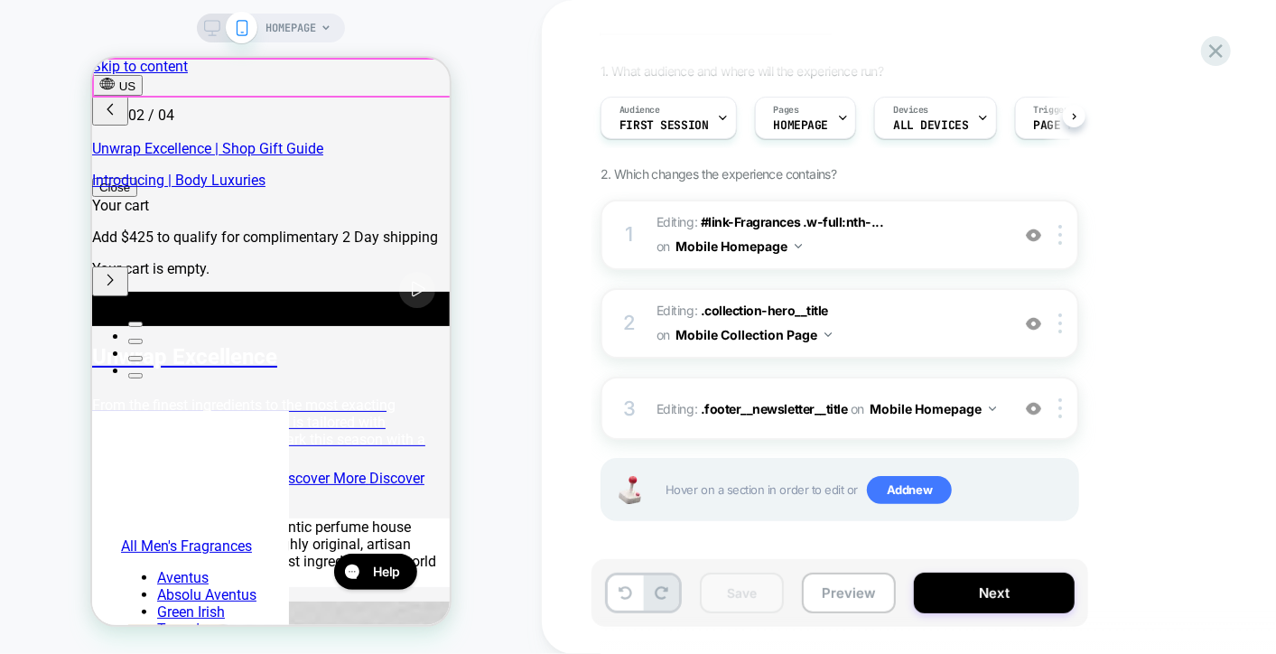
scroll to position [0, 0]
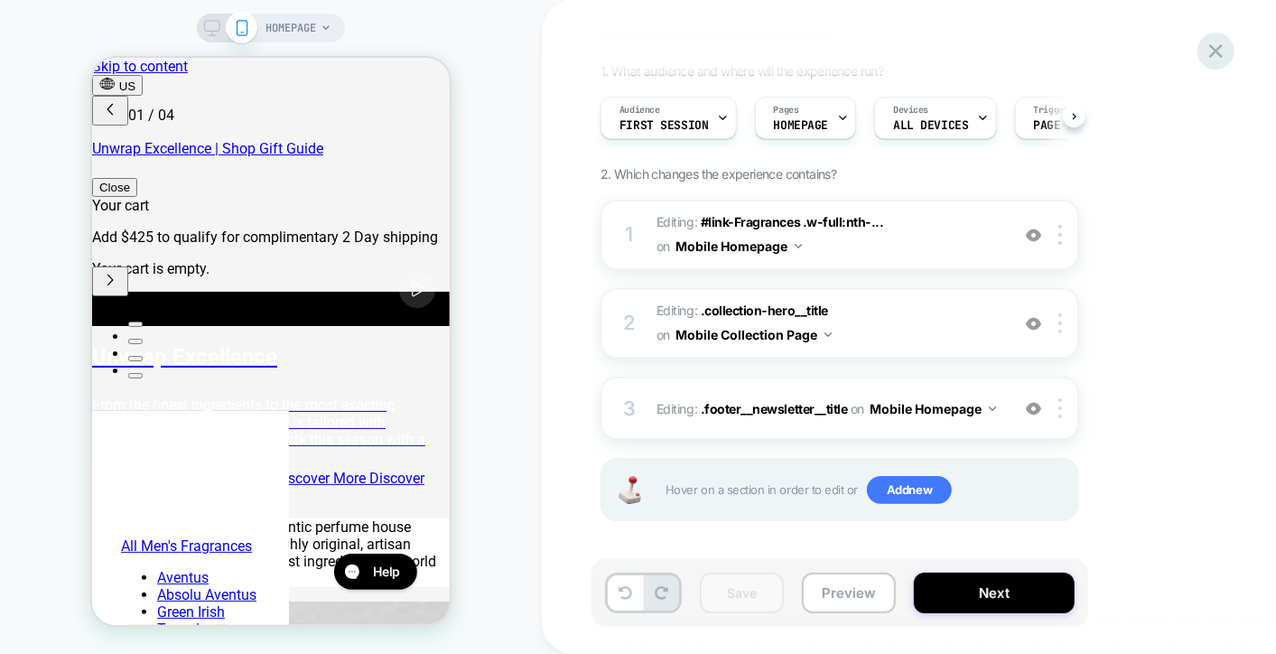
click at [1214, 38] on div at bounding box center [1215, 51] width 37 height 37
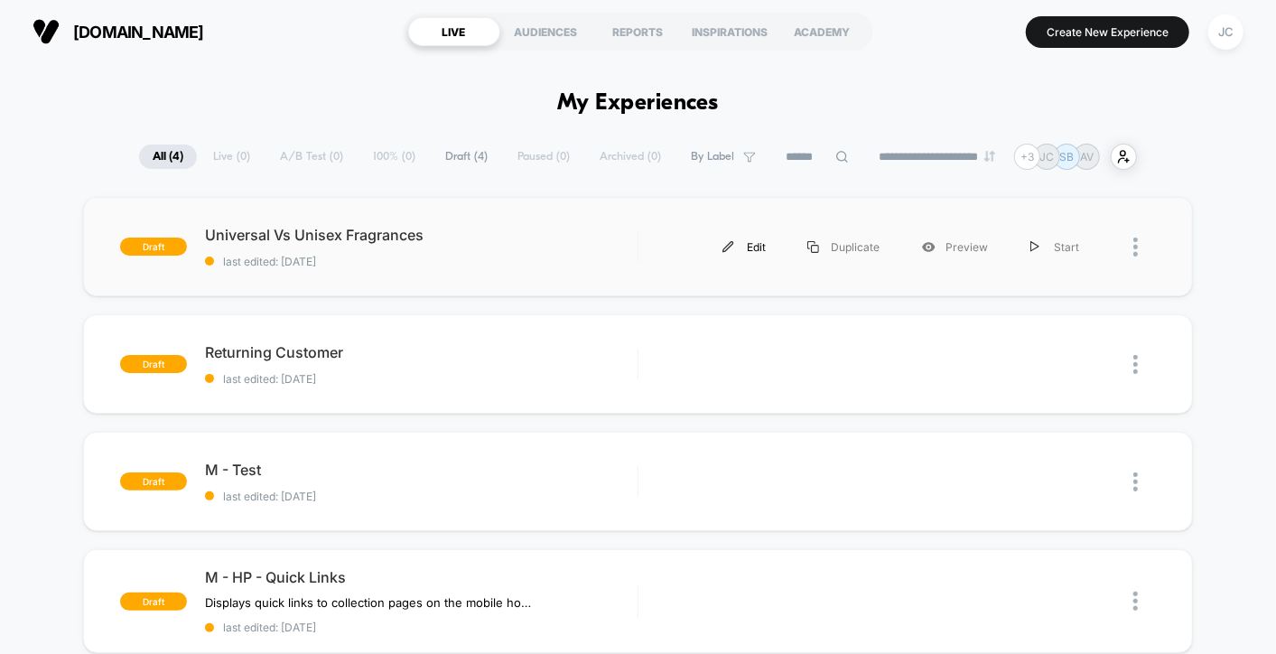
click at [766, 245] on div "Edit" at bounding box center [744, 247] width 85 height 41
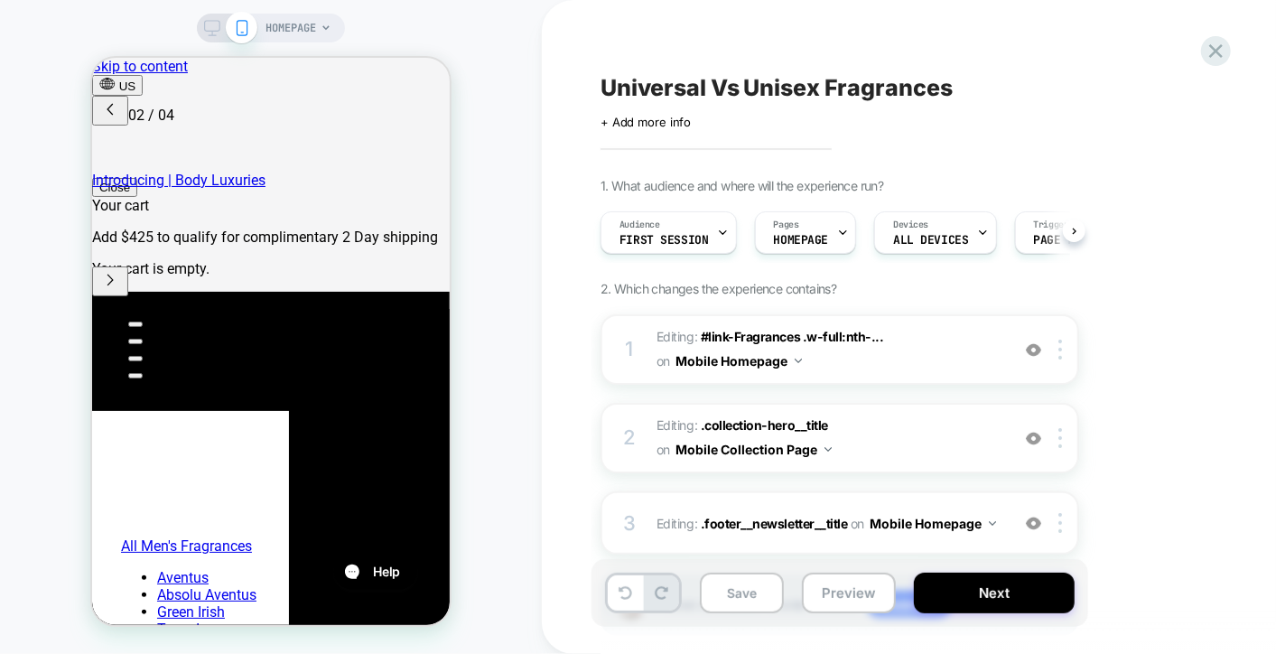
click at [637, 118] on span "+ Add more info" at bounding box center [645, 122] width 90 height 14
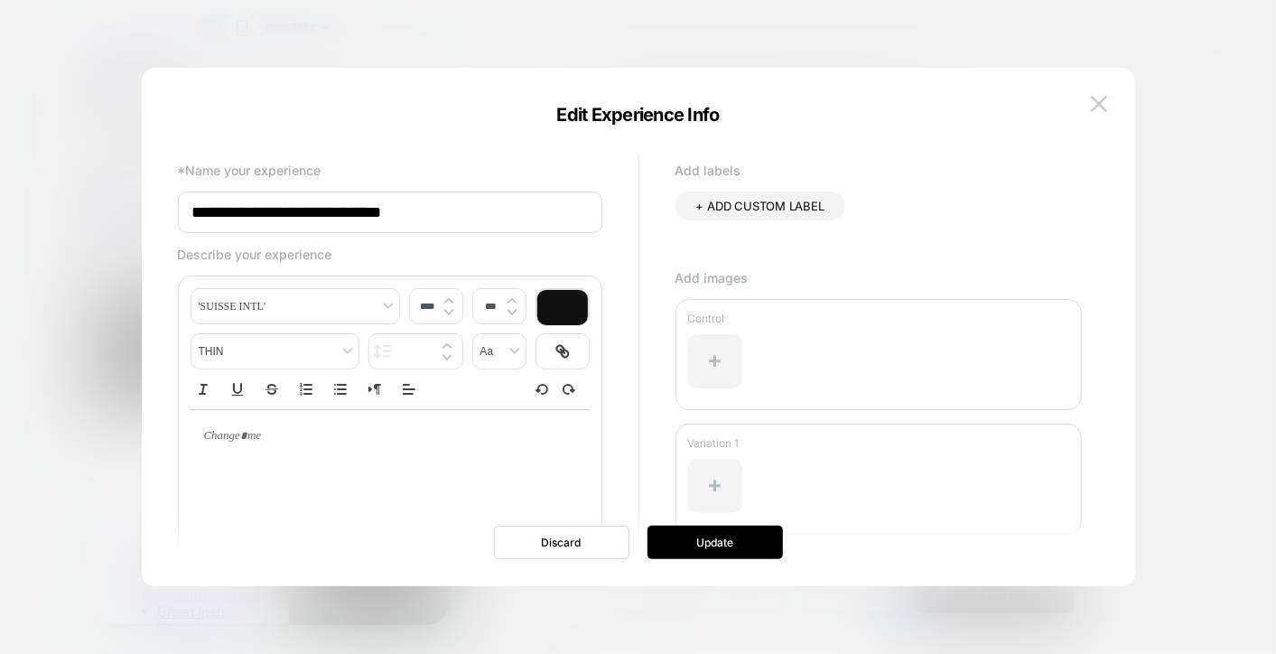
scroll to position [0, 572]
click at [321, 259] on p "Describe your experience" at bounding box center [390, 253] width 424 height 15
click at [289, 252] on p "Describe your experience" at bounding box center [390, 253] width 424 height 15
click at [433, 212] on input "**********" at bounding box center [390, 212] width 424 height 42
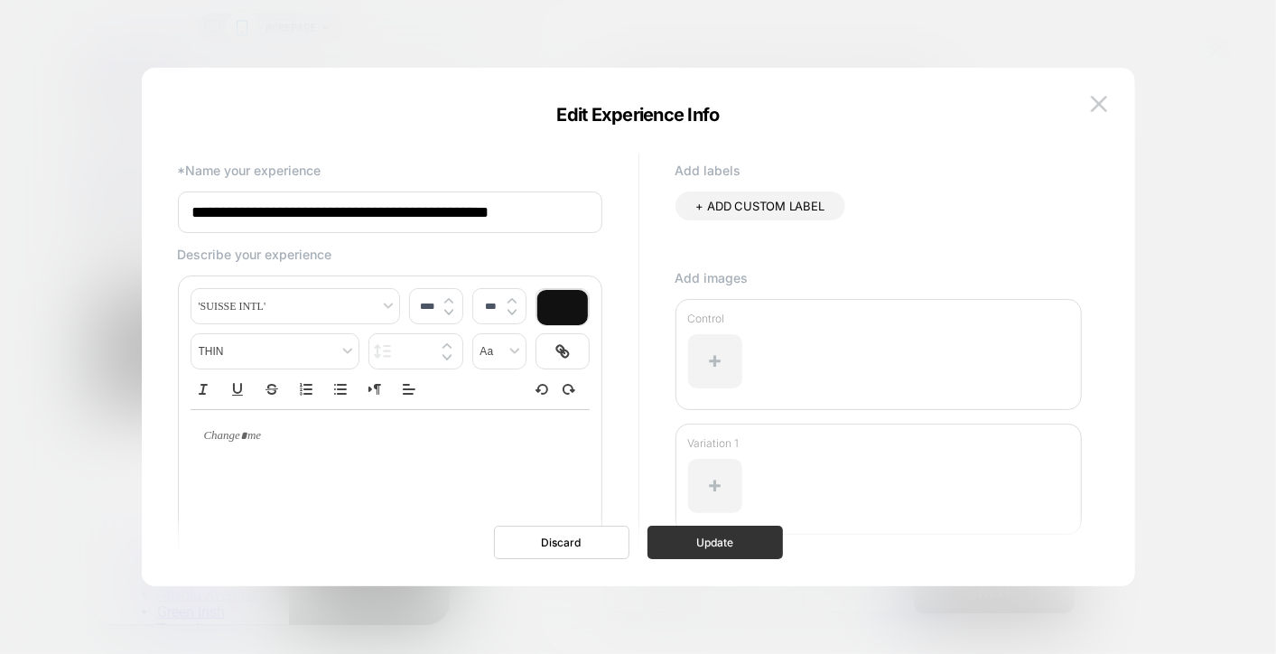
type input "**********"
click at [744, 540] on button "Update" at bounding box center [714, 541] width 135 height 33
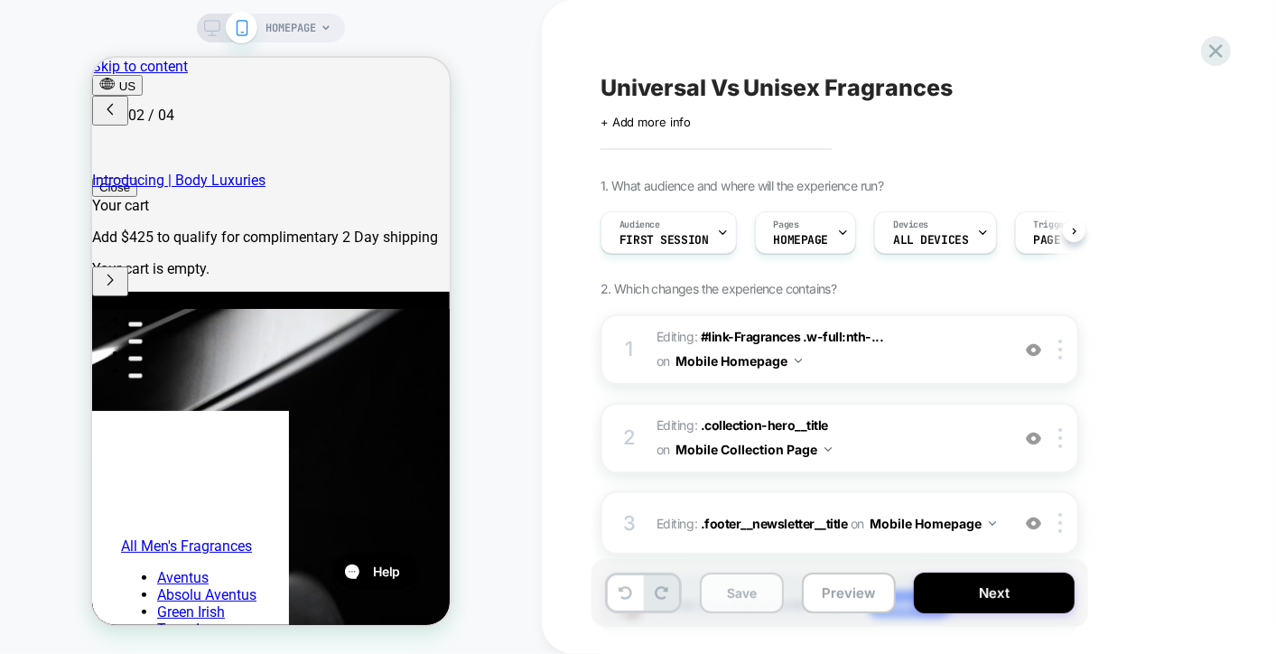
click at [732, 597] on button "Save" at bounding box center [742, 592] width 84 height 41
click at [860, 591] on button "Preview" at bounding box center [849, 592] width 94 height 41
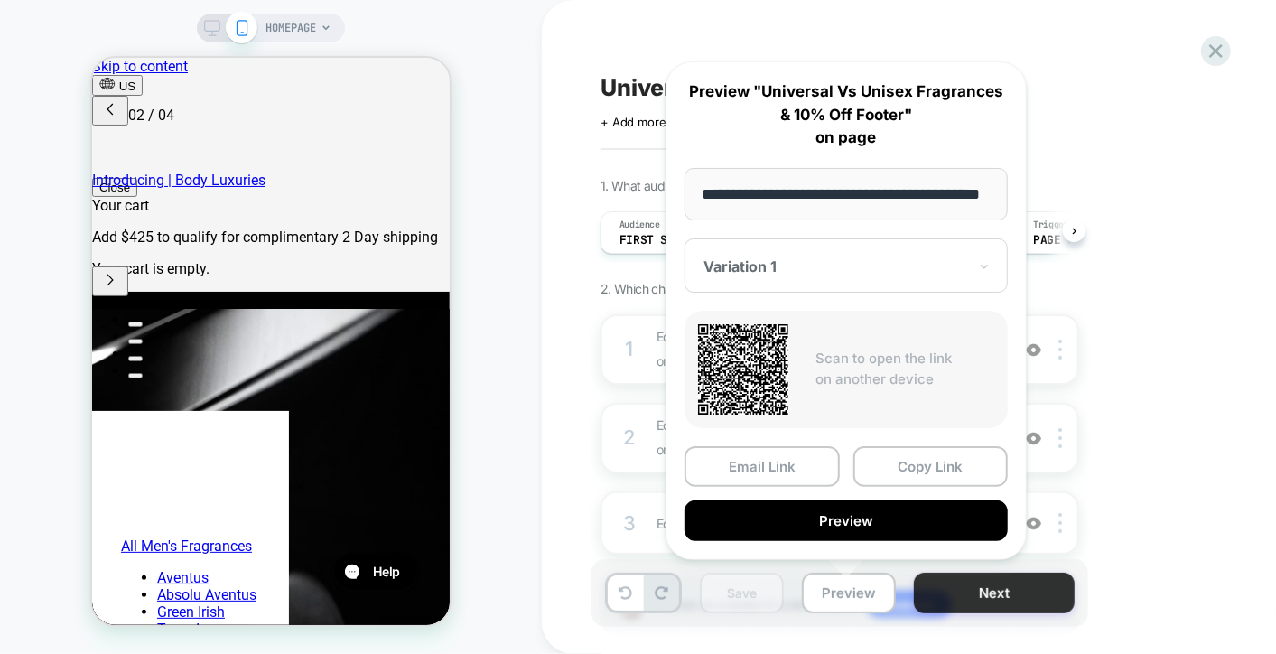
scroll to position [0, 51]
click at [834, 594] on button "Preview" at bounding box center [849, 592] width 94 height 41
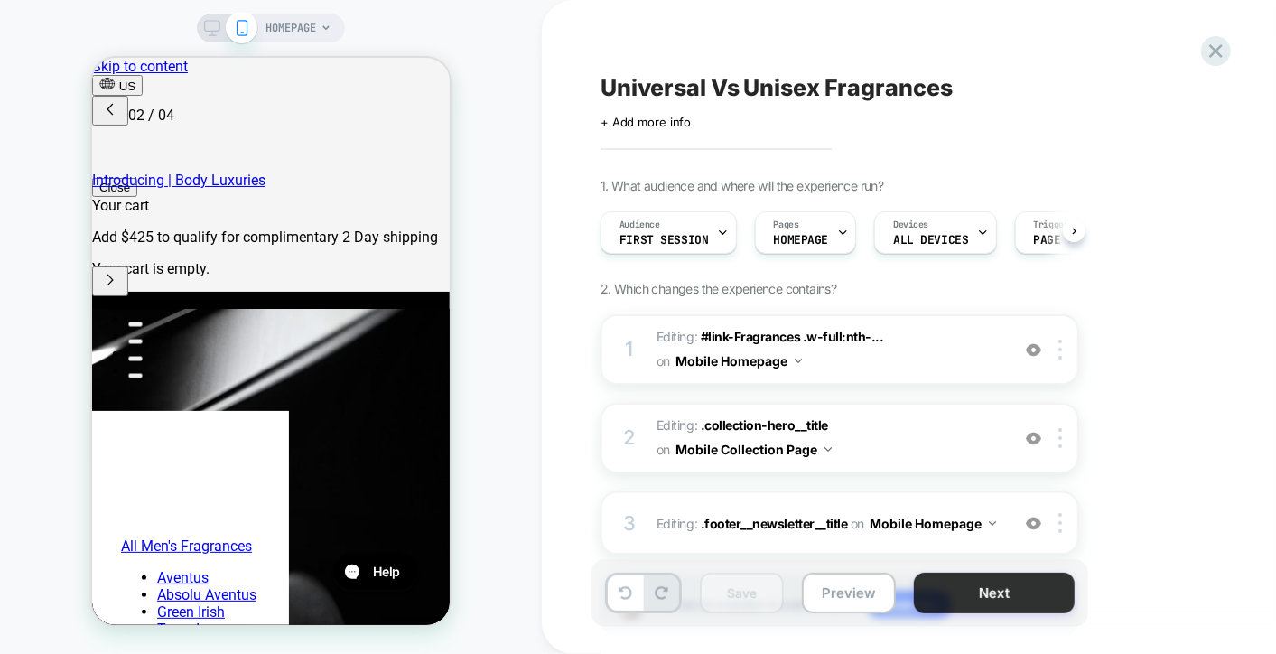
click at [982, 588] on button "Next" at bounding box center [994, 592] width 161 height 41
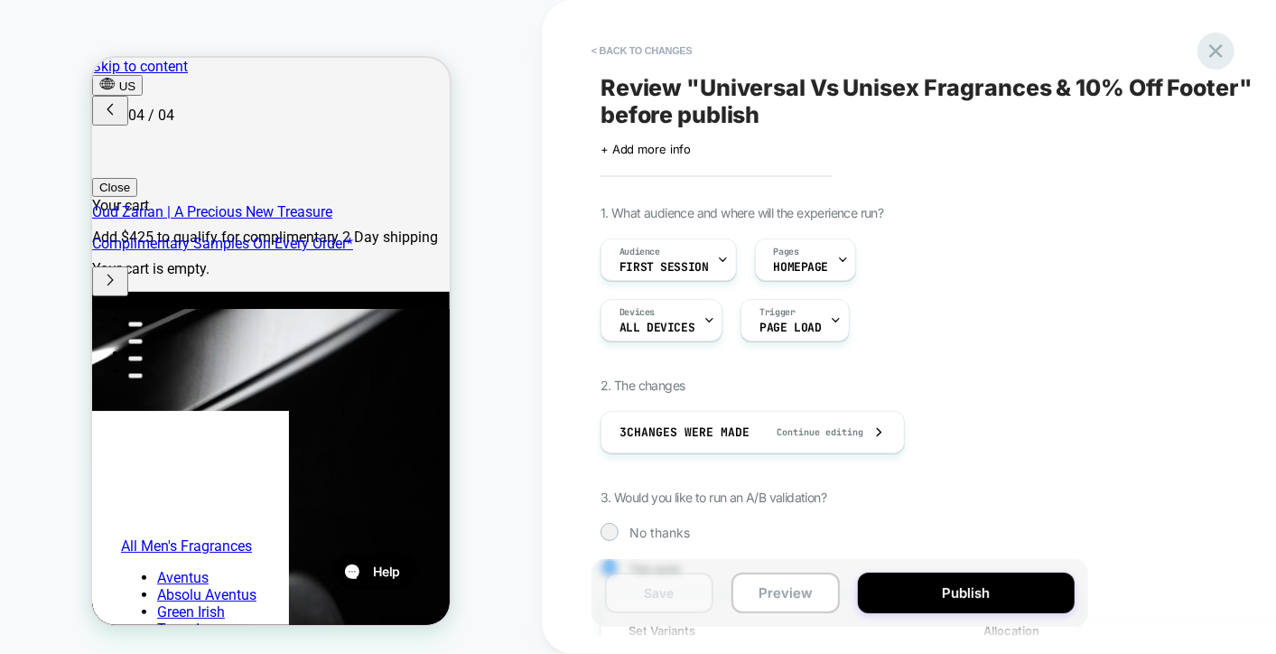
scroll to position [0, 859]
click at [1219, 56] on icon at bounding box center [1216, 51] width 24 height 24
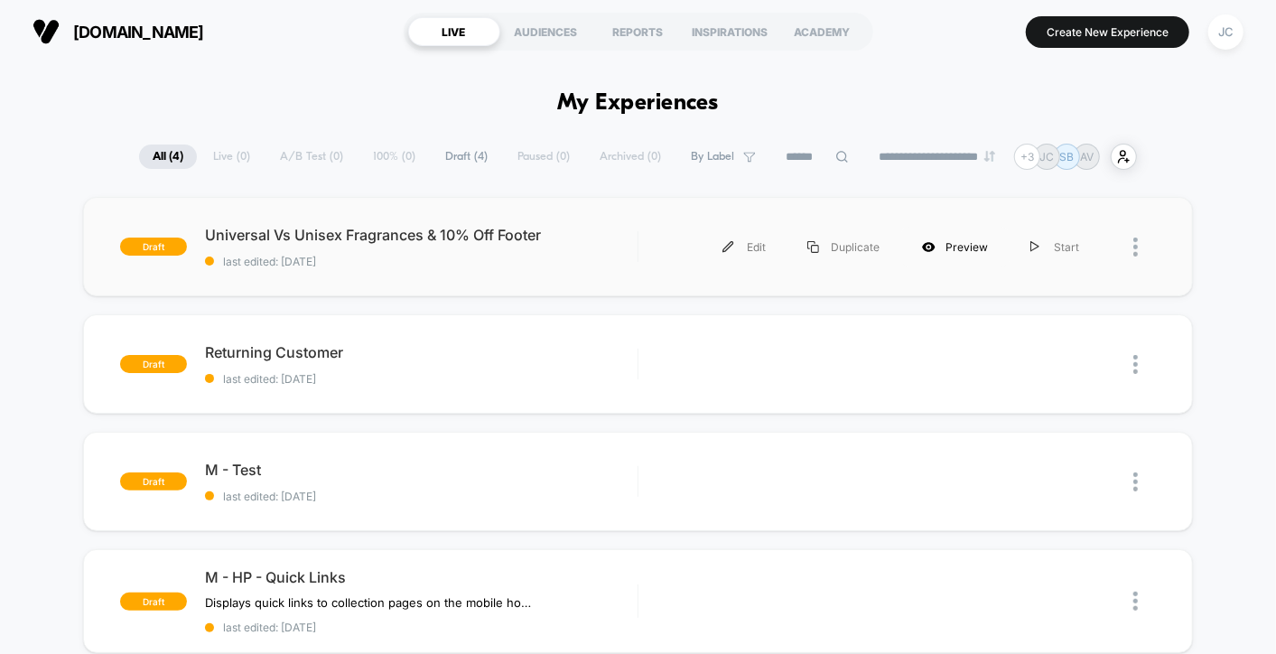
click at [979, 240] on div "Preview" at bounding box center [955, 247] width 108 height 41
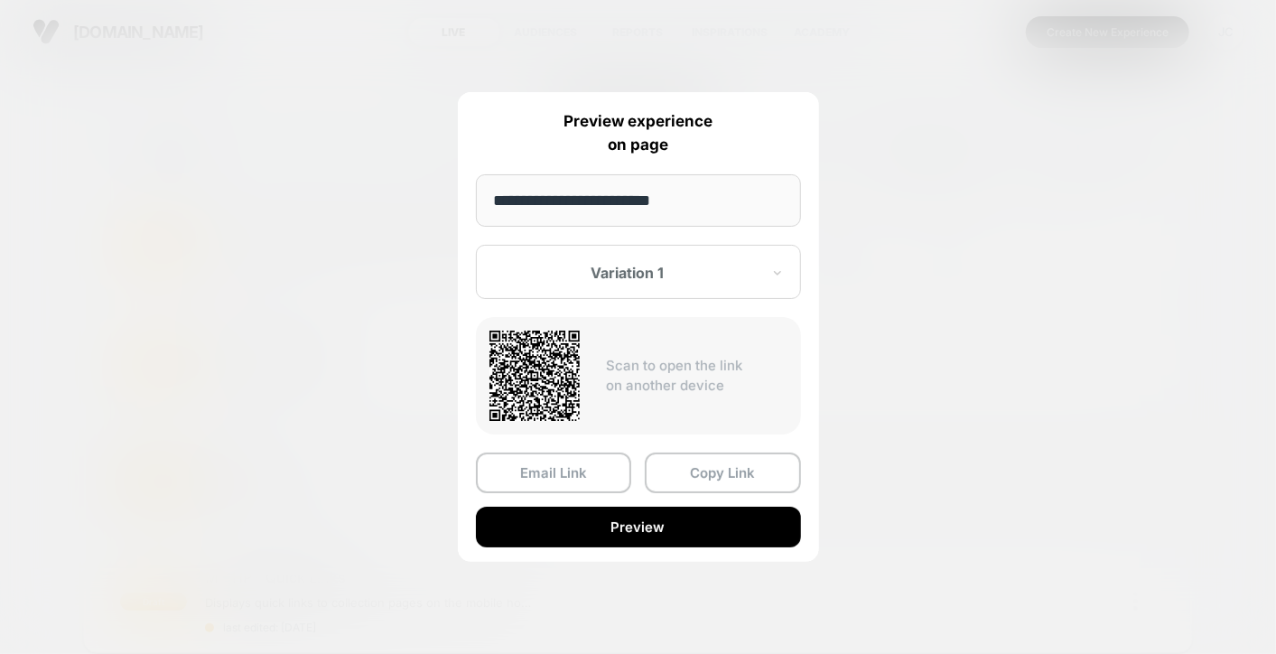
drag, startPoint x: 700, startPoint y: 479, endPoint x: 693, endPoint y: 488, distance: 11.0
click at [699, 482] on button "Copy Link" at bounding box center [723, 472] width 156 height 41
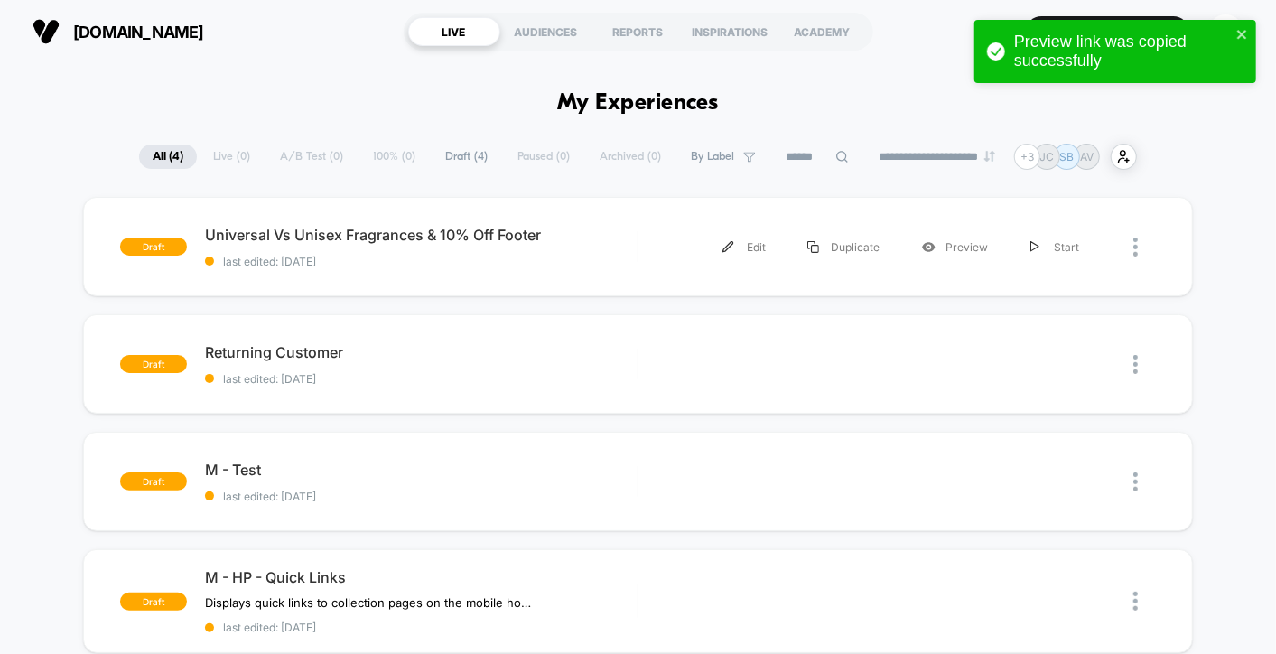
drag, startPoint x: 1114, startPoint y: 54, endPoint x: 893, endPoint y: 67, distance: 221.6
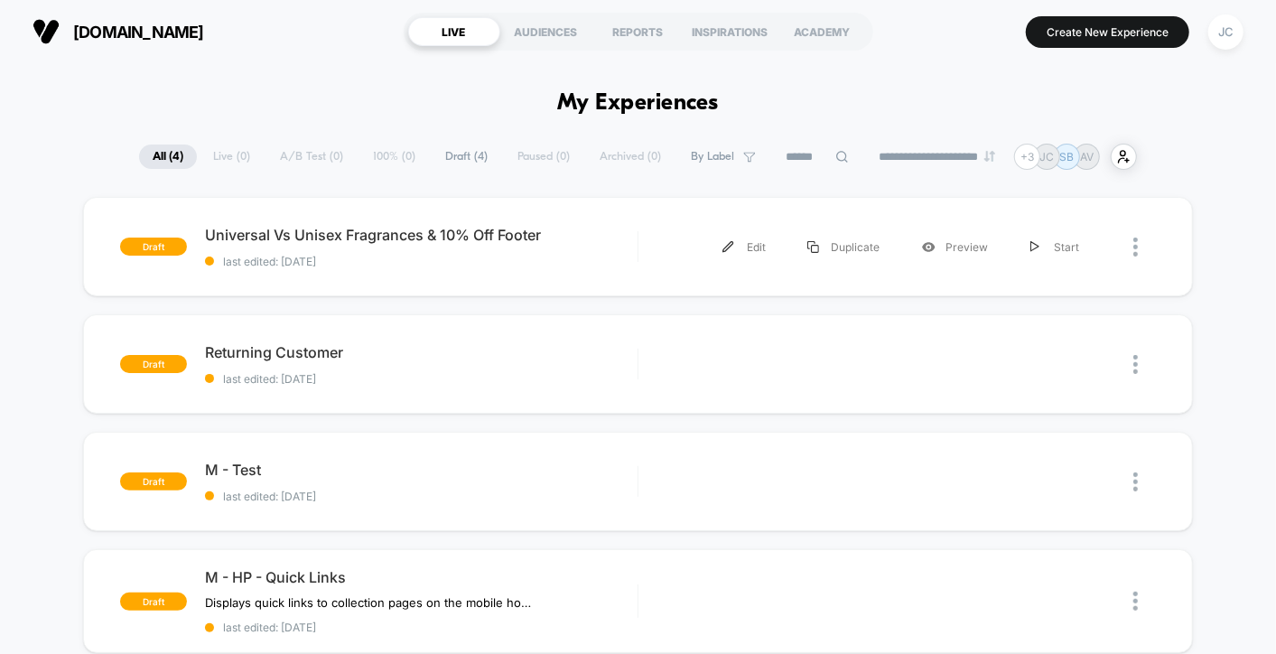
drag, startPoint x: 982, startPoint y: 6, endPoint x: 899, endPoint y: 15, distance: 83.6
click at [899, 15] on section "Create New Experience JC" at bounding box center [1068, 31] width 363 height 45
